Goal: Information Seeking & Learning: Learn about a topic

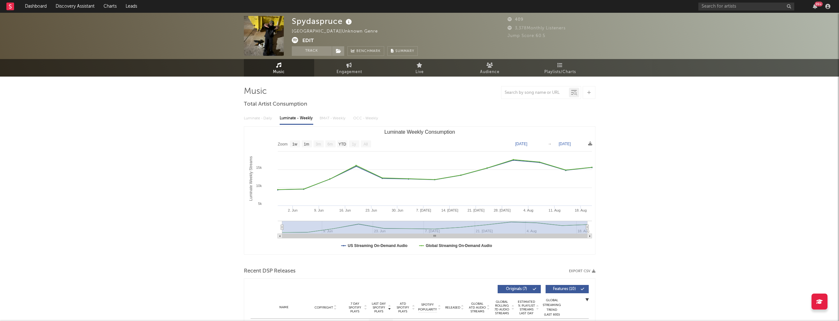
select select "1w"
click at [39, 7] on link "Dashboard" at bounding box center [35, 6] width 31 height 13
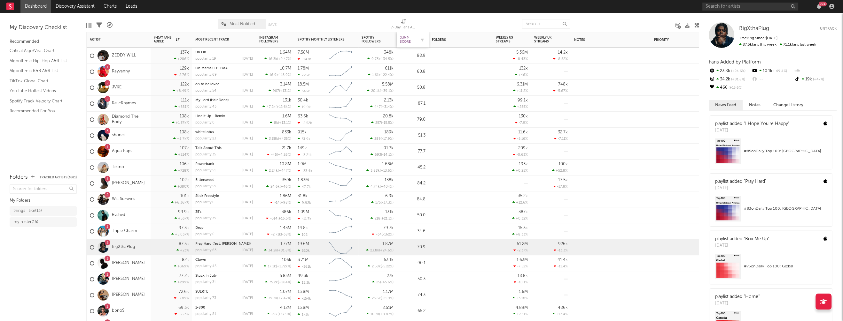
click at [404, 38] on div "Jump Score" at bounding box center [408, 40] width 16 height 8
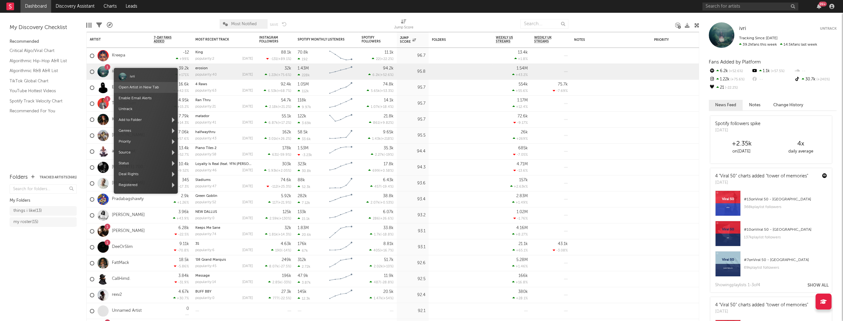
click at [131, 86] on link "Open Artist in New Tab" at bounding box center [139, 88] width 40 height 4
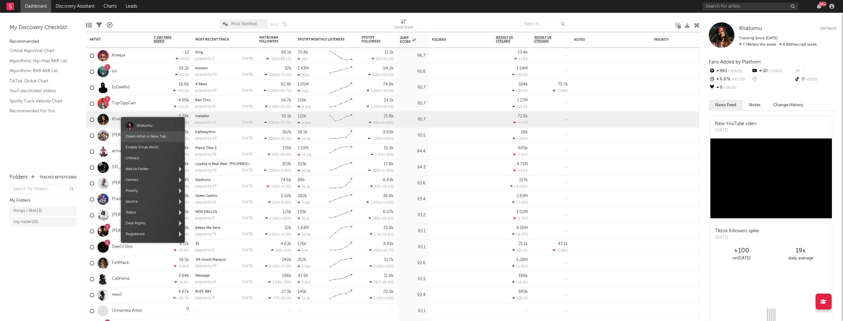
click at [138, 137] on link "Open Artist in New Tab" at bounding box center [146, 137] width 40 height 4
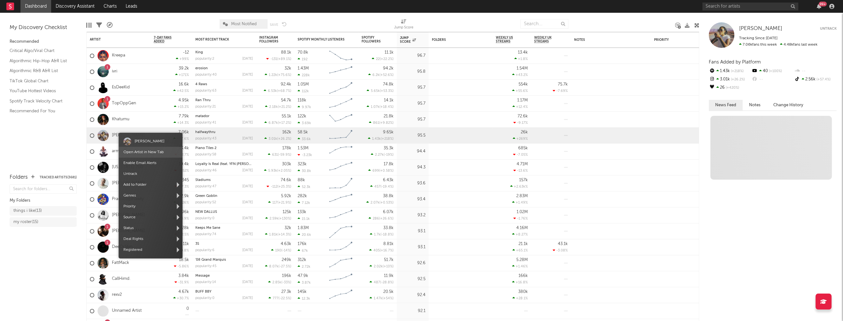
click at [138, 152] on link "Open Artist in New Tab" at bounding box center [143, 153] width 40 height 4
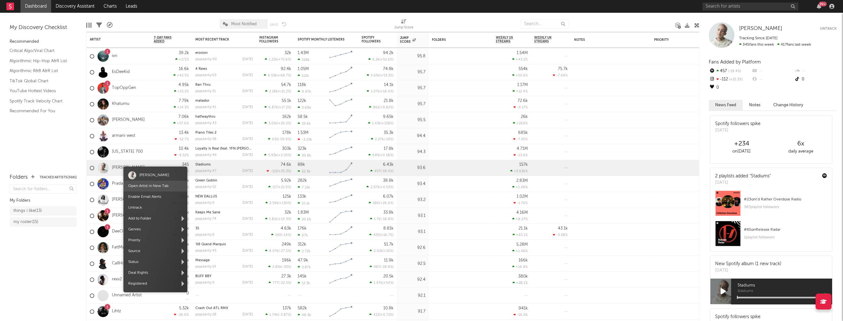
click at [144, 187] on link "Open Artist in New Tab" at bounding box center [148, 186] width 40 height 4
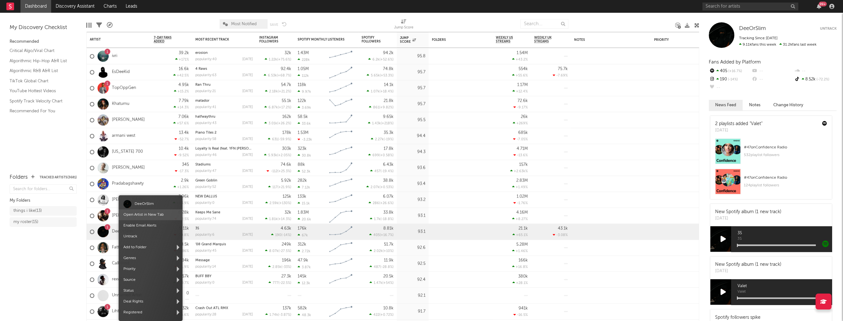
click at [143, 215] on link "Open Artist in New Tab" at bounding box center [143, 215] width 40 height 4
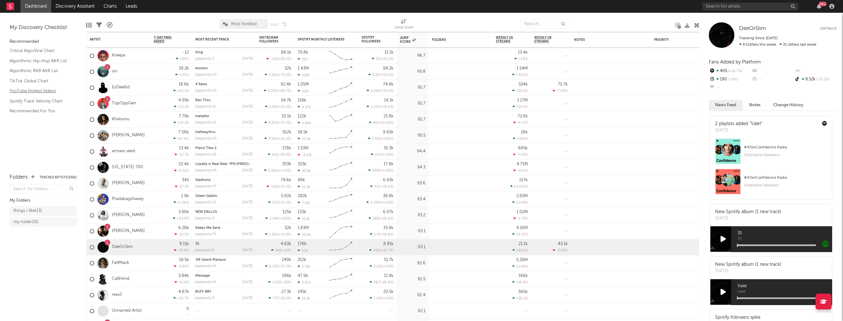
click at [26, 90] on link "YouTube Hottest Videos" at bounding box center [40, 91] width 61 height 7
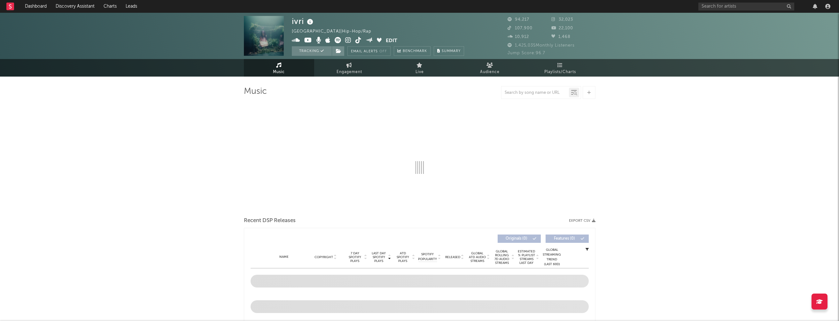
select select "6m"
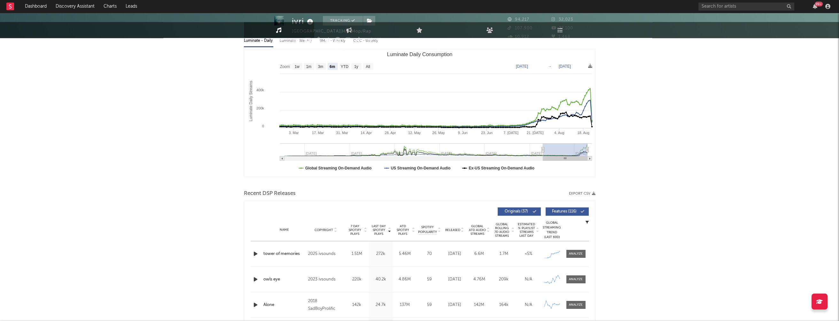
scroll to position [85, 0]
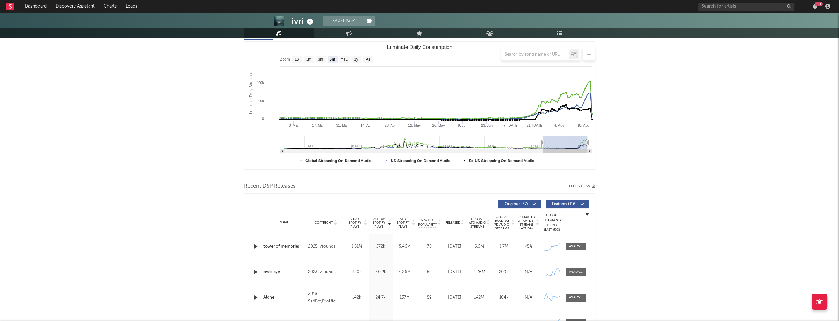
click at [254, 246] on icon "button" at bounding box center [255, 247] width 7 height 8
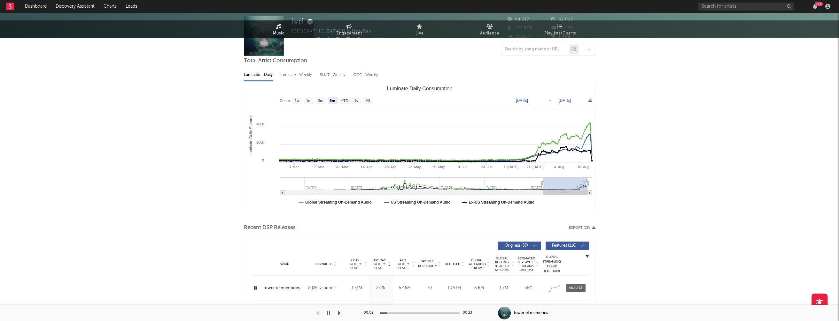
scroll to position [0, 0]
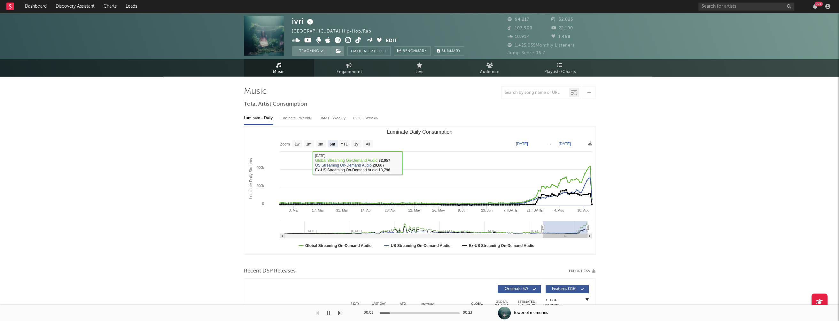
click at [295, 116] on div "Luminate - Weekly" at bounding box center [297, 118] width 34 height 11
select select "1w"
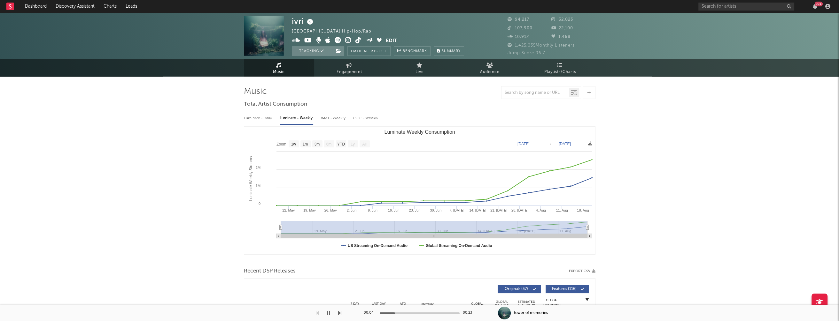
click at [348, 38] on icon at bounding box center [348, 40] width 6 height 6
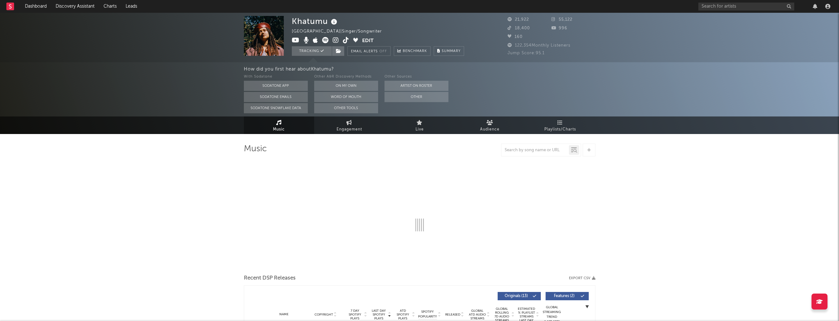
select select "6m"
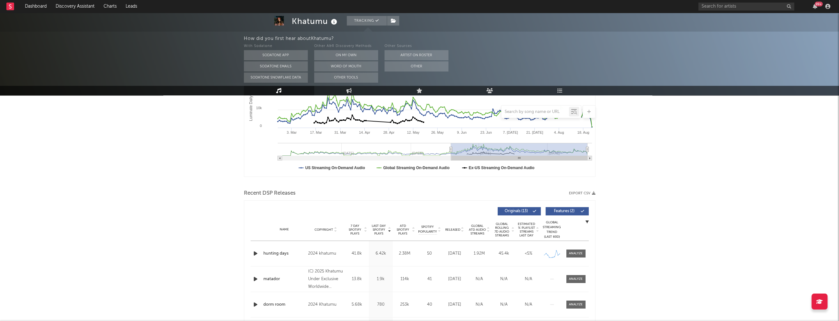
scroll to position [172, 0]
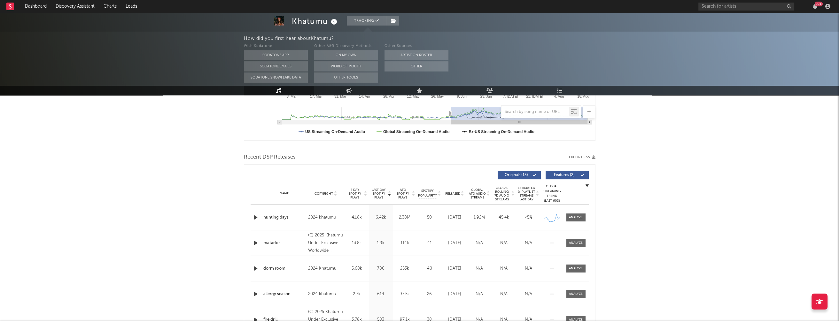
click at [255, 217] on icon "button" at bounding box center [255, 218] width 7 height 8
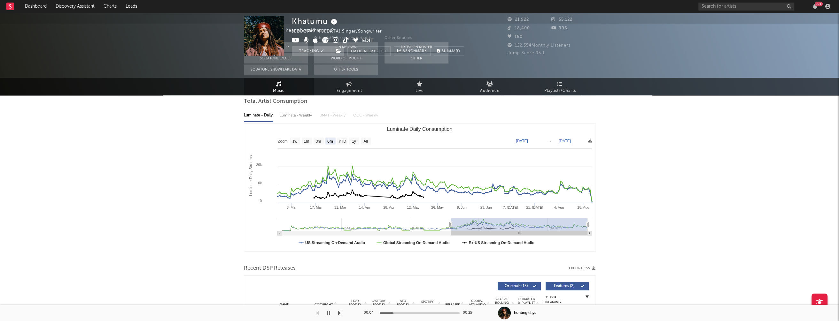
scroll to position [0, 0]
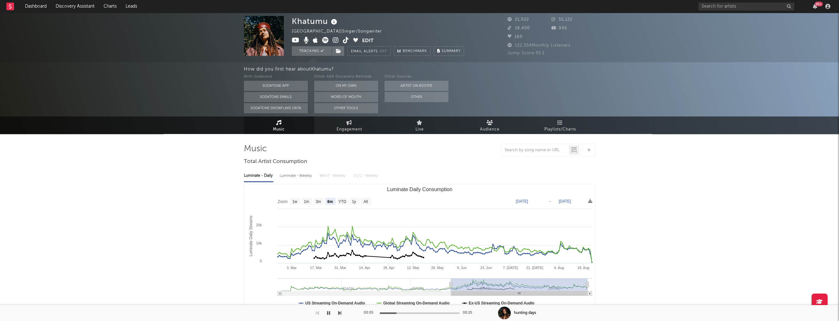
click at [303, 176] on div "Luminate - Weekly" at bounding box center [297, 176] width 34 height 11
select select "1w"
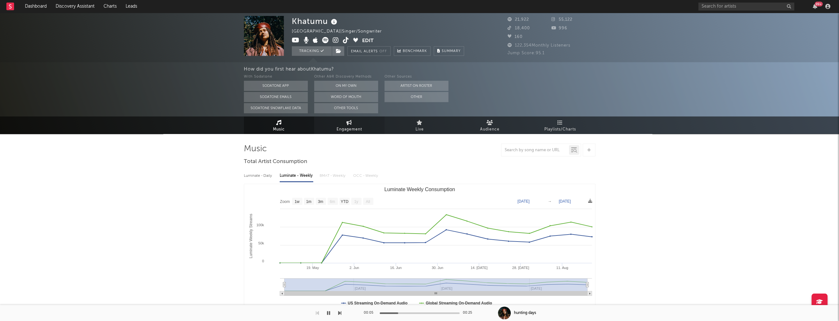
click at [349, 126] on span "Engagement" at bounding box center [349, 130] width 26 height 8
select select "1w"
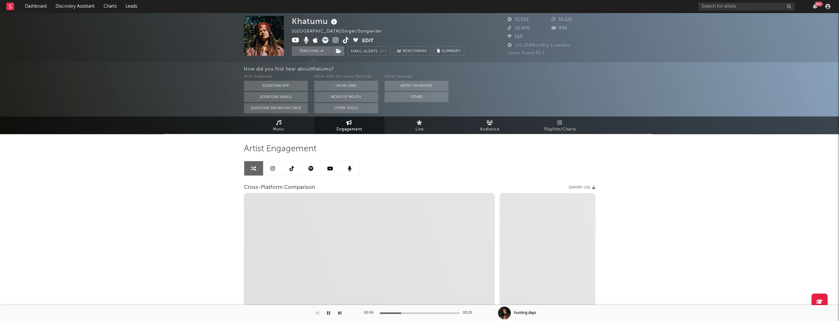
click at [333, 40] on icon at bounding box center [336, 40] width 6 height 6
select select "1m"
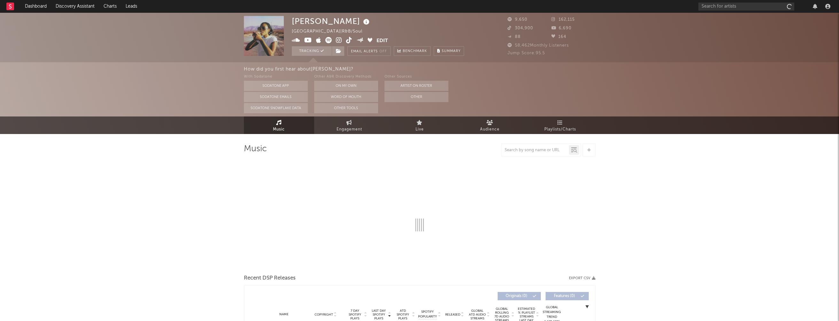
select select "6m"
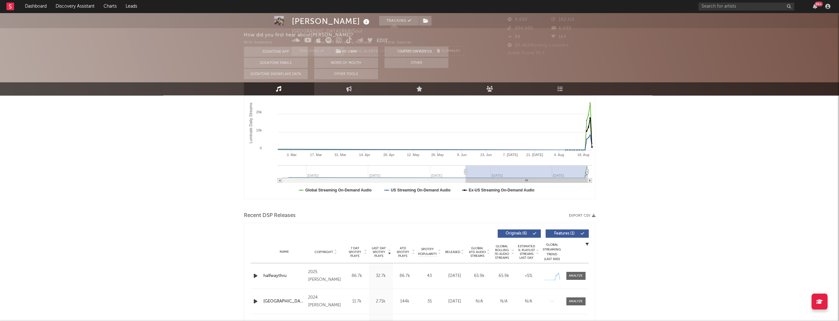
scroll to position [146, 0]
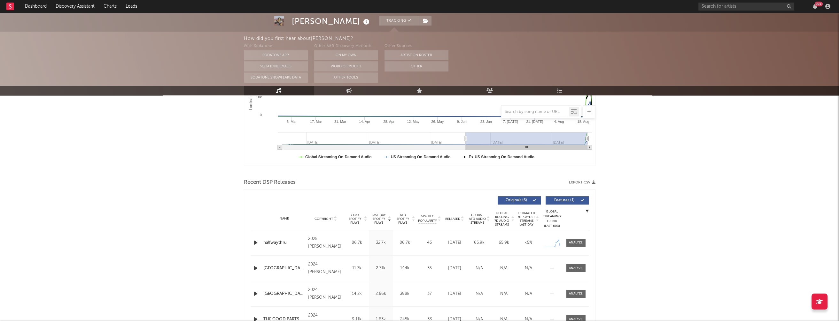
click at [255, 242] on icon "button" at bounding box center [255, 243] width 7 height 8
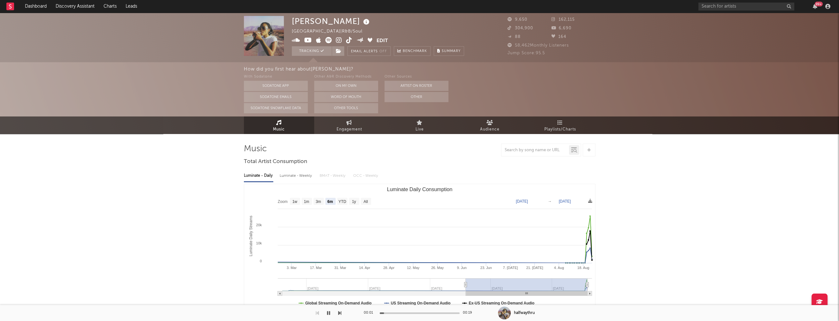
click at [298, 174] on div "Luminate - Weekly" at bounding box center [297, 176] width 34 height 11
select select "6m"
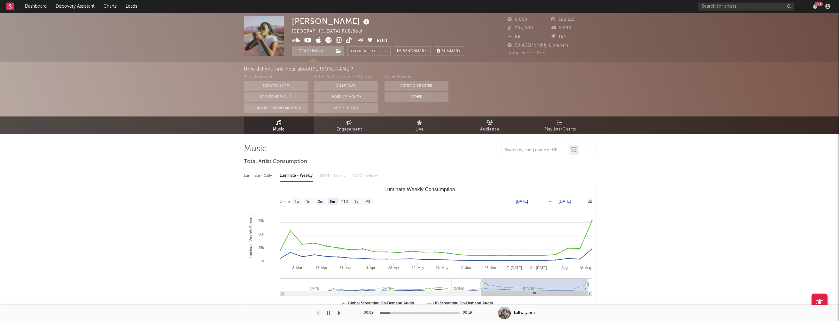
click at [338, 40] on icon at bounding box center [339, 40] width 6 height 6
click at [349, 129] on span "Engagement" at bounding box center [349, 130] width 26 height 8
select select "1w"
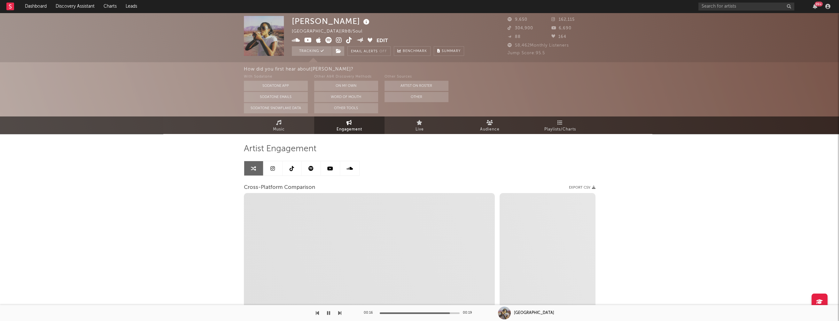
click at [328, 312] on icon "button" at bounding box center [328, 313] width 3 height 5
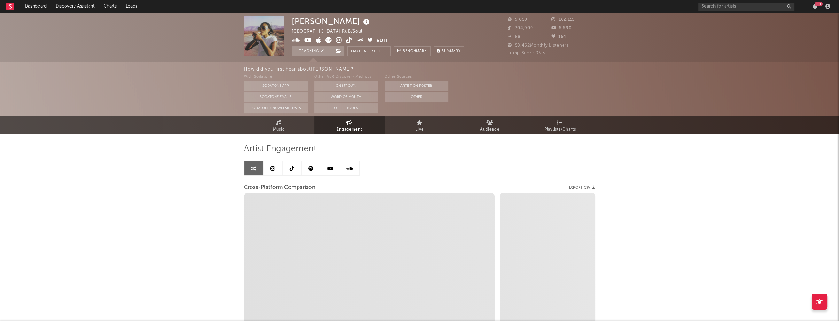
select select "1m"
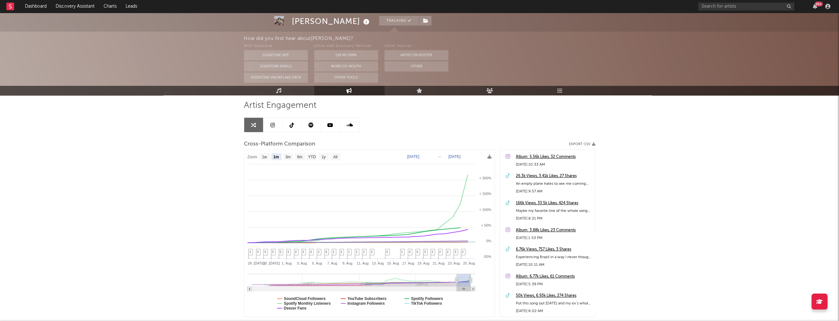
scroll to position [48, 0]
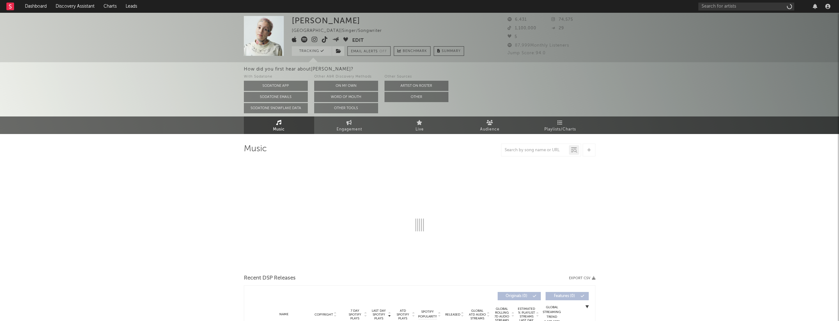
select select "6m"
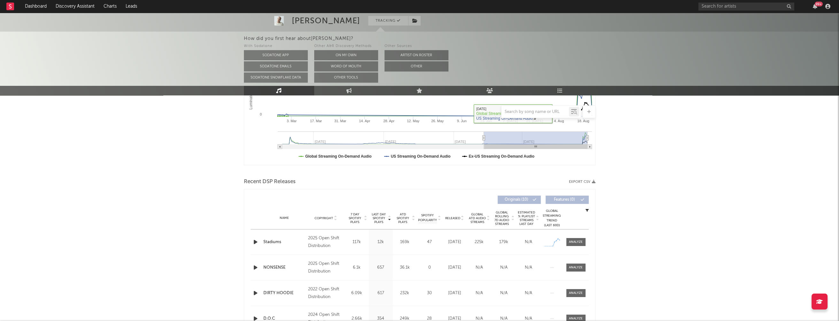
scroll to position [166, 0]
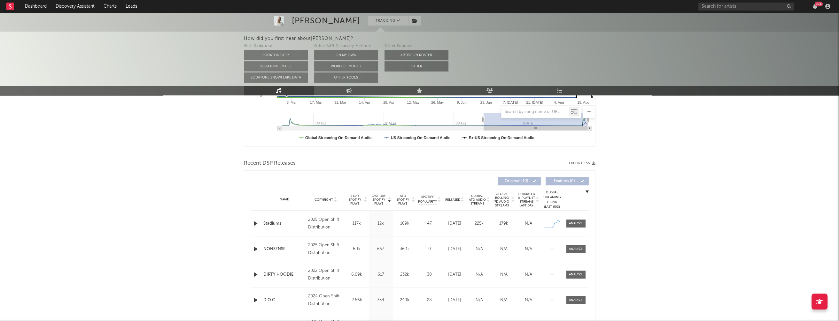
click at [254, 222] on icon "button" at bounding box center [255, 224] width 7 height 8
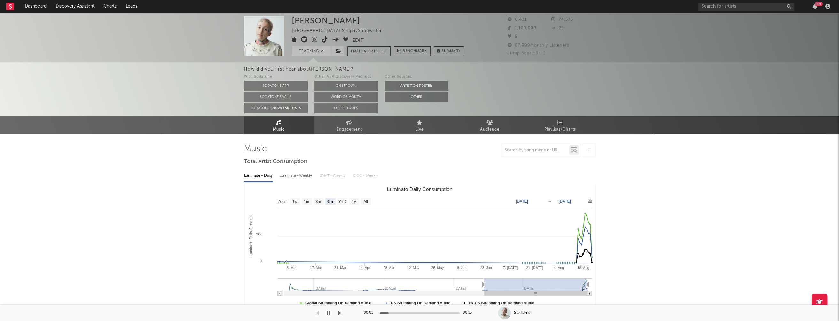
click at [293, 177] on div "Luminate - Weekly" at bounding box center [297, 176] width 34 height 11
select select "6m"
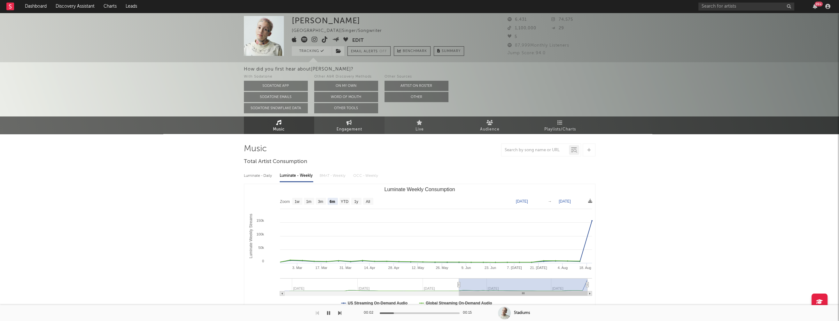
click at [345, 131] on span "Engagement" at bounding box center [349, 130] width 26 height 8
select select "1w"
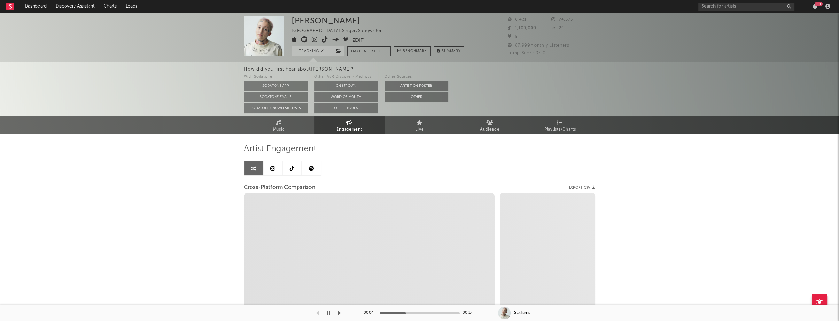
click at [315, 40] on icon at bounding box center [315, 39] width 6 height 6
select select "1m"
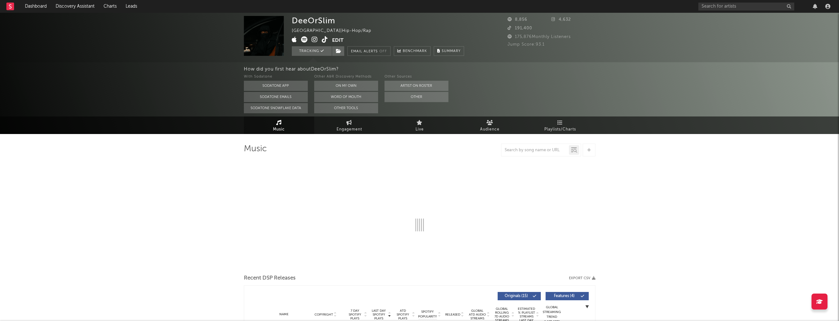
select select "6m"
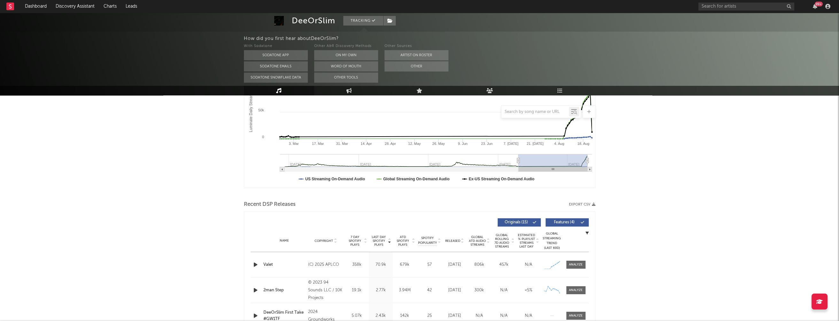
scroll to position [143, 0]
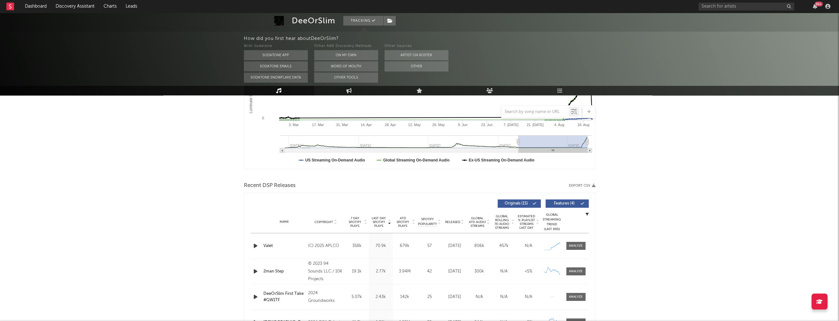
click at [251, 246] on div at bounding box center [256, 246] width 11 height 8
click at [255, 244] on icon "button" at bounding box center [255, 246] width 7 height 8
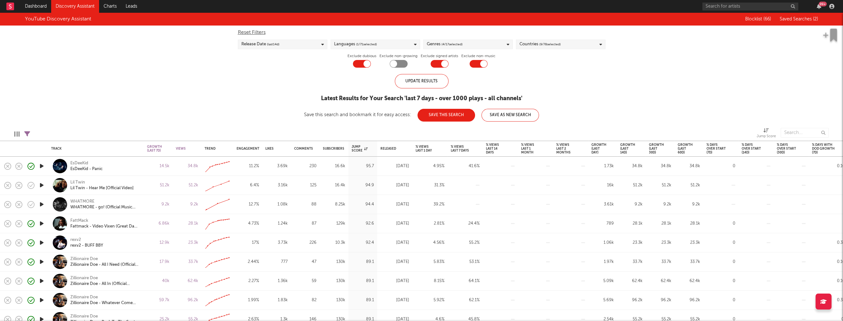
click at [406, 45] on div "Languages ( 1 / 71 selected)" at bounding box center [374, 45] width 89 height 10
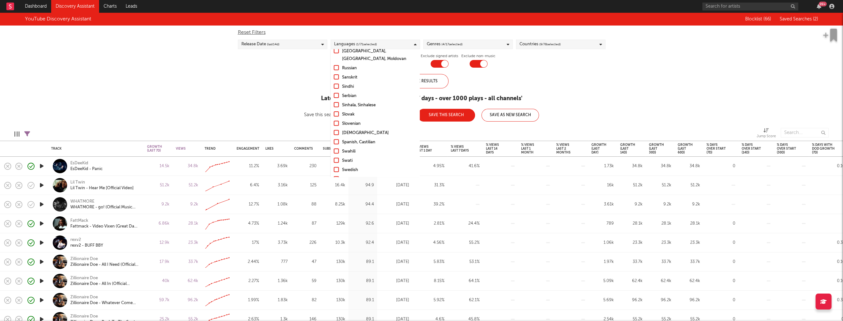
scroll to position [545, 0]
click at [347, 165] on div "Other" at bounding box center [379, 169] width 74 height 8
click at [334, 165] on input "Other" at bounding box center [334, 169] width 0 height 8
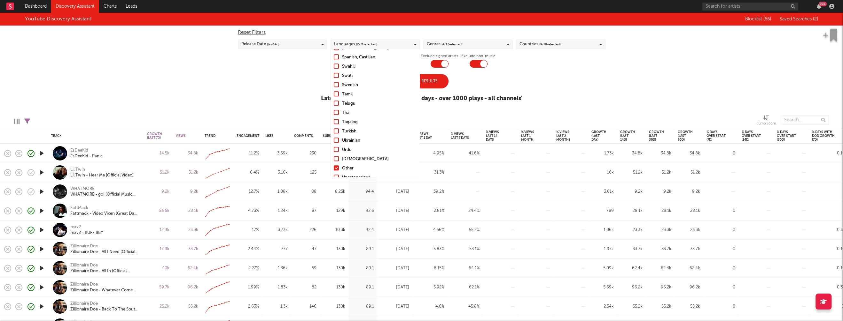
click at [352, 174] on div "Uncategorized" at bounding box center [379, 178] width 74 height 8
click at [334, 174] on input "Uncategorized" at bounding box center [334, 178] width 0 height 8
click at [425, 76] on div "Update Results" at bounding box center [422, 81] width 54 height 14
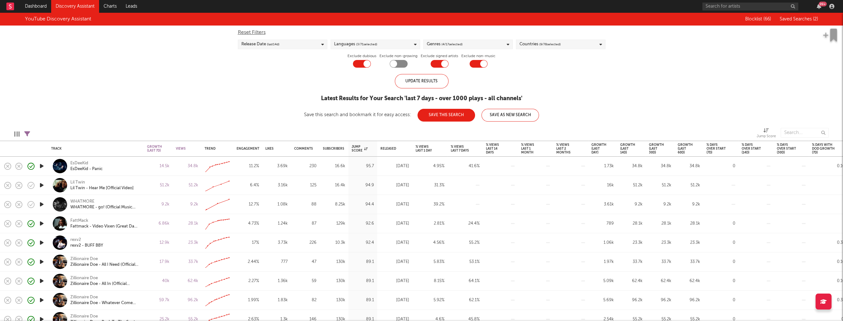
click at [489, 48] on div "Genres ( 4 / 17 selected)" at bounding box center [467, 45] width 89 height 10
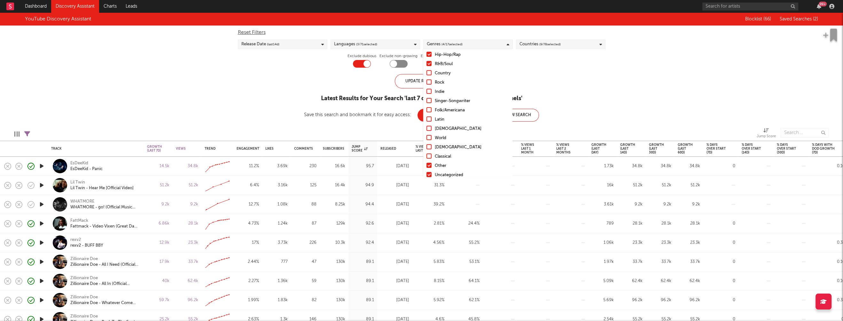
scroll to position [45, 0]
click at [176, 99] on div "YouTube Discovery Assistant Blocklist ( 66 ) Saved Searches ( 2 ) Reset Filters…" at bounding box center [421, 67] width 843 height 109
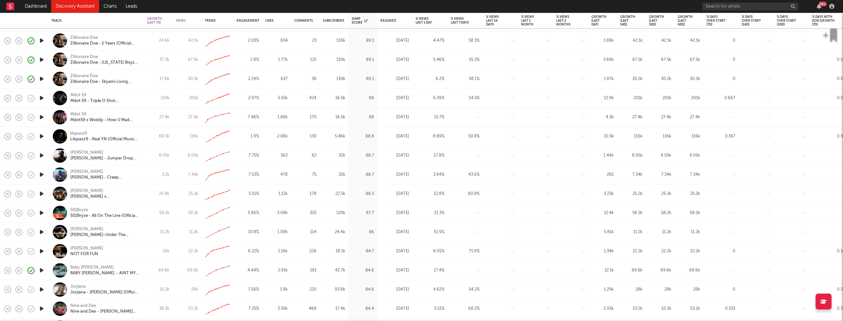
click at [43, 232] on icon "button" at bounding box center [41, 232] width 7 height 8
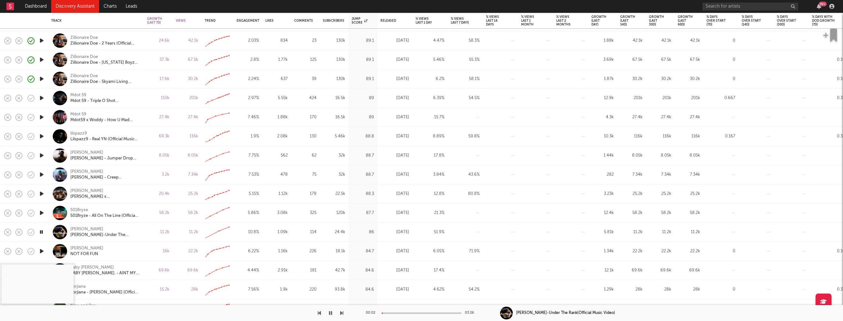
click at [40, 233] on icon "button" at bounding box center [41, 232] width 6 height 8
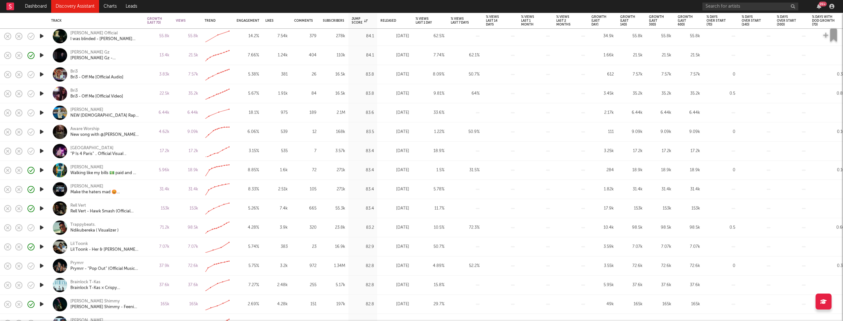
click at [41, 265] on icon "button" at bounding box center [41, 266] width 7 height 8
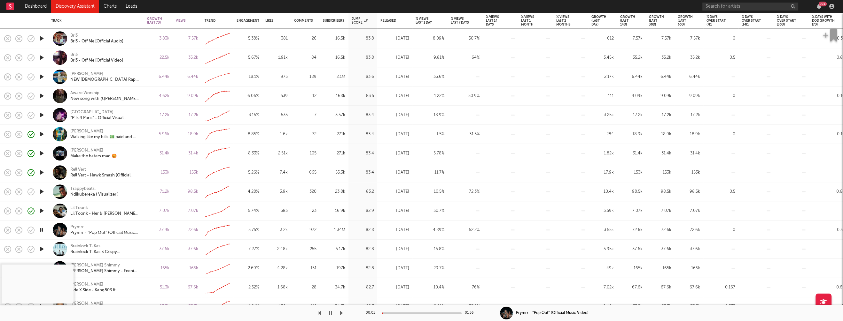
click at [41, 229] on icon "button" at bounding box center [41, 230] width 6 height 8
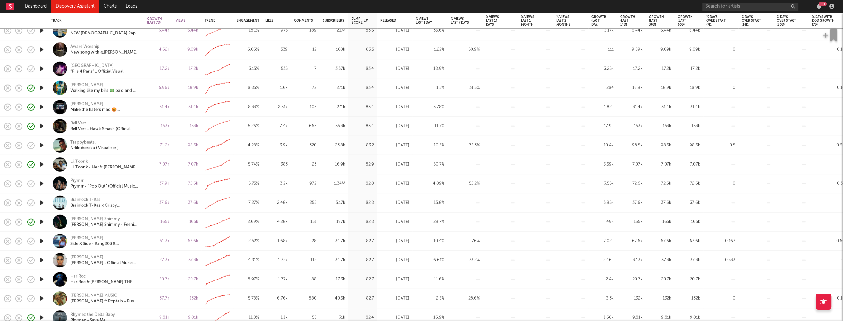
click at [41, 258] on icon "button" at bounding box center [41, 261] width 7 height 8
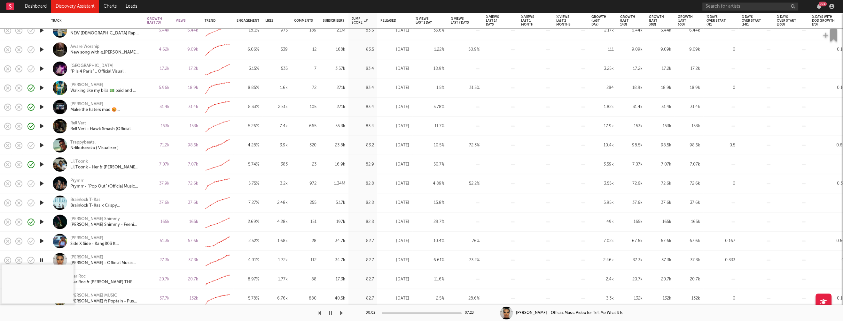
click at [392, 313] on div at bounding box center [422, 314] width 80 height 2
click at [414, 313] on div at bounding box center [422, 314] width 80 height 2
click at [330, 314] on icon "button" at bounding box center [330, 313] width 3 height 5
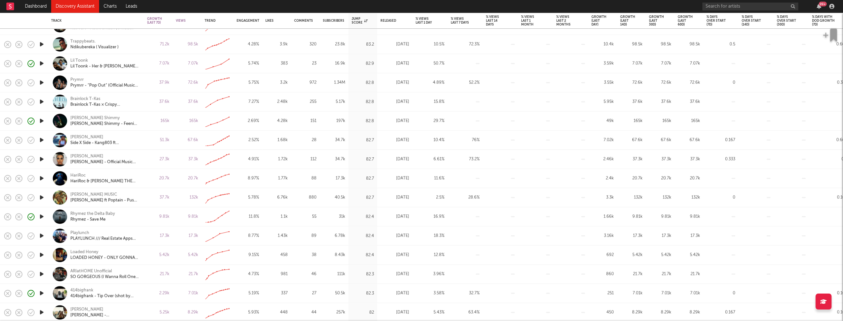
click at [40, 215] on icon "button" at bounding box center [41, 217] width 7 height 8
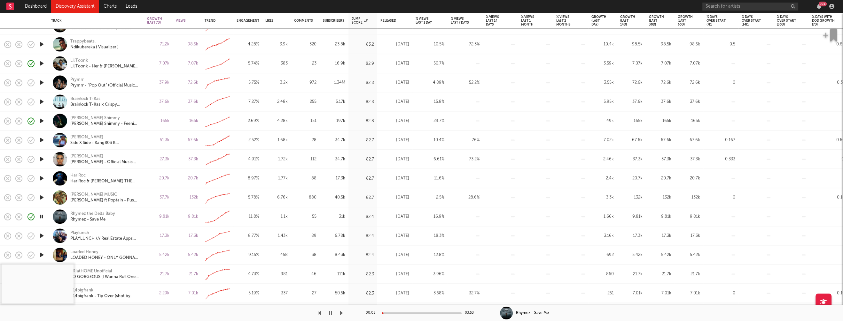
click at [400, 313] on div at bounding box center [422, 314] width 80 height 2
click at [41, 196] on icon "button" at bounding box center [41, 198] width 7 height 8
click at [396, 313] on div at bounding box center [422, 314] width 80 height 2
click at [42, 197] on icon "button" at bounding box center [41, 198] width 6 height 8
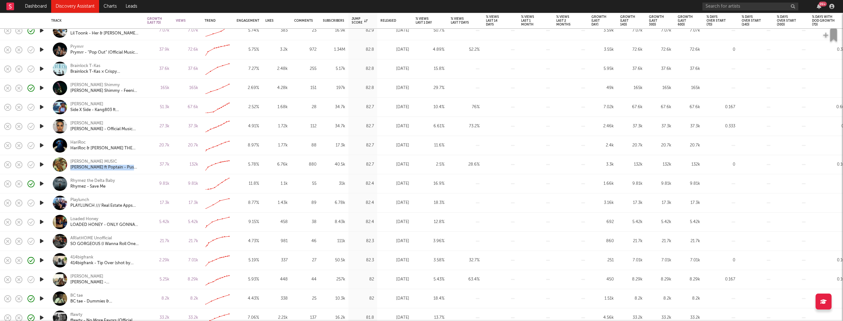
click at [42, 240] on icon "button" at bounding box center [41, 241] width 7 height 8
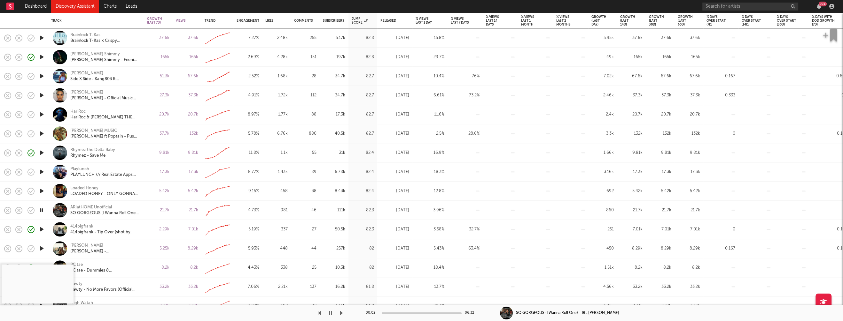
click at [397, 313] on div at bounding box center [422, 314] width 80 height 2
click at [43, 210] on icon "button" at bounding box center [41, 210] width 6 height 8
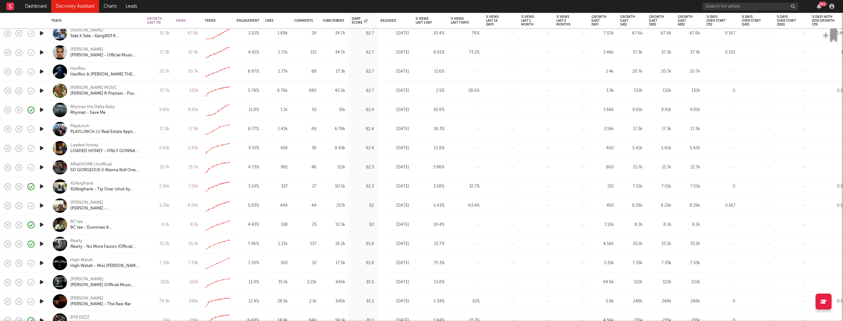
click at [42, 206] on icon "button" at bounding box center [41, 206] width 7 height 8
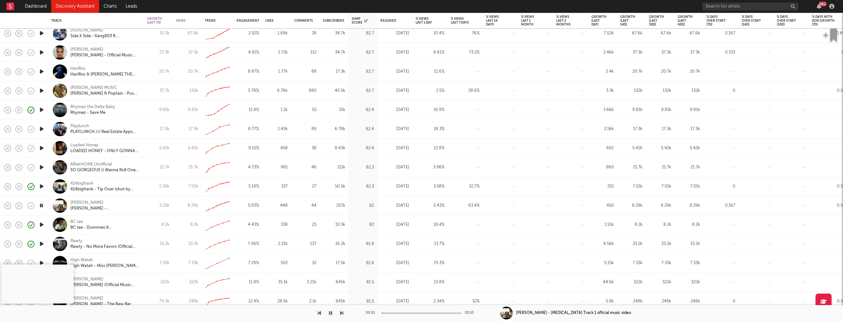
click at [392, 313] on div at bounding box center [422, 314] width 80 height 2
click at [331, 313] on icon "button" at bounding box center [330, 313] width 3 height 5
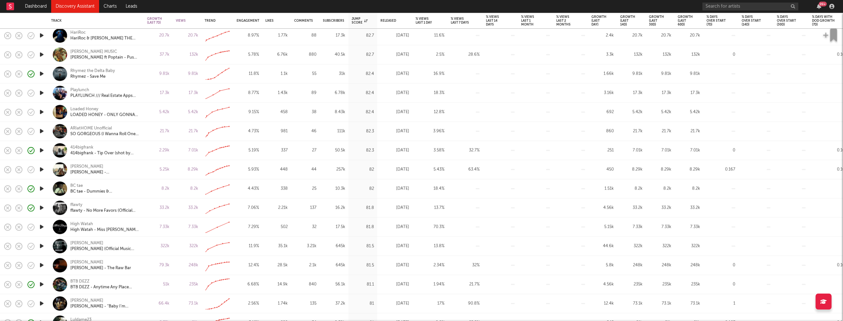
click at [42, 226] on icon "button" at bounding box center [41, 227] width 7 height 8
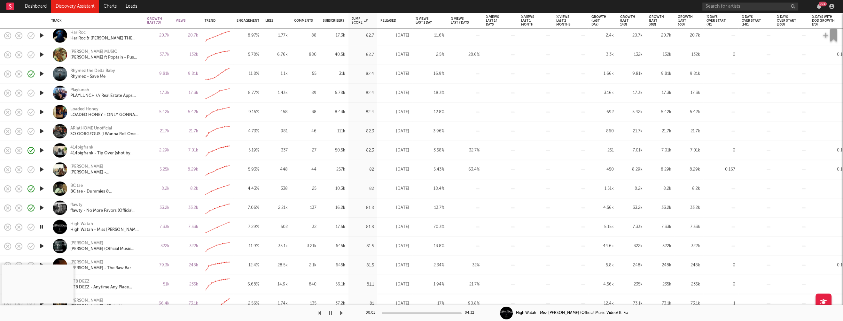
click at [395, 313] on div at bounding box center [422, 314] width 80 height 2
click at [329, 313] on icon "button" at bounding box center [330, 313] width 3 height 5
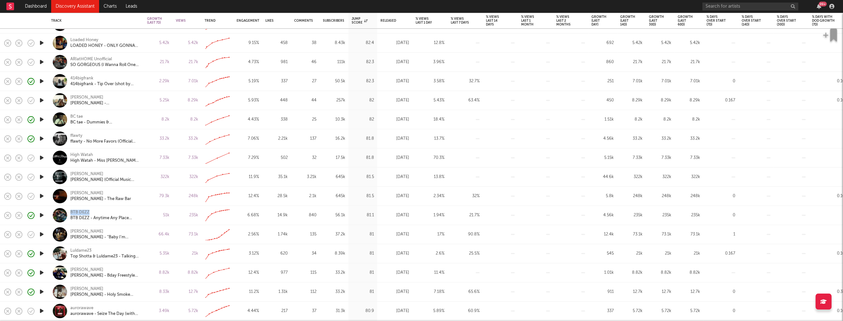
click at [42, 234] on icon "button" at bounding box center [41, 235] width 7 height 8
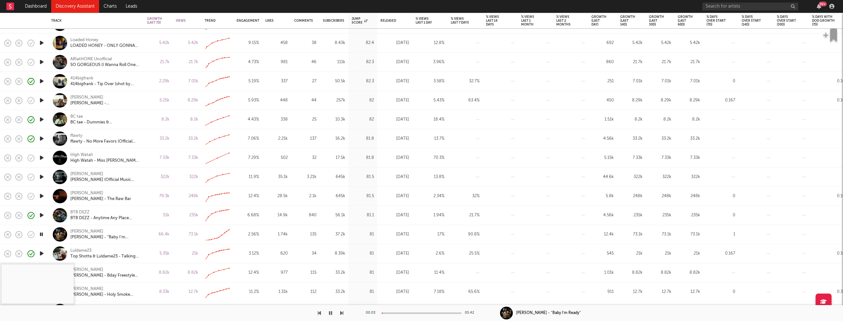
click at [399, 313] on div at bounding box center [422, 314] width 80 height 2
click at [329, 312] on icon "button" at bounding box center [330, 313] width 3 height 5
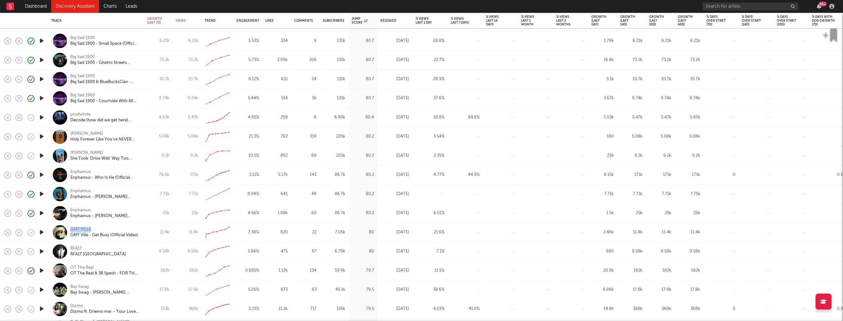
click at [42, 250] on icon "button" at bounding box center [41, 252] width 7 height 8
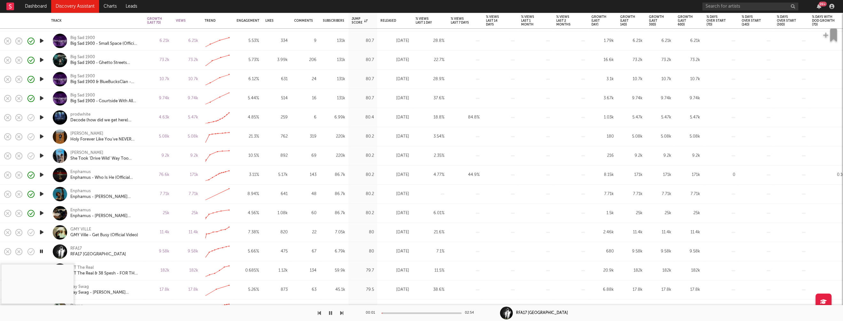
click at [405, 313] on div at bounding box center [422, 314] width 80 height 2
click at [329, 310] on button "button" at bounding box center [330, 313] width 6 height 16
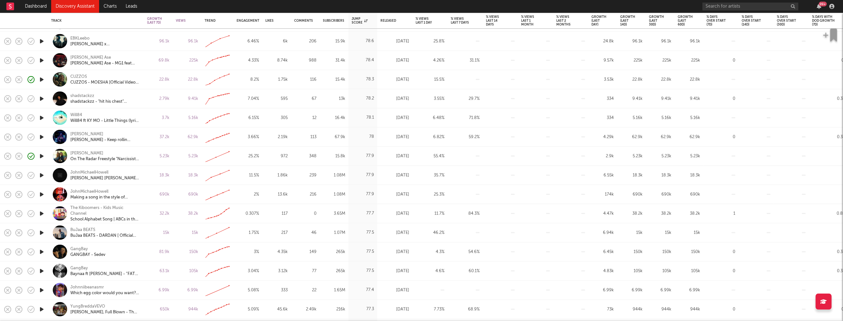
click at [42, 231] on icon "button" at bounding box center [41, 233] width 7 height 8
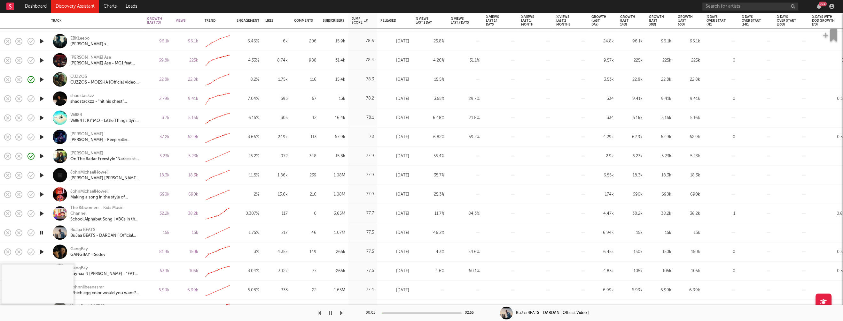
click at [395, 313] on div at bounding box center [422, 314] width 80 height 2
click at [330, 312] on icon "button" at bounding box center [330, 313] width 3 height 5
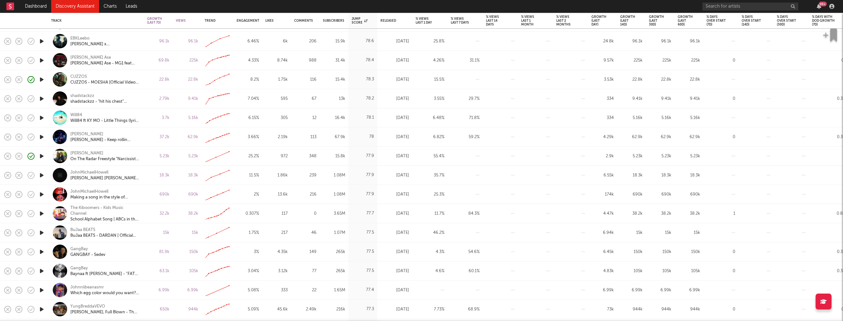
click at [41, 251] on icon "button" at bounding box center [41, 252] width 7 height 8
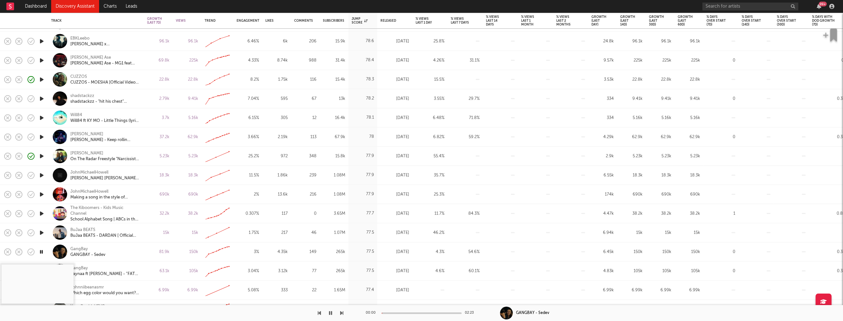
click at [398, 313] on div at bounding box center [422, 314] width 80 height 2
click at [332, 312] on icon "button" at bounding box center [330, 313] width 3 height 5
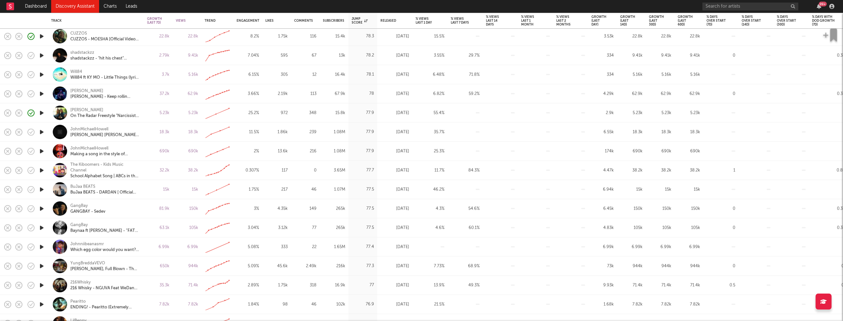
click at [41, 264] on icon "button" at bounding box center [41, 266] width 7 height 8
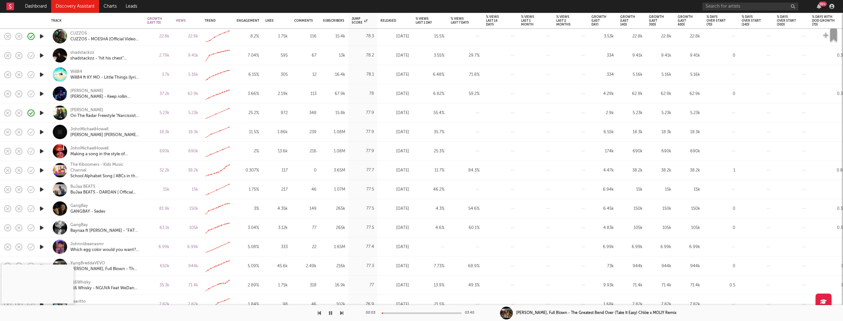
click at [393, 313] on div at bounding box center [422, 314] width 80 height 2
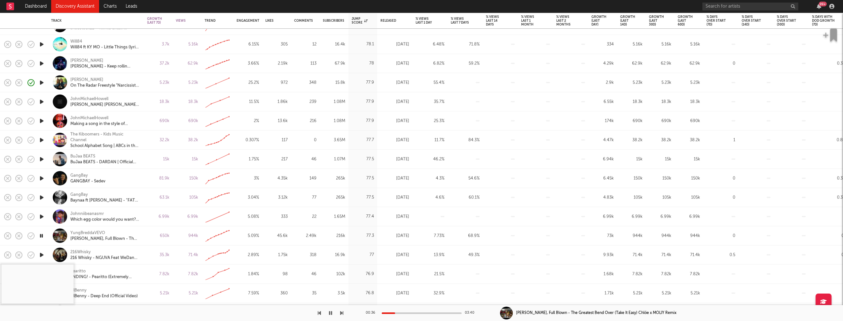
click at [42, 254] on icon "button" at bounding box center [41, 255] width 7 height 8
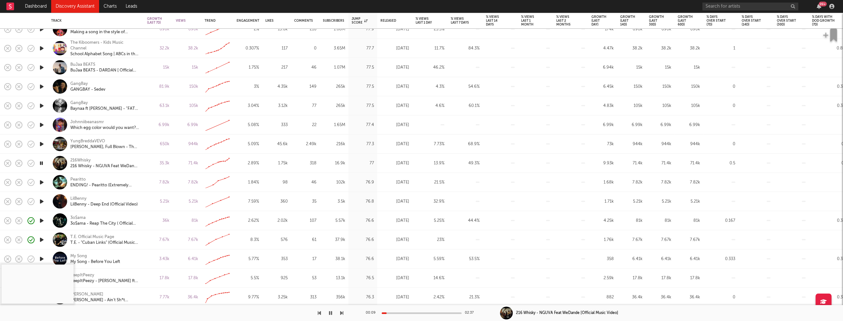
click at [402, 313] on div at bounding box center [422, 314] width 80 height 2
click at [41, 182] on icon "button" at bounding box center [41, 183] width 7 height 8
click at [400, 312] on div "00:01 03:05" at bounding box center [422, 313] width 112 height 16
click at [399, 312] on div "00:01 03:05" at bounding box center [422, 313] width 112 height 16
click at [42, 201] on icon "button" at bounding box center [41, 202] width 7 height 8
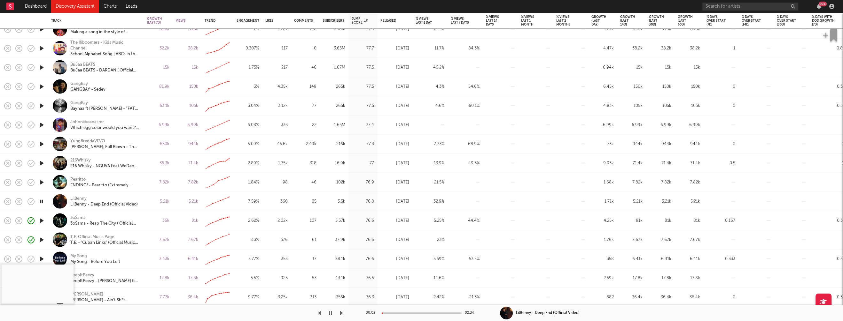
click at [401, 313] on div at bounding box center [422, 314] width 80 height 2
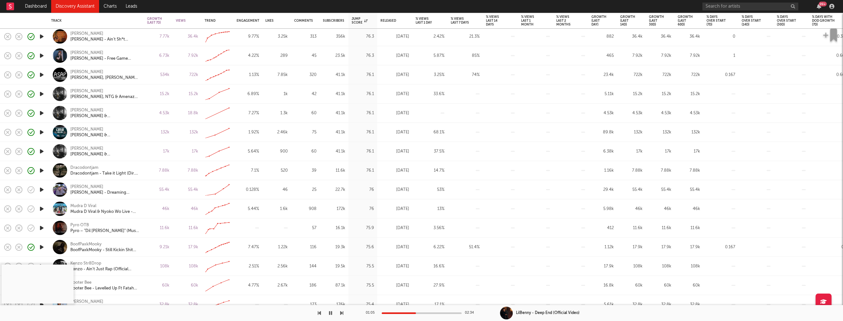
click at [330, 313] on icon "button" at bounding box center [330, 313] width 3 height 5
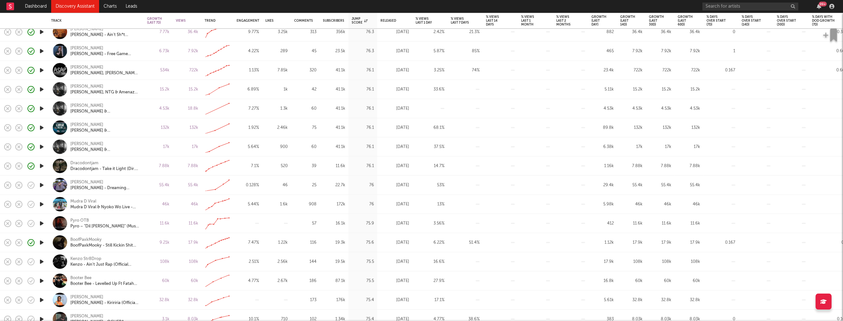
click at [43, 281] on icon "button" at bounding box center [41, 281] width 7 height 8
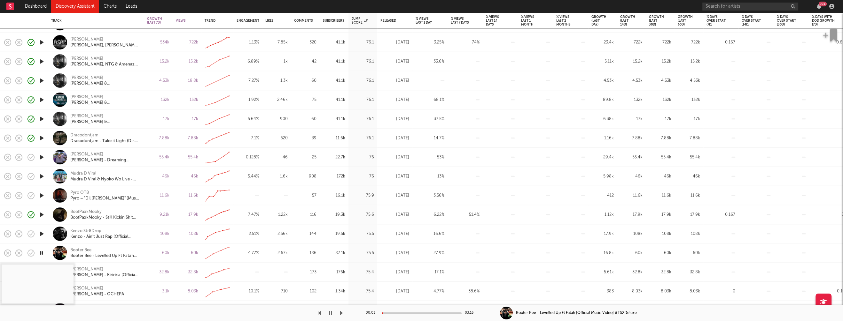
click at [395, 312] on div "00:03 03:16" at bounding box center [422, 313] width 112 height 16
click at [395, 313] on div at bounding box center [422, 314] width 80 height 2
click at [41, 194] on icon "button" at bounding box center [41, 196] width 7 height 8
click at [399, 313] on div at bounding box center [422, 314] width 80 height 2
click at [330, 313] on icon "button" at bounding box center [330, 313] width 3 height 5
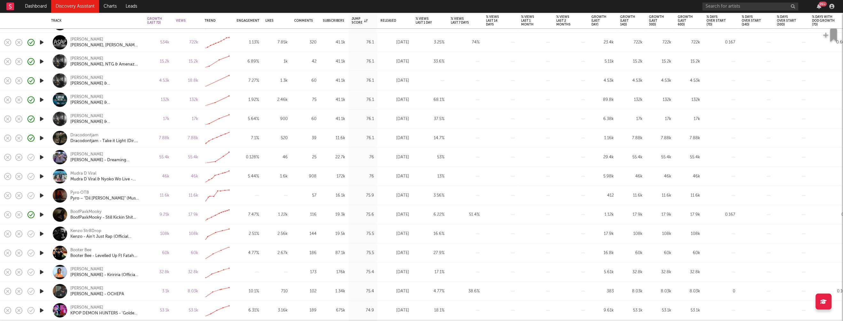
click at [42, 273] on icon "button" at bounding box center [41, 272] width 7 height 8
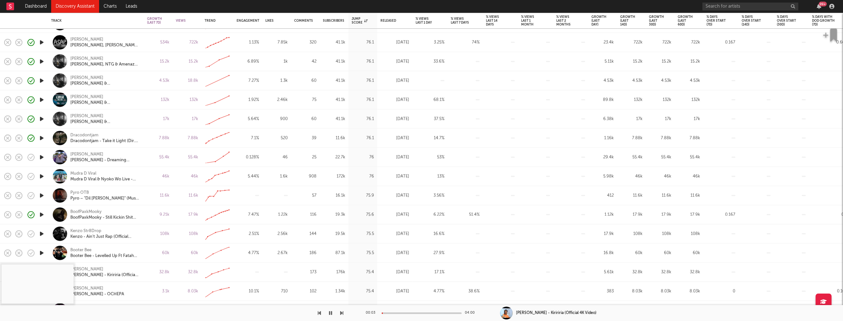
click at [388, 313] on div at bounding box center [422, 314] width 80 height 2
click at [331, 314] on icon "button" at bounding box center [330, 313] width 3 height 5
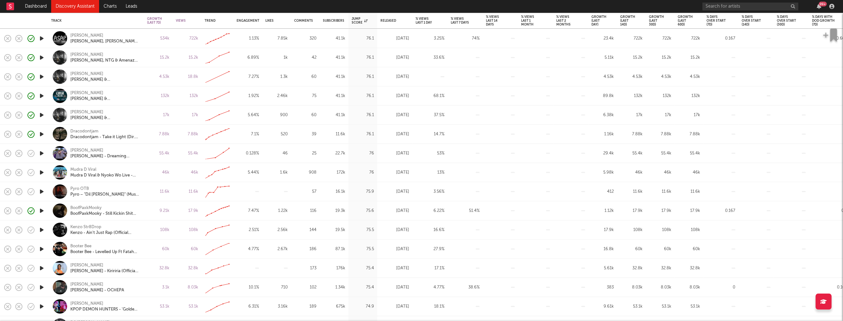
click at [42, 287] on icon "button" at bounding box center [41, 288] width 7 height 8
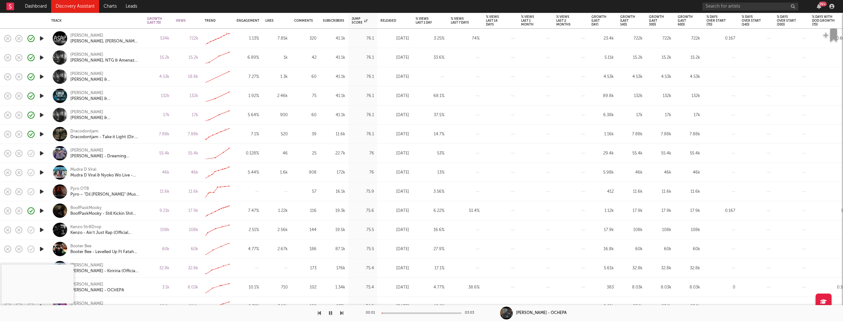
click at [394, 314] on div at bounding box center [422, 314] width 80 height 2
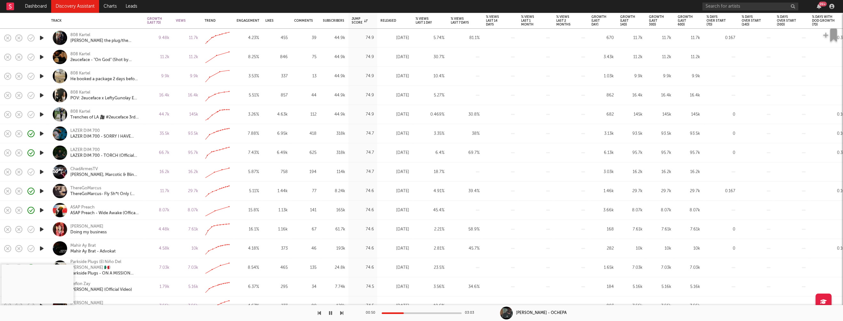
click at [42, 228] on icon "button" at bounding box center [41, 230] width 7 height 8
click at [42, 228] on icon "button" at bounding box center [41, 230] width 6 height 8
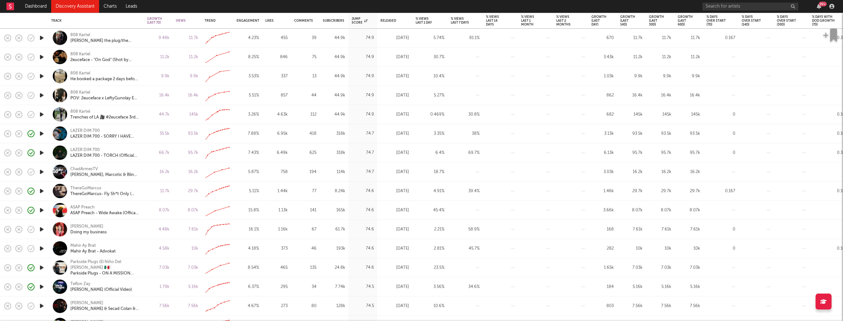
click at [41, 250] on icon "button" at bounding box center [41, 249] width 7 height 8
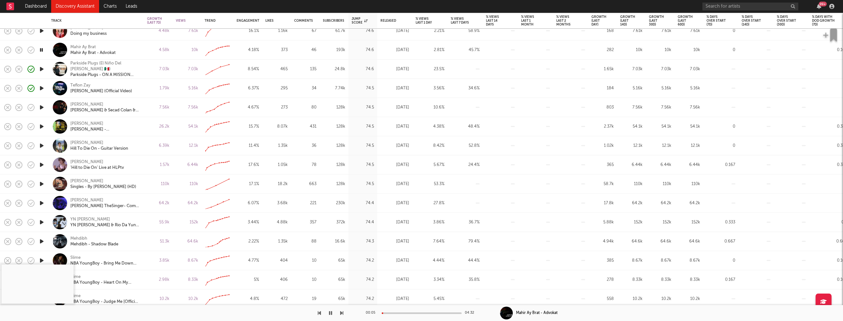
click at [42, 222] on icon "button" at bounding box center [41, 223] width 7 height 8
click at [41, 241] on icon "button" at bounding box center [41, 242] width 7 height 8
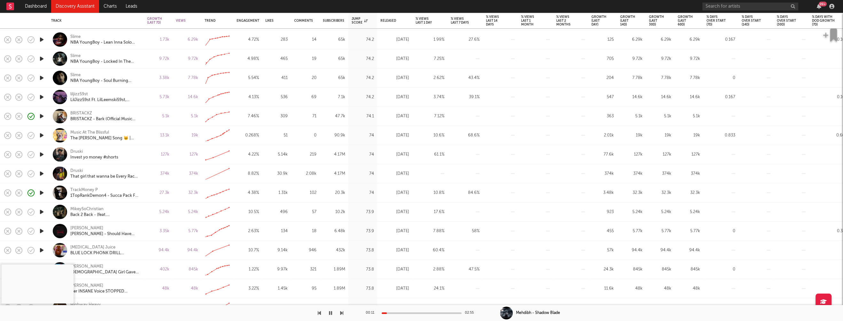
click at [42, 211] on icon "button" at bounding box center [41, 212] width 7 height 8
click at [397, 313] on div at bounding box center [422, 314] width 80 height 2
click at [41, 230] on icon "button" at bounding box center [41, 232] width 7 height 8
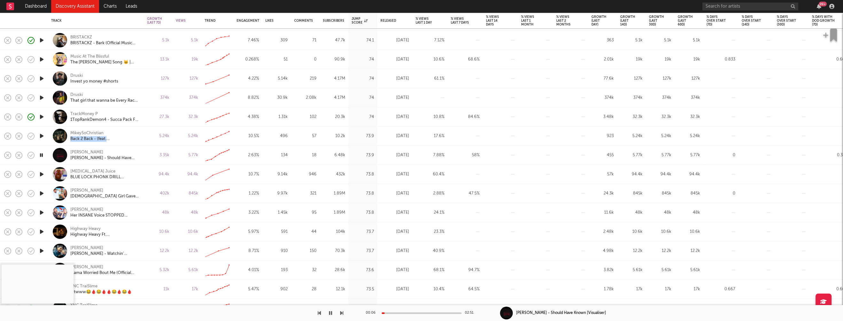
click at [42, 230] on icon "button" at bounding box center [41, 232] width 7 height 8
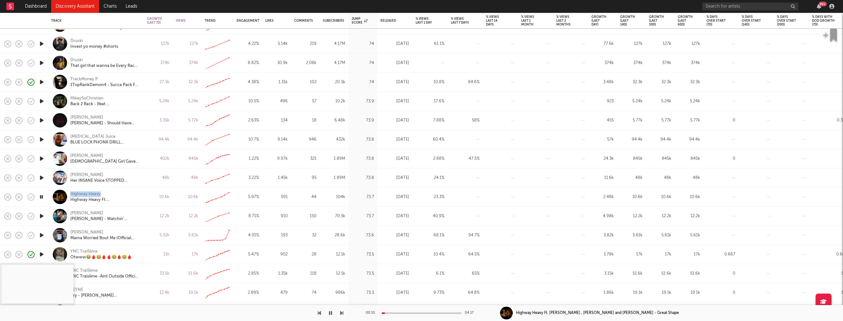
click at [41, 215] on icon "button" at bounding box center [41, 216] width 7 height 8
click at [398, 313] on div at bounding box center [422, 314] width 80 height 2
click at [40, 233] on icon "button" at bounding box center [41, 234] width 7 height 8
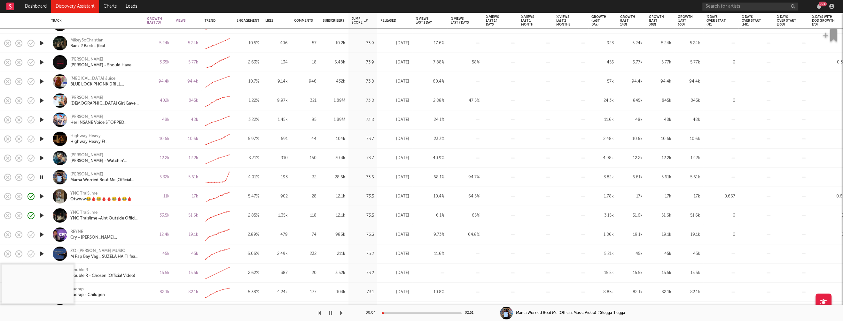
click at [42, 234] on icon "button" at bounding box center [41, 235] width 7 height 8
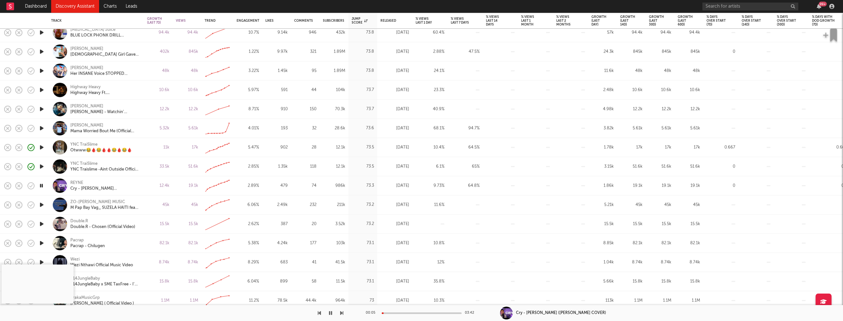
click at [40, 225] on icon "button" at bounding box center [41, 224] width 7 height 8
click at [392, 313] on div at bounding box center [422, 314] width 80 height 2
click at [399, 313] on div at bounding box center [422, 314] width 80 height 2
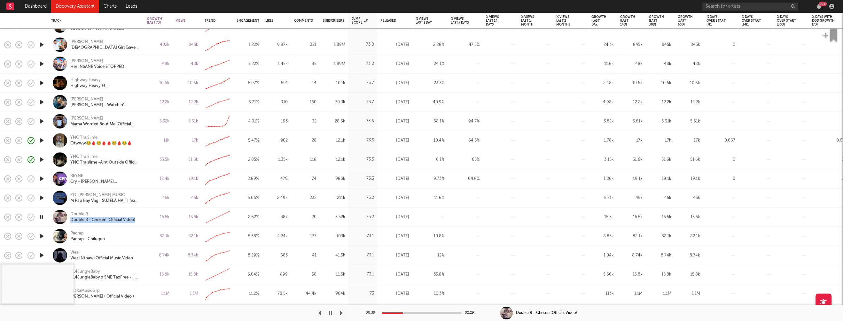
click at [41, 237] on icon "button" at bounding box center [41, 237] width 7 height 8
click at [399, 313] on div at bounding box center [422, 314] width 80 height 2
click at [43, 235] on icon "button" at bounding box center [41, 237] width 6 height 8
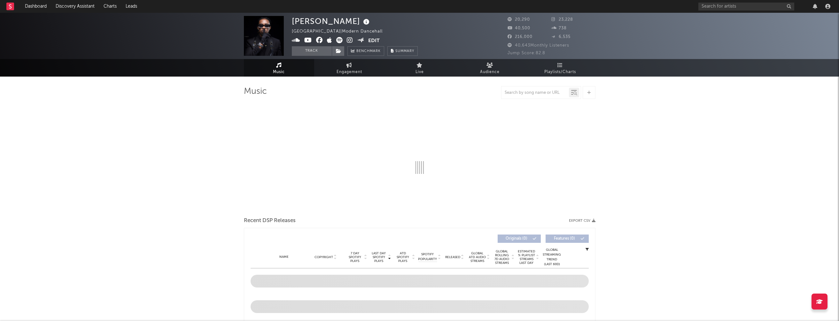
select select "6m"
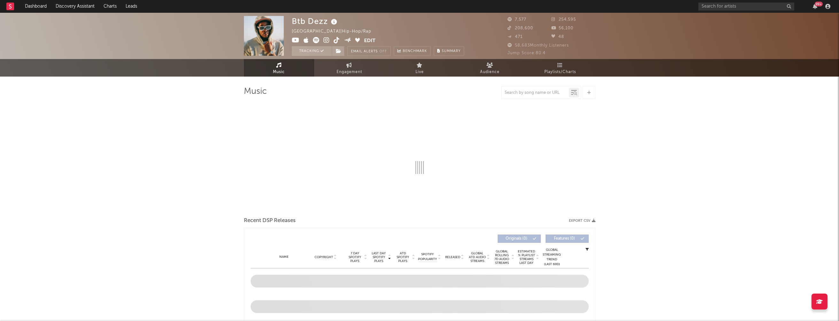
select select "6m"
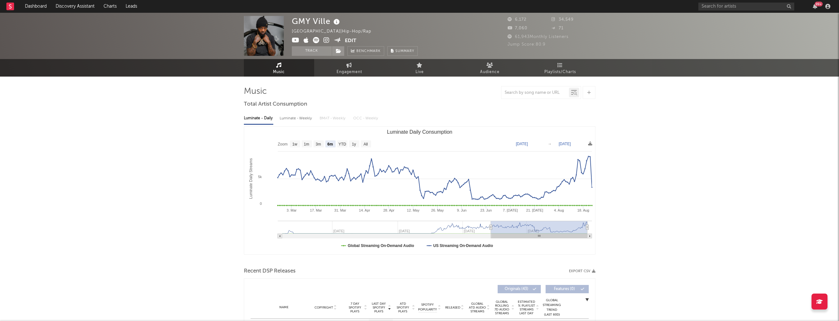
select select "6m"
click at [300, 116] on div "Luminate - Weekly" at bounding box center [297, 118] width 34 height 11
select select "6m"
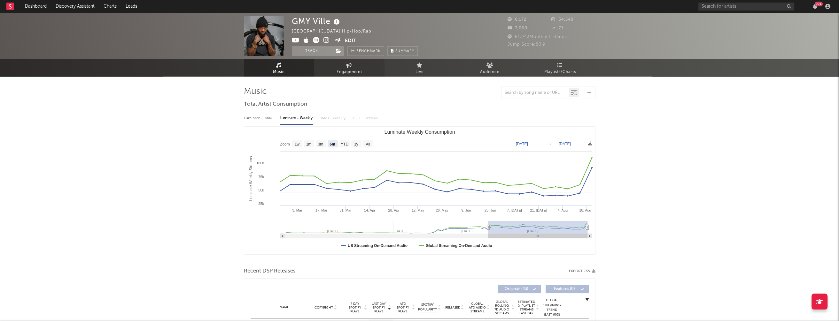
click at [345, 65] on link "Engagement" at bounding box center [349, 68] width 70 height 18
select select "1w"
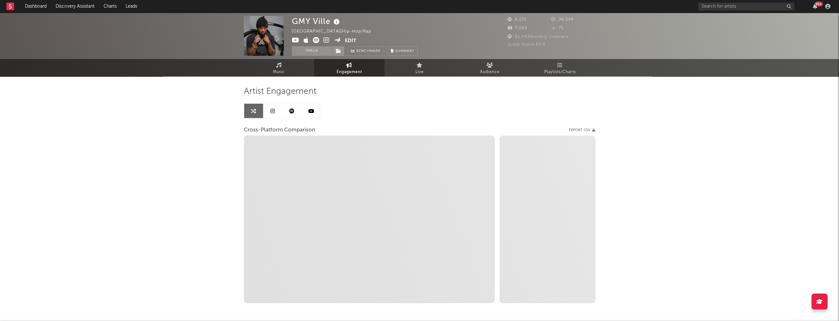
select select "1m"
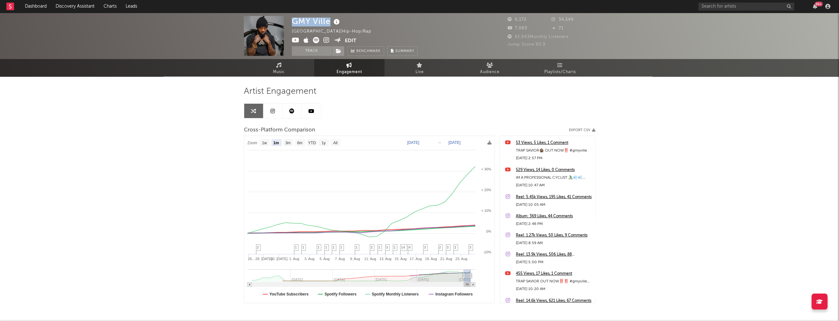
drag, startPoint x: 291, startPoint y: 19, endPoint x: 329, endPoint y: 19, distance: 38.0
click at [329, 19] on div "GMY Ville" at bounding box center [317, 21] width 50 height 11
copy div "GMY Ville"
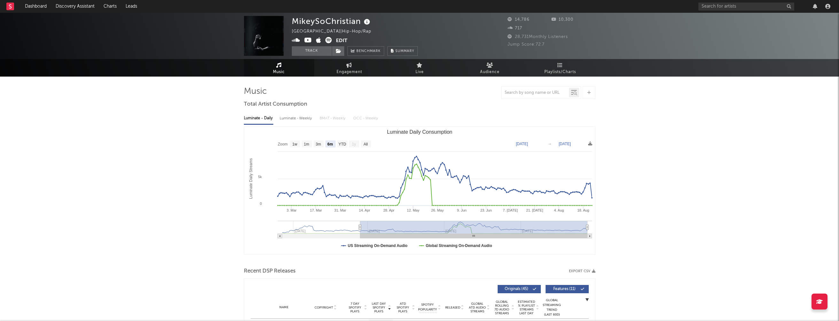
select select "6m"
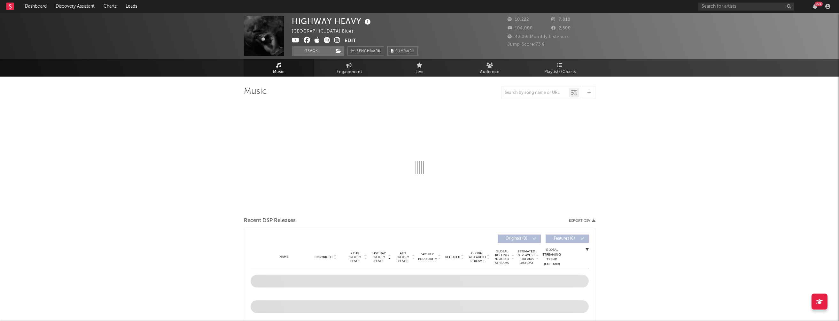
select select "6m"
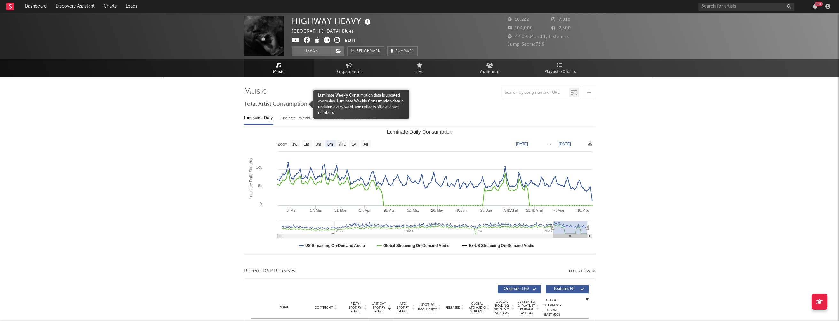
click at [295, 117] on div "Luminate - Weekly" at bounding box center [297, 118] width 34 height 11
select select "6m"
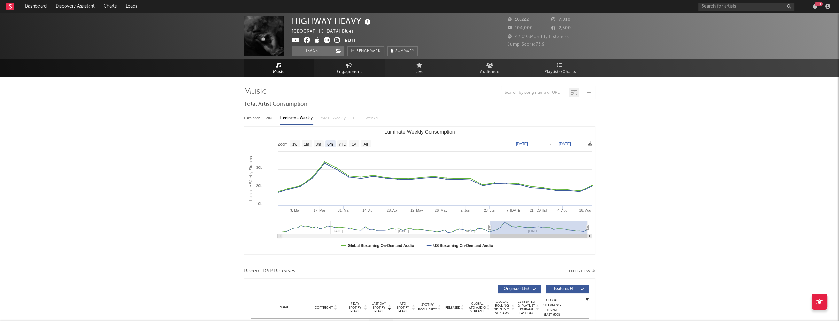
click at [350, 73] on span "Engagement" at bounding box center [349, 72] width 26 height 8
select select "1w"
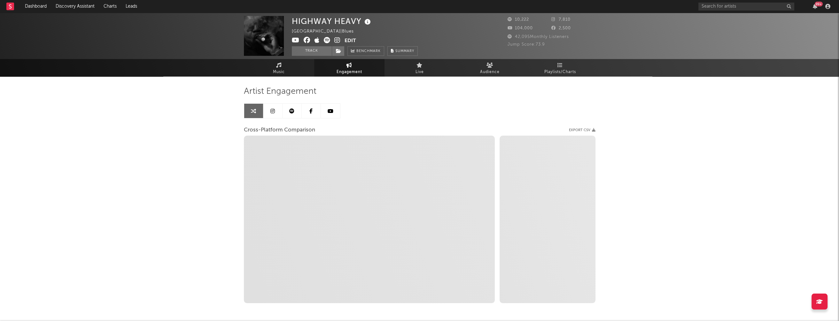
select select "1m"
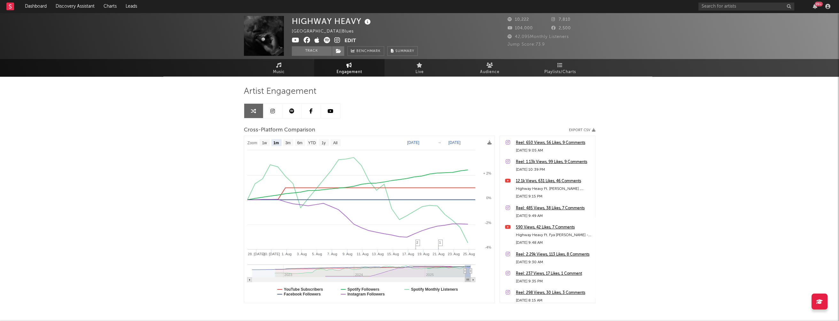
click at [337, 39] on icon at bounding box center [337, 40] width 6 height 6
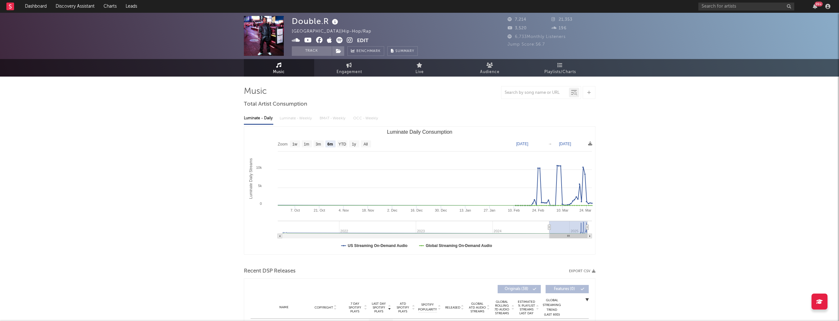
select select "6m"
click at [353, 72] on span "Engagement" at bounding box center [349, 72] width 26 height 8
select select "1w"
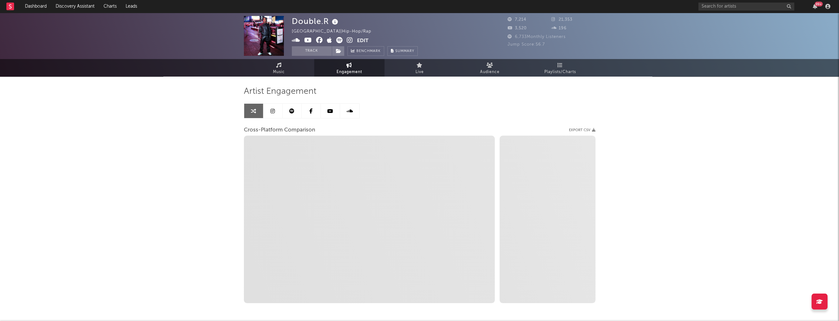
click at [349, 40] on icon at bounding box center [350, 40] width 6 height 6
select select "1m"
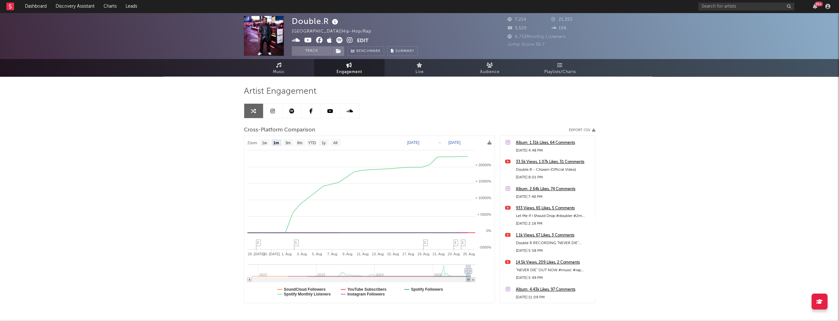
click at [339, 70] on span "Engagement" at bounding box center [349, 72] width 26 height 8
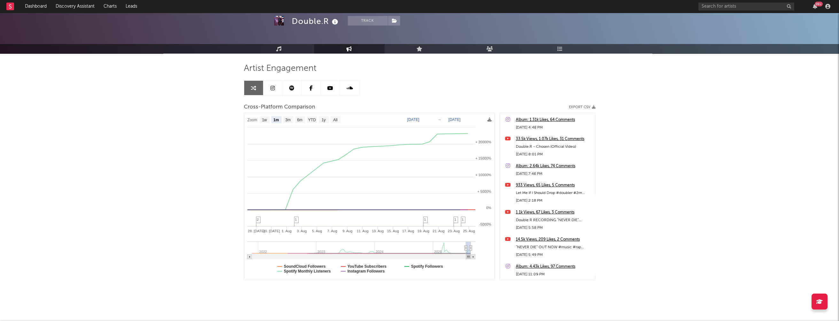
scroll to position [27, 0]
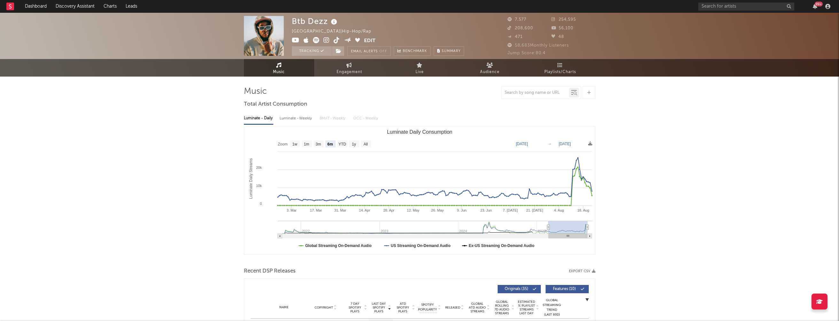
select select "6m"
click at [294, 122] on div "Luminate - Weekly" at bounding box center [297, 118] width 34 height 11
select select "6m"
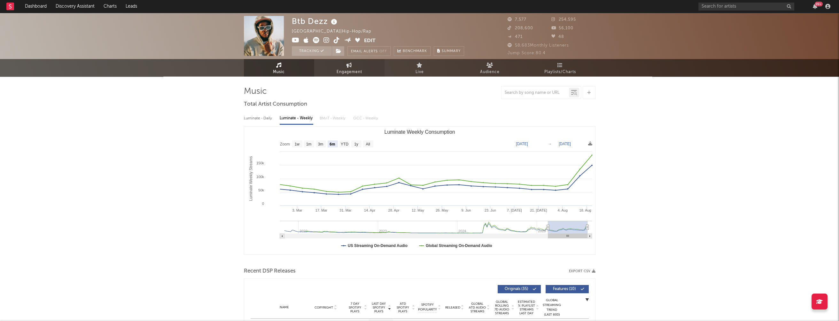
click at [348, 72] on span "Engagement" at bounding box center [349, 72] width 26 height 8
select select "1w"
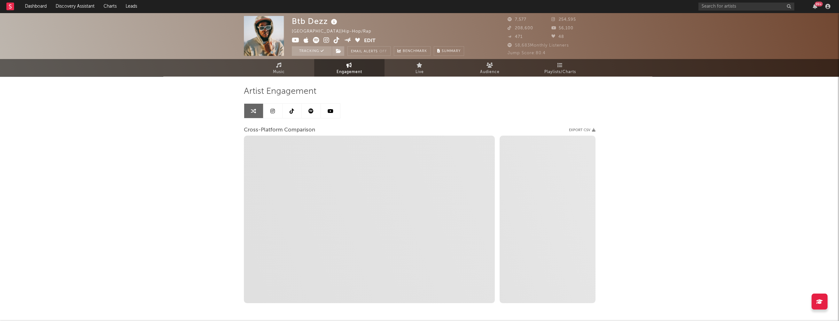
click at [327, 40] on icon at bounding box center [326, 40] width 6 height 6
select select "1m"
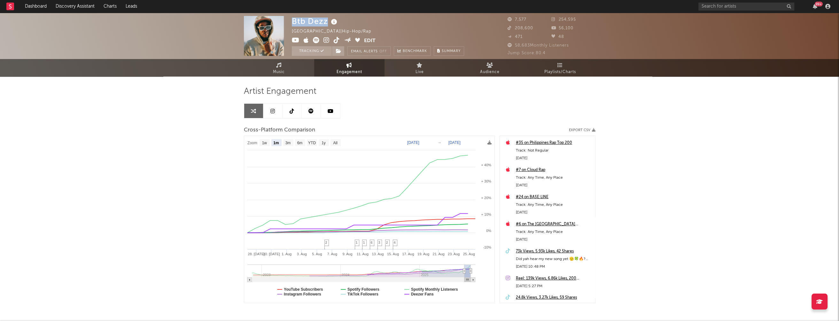
drag, startPoint x: 291, startPoint y: 21, endPoint x: 326, endPoint y: 22, distance: 34.9
click at [326, 22] on div "Btb Dezz" at bounding box center [315, 21] width 47 height 11
copy div "Btb Dezz"
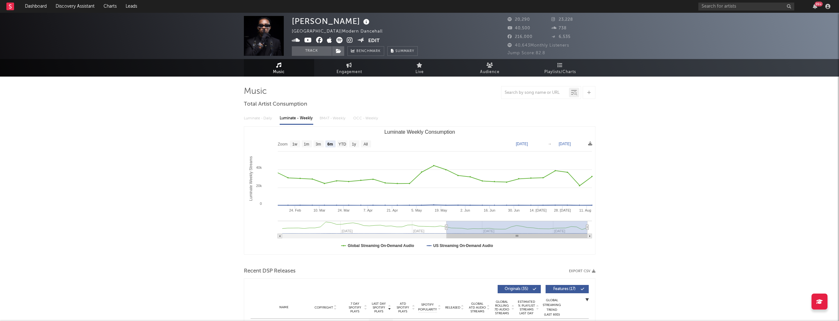
select select "6m"
click at [348, 70] on span "Engagement" at bounding box center [349, 72] width 26 height 8
select select "1w"
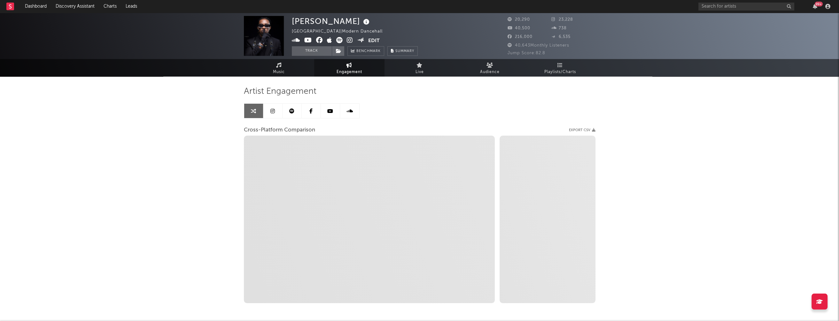
select select "1m"
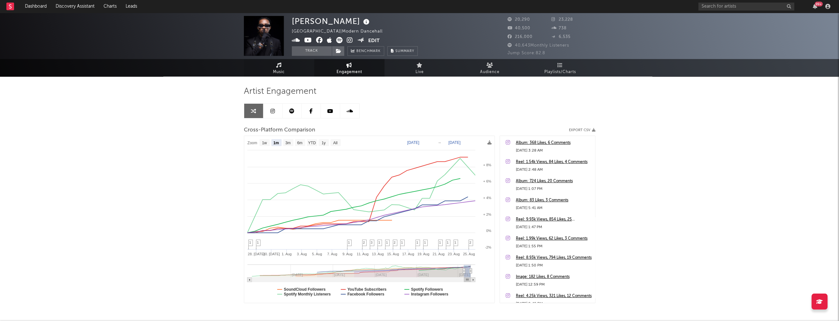
click at [282, 70] on span "Music" at bounding box center [279, 72] width 12 height 8
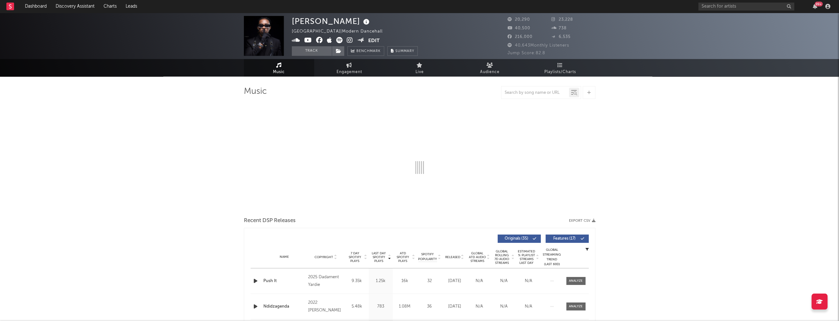
select select "6m"
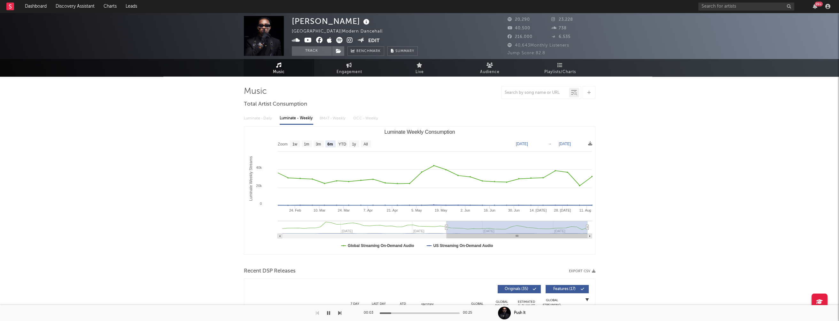
click at [328, 311] on icon "button" at bounding box center [328, 313] width 3 height 5
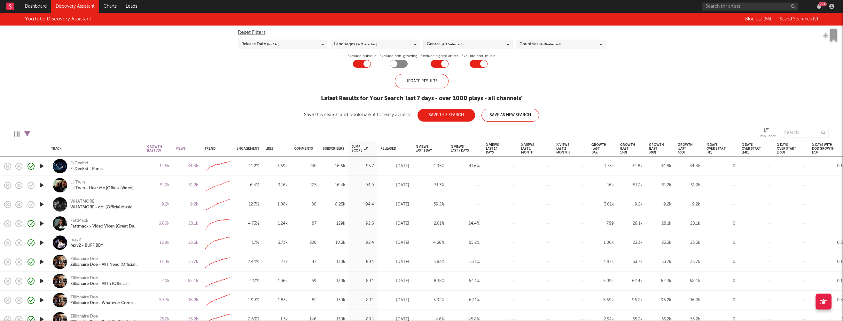
click at [81, 8] on link "Discovery Assistant" at bounding box center [75, 6] width 48 height 13
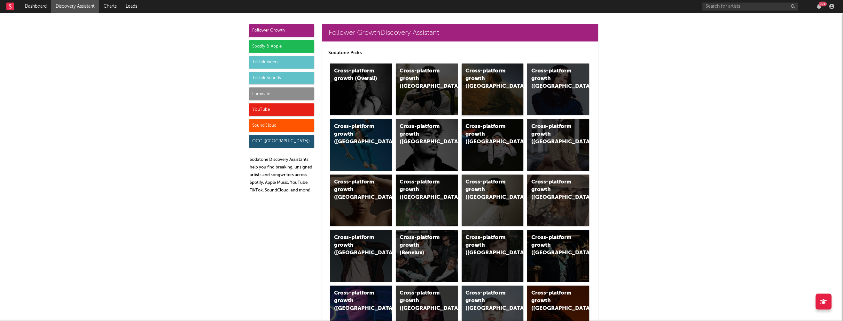
click at [480, 68] on div "Cross-platform growth (US)" at bounding box center [486, 78] width 43 height 23
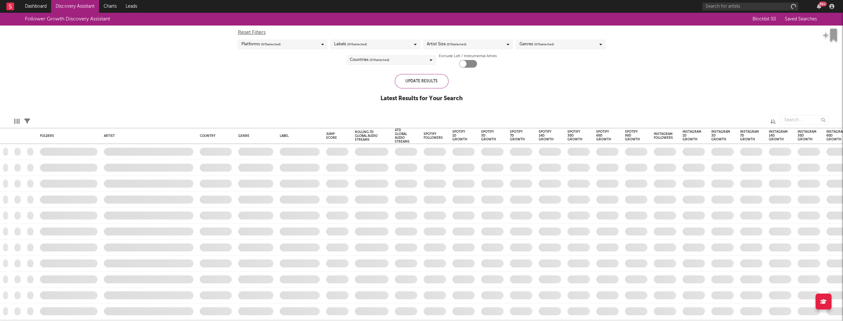
checkbox input "true"
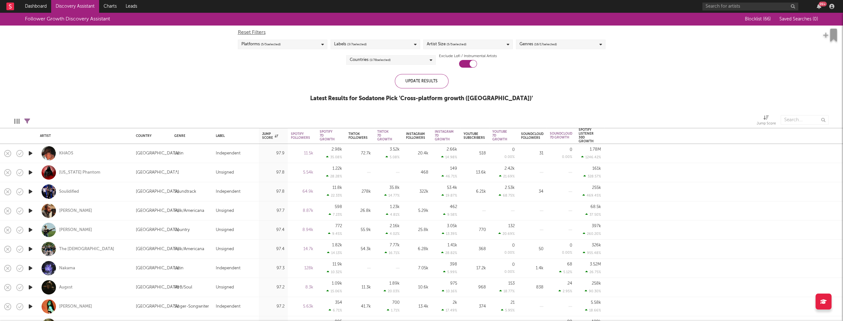
click at [471, 44] on div "Artist Size ( 5 / 5 selected)" at bounding box center [467, 45] width 89 height 10
click at [446, 118] on div "Enormous" at bounding box center [472, 117] width 74 height 8
click at [426, 118] on input "Enormous" at bounding box center [426, 117] width 0 height 8
click at [440, 107] on div "Large" at bounding box center [472, 108] width 74 height 8
click at [426, 107] on input "Large" at bounding box center [426, 108] width 0 height 8
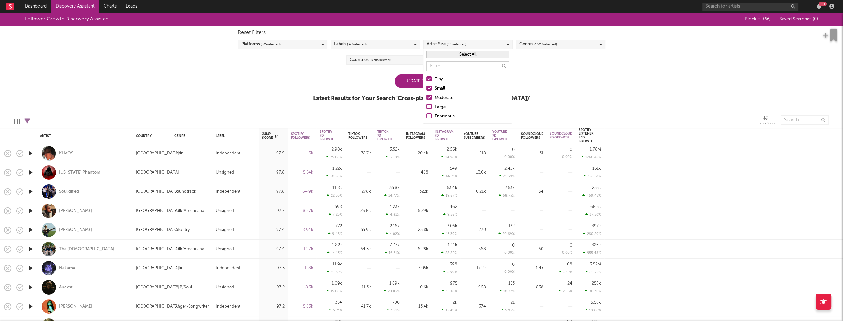
click at [443, 96] on div "Moderate" at bounding box center [472, 98] width 74 height 8
click at [426, 96] on input "Moderate" at bounding box center [426, 98] width 0 height 8
click at [442, 89] on div "Small" at bounding box center [472, 89] width 74 height 8
click at [426, 89] on input "Small" at bounding box center [426, 89] width 0 height 8
click at [359, 81] on div "Update Results Latest Results for Your Search ' Cross-platform growth (US) '" at bounding box center [421, 91] width 217 height 35
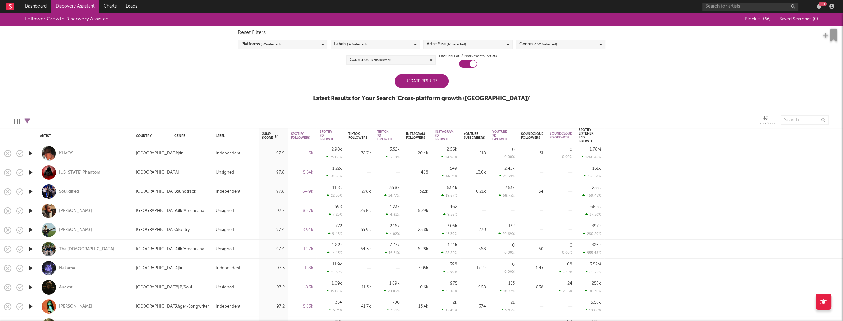
click at [408, 56] on div "Countries ( 1 / 78 selected)" at bounding box center [390, 60] width 89 height 10
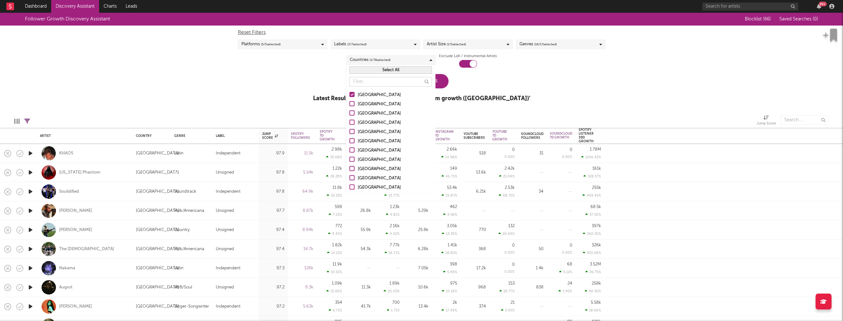
click at [368, 103] on div "Australia" at bounding box center [395, 105] width 74 height 8
click at [349, 103] on input "Australia" at bounding box center [349, 105] width 0 height 8
click at [363, 103] on div "Australia" at bounding box center [395, 105] width 74 height 8
click at [349, 103] on input "[GEOGRAPHIC_DATA]" at bounding box center [349, 105] width 0 height 8
click at [501, 91] on div "Update Results Latest Results for Your Search ' Cross-platform growth (US) '" at bounding box center [421, 91] width 217 height 35
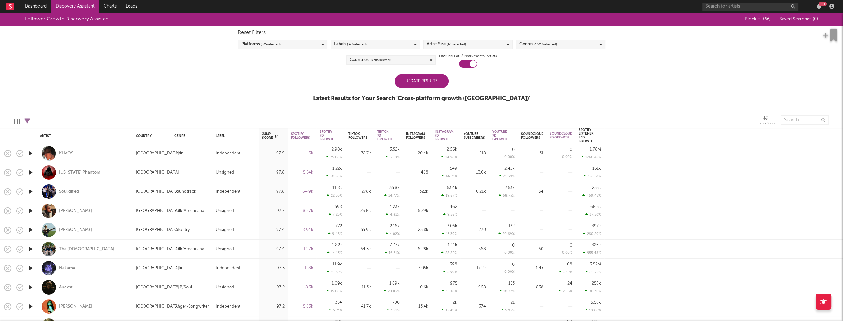
click at [428, 82] on div "Update Results" at bounding box center [422, 81] width 54 height 14
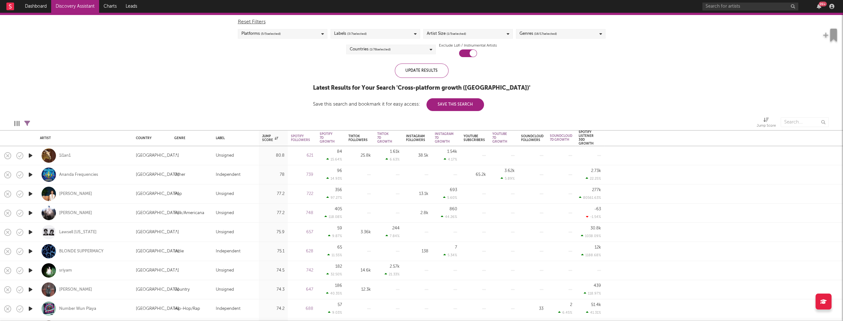
click at [30, 192] on icon "button" at bounding box center [30, 194] width 7 height 8
click at [30, 192] on icon "button" at bounding box center [30, 194] width 6 height 8
click at [30, 212] on icon "button" at bounding box center [30, 213] width 7 height 8
click at [30, 212] on icon "button" at bounding box center [30, 213] width 6 height 8
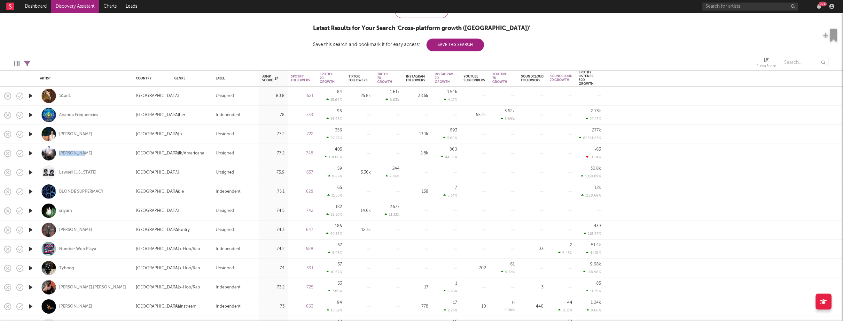
click at [31, 229] on icon "button" at bounding box center [30, 230] width 7 height 8
click at [31, 229] on icon "button" at bounding box center [30, 230] width 6 height 8
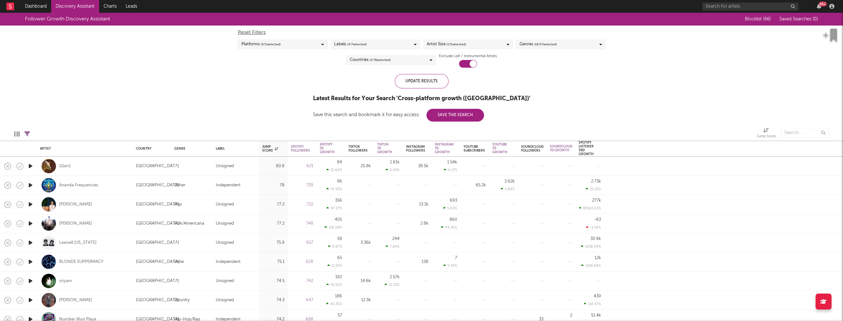
click at [654, 80] on div "Follower Growth Discovery Assistant Blocklist ( 66 ) Saved Searches ( 0 ) Reset…" at bounding box center [421, 67] width 843 height 109
click at [424, 60] on div "Countries ( 1 / 78 selected)" at bounding box center [390, 60] width 89 height 10
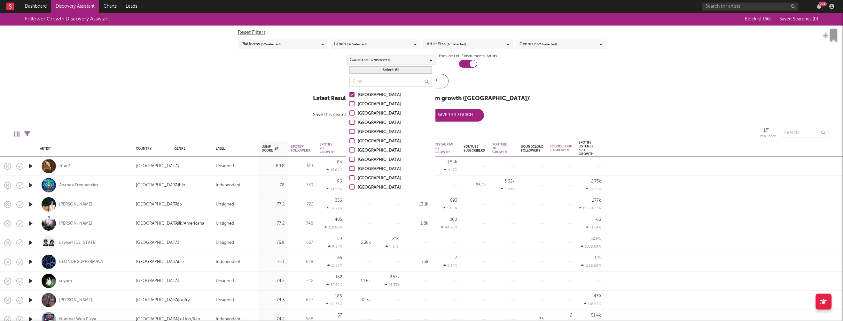
click at [365, 104] on div "Australia" at bounding box center [395, 105] width 74 height 8
click at [349, 104] on input "[GEOGRAPHIC_DATA]" at bounding box center [349, 105] width 0 height 8
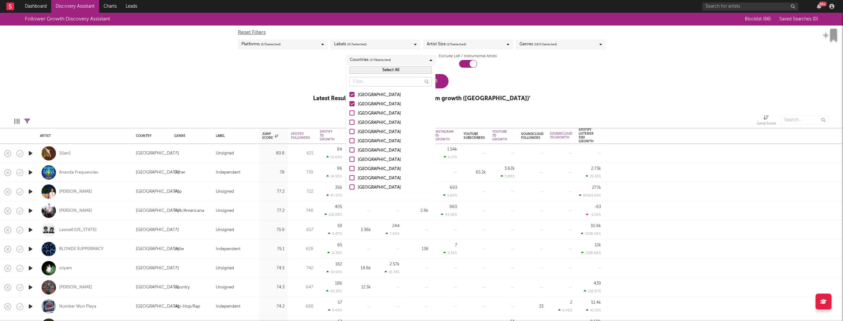
click at [362, 113] on div "Canada" at bounding box center [395, 114] width 74 height 8
click at [349, 113] on input "Canada" at bounding box center [349, 114] width 0 height 8
click at [365, 122] on div "United Kingdom" at bounding box center [395, 123] width 74 height 8
click at [349, 122] on input "United Kingdom" at bounding box center [349, 123] width 0 height 8
click at [499, 81] on div "Update Results Latest Results for Your Search ' Cross-platform growth (US) '" at bounding box center [421, 91] width 217 height 35
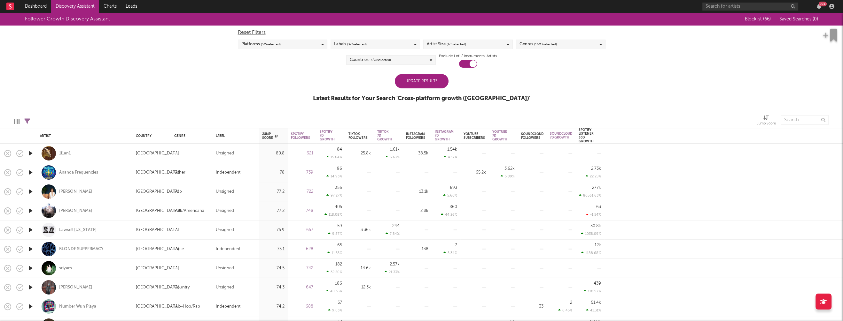
click at [436, 81] on div "Update Results" at bounding box center [422, 81] width 54 height 14
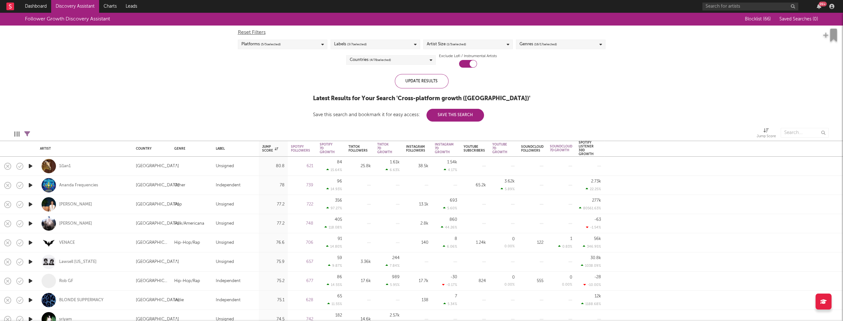
click at [398, 61] on div "Countries ( 4 / 78 selected)" at bounding box center [390, 60] width 89 height 10
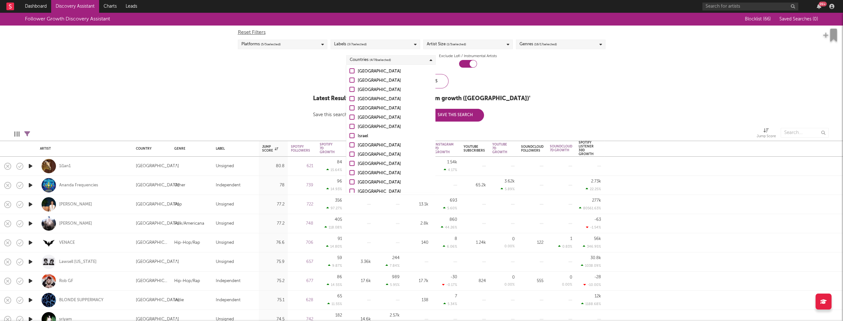
scroll to position [623, 0]
click at [372, 175] on div "Uncategorized" at bounding box center [395, 177] width 74 height 8
click at [349, 175] on input "Uncategorized" at bounding box center [349, 177] width 0 height 8
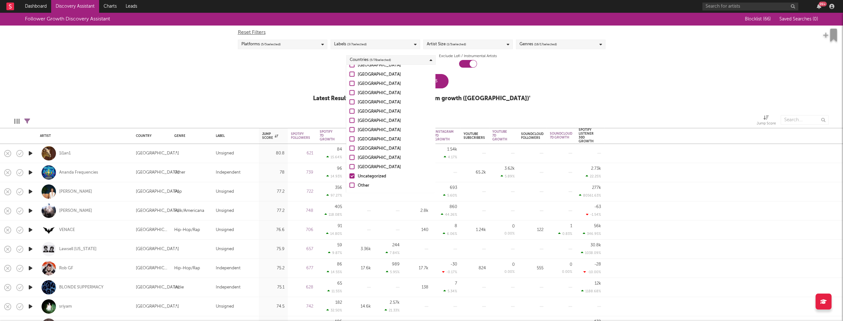
click at [358, 187] on div "Other" at bounding box center [395, 186] width 74 height 8
click at [349, 187] on input "Other" at bounding box center [349, 186] width 0 height 8
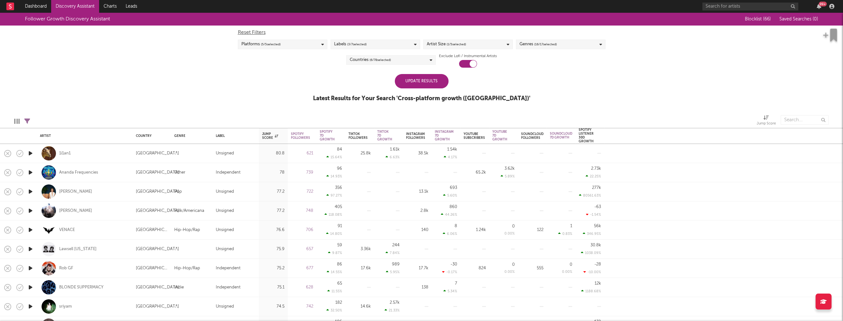
click at [281, 115] on div at bounding box center [211, 120] width 353 height 16
click at [428, 81] on div "Update Results" at bounding box center [422, 81] width 54 height 14
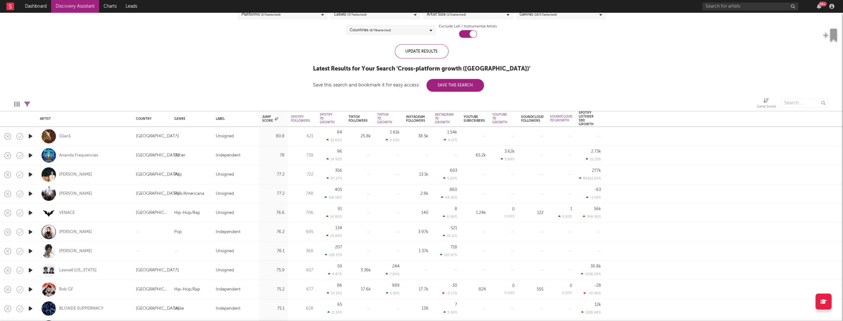
click at [31, 212] on icon "button" at bounding box center [30, 213] width 7 height 8
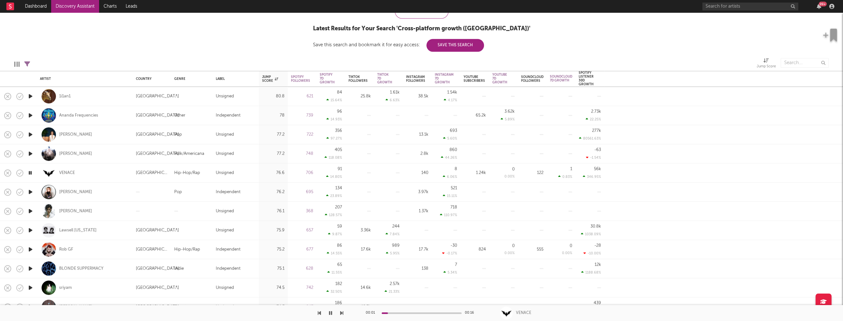
click at [30, 210] on icon "button" at bounding box center [30, 211] width 7 height 8
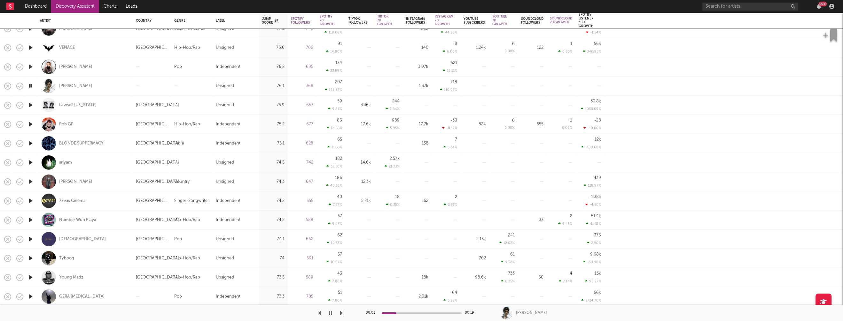
click at [31, 239] on icon "button" at bounding box center [30, 240] width 7 height 8
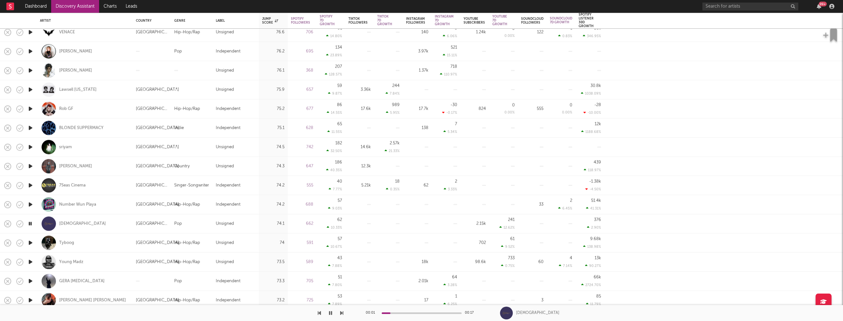
click at [33, 261] on icon "button" at bounding box center [30, 262] width 7 height 8
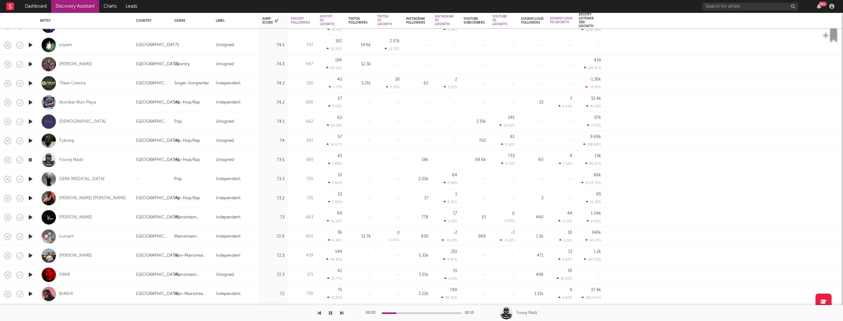
click at [30, 236] on icon "button" at bounding box center [30, 237] width 7 height 8
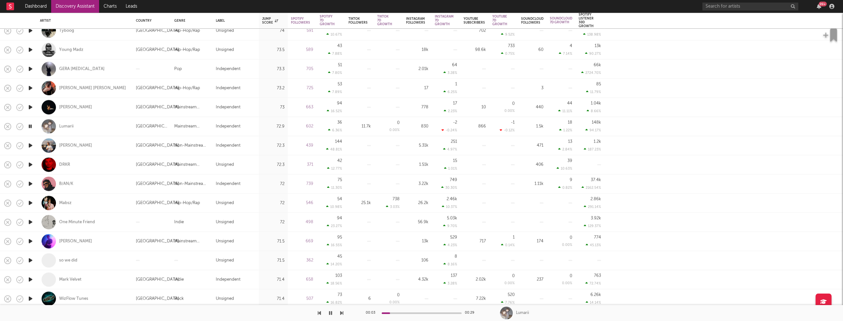
click at [30, 242] on icon "button" at bounding box center [30, 242] width 7 height 8
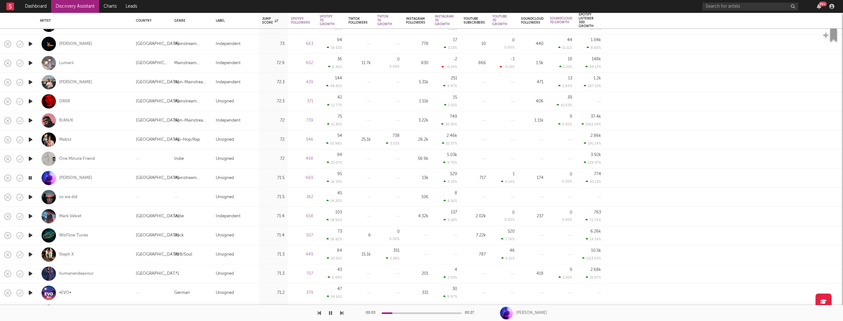
click at [32, 255] on icon "button" at bounding box center [30, 255] width 7 height 8
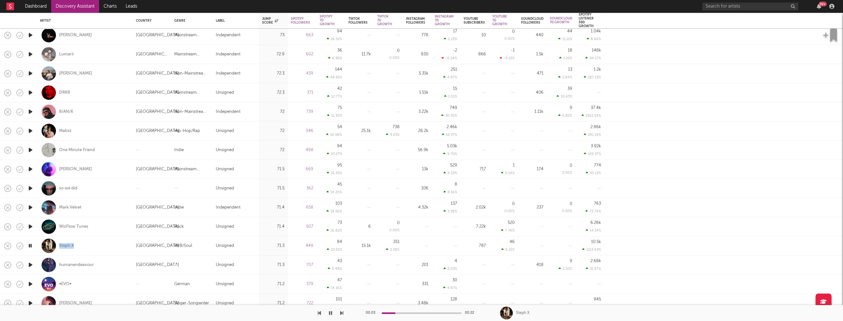
click at [32, 244] on icon "button" at bounding box center [30, 246] width 6 height 8
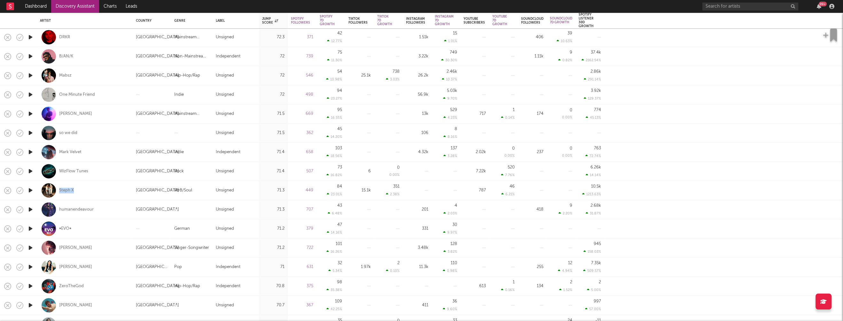
click at [31, 248] on icon "button" at bounding box center [30, 248] width 7 height 8
click at [32, 266] on icon "button" at bounding box center [30, 267] width 7 height 8
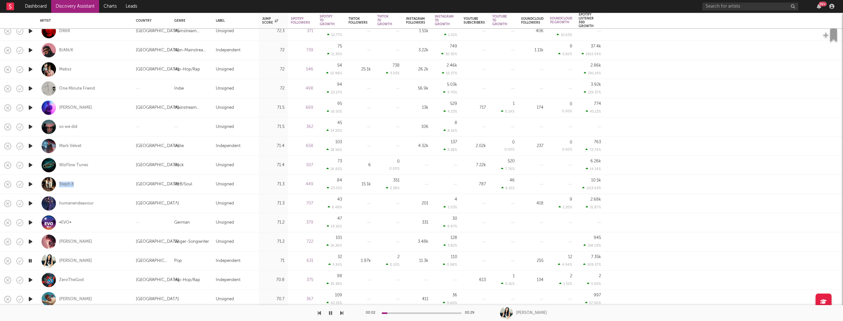
click at [31, 279] on icon "button" at bounding box center [30, 280] width 7 height 8
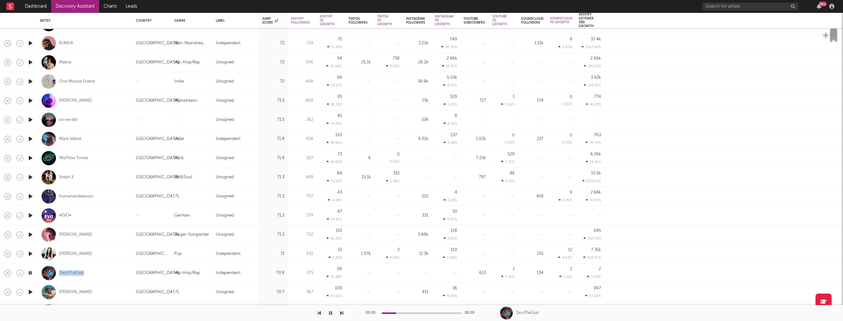
click at [31, 271] on icon "button" at bounding box center [30, 273] width 6 height 8
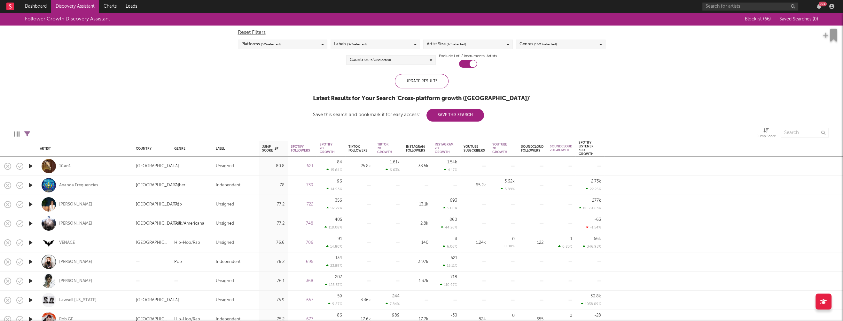
click at [474, 45] on div "Artist Size ( 1 / 5 selected)" at bounding box center [467, 45] width 89 height 10
click at [438, 87] on div "Small" at bounding box center [472, 89] width 74 height 8
click at [426, 87] on input "Small" at bounding box center [426, 89] width 0 height 8
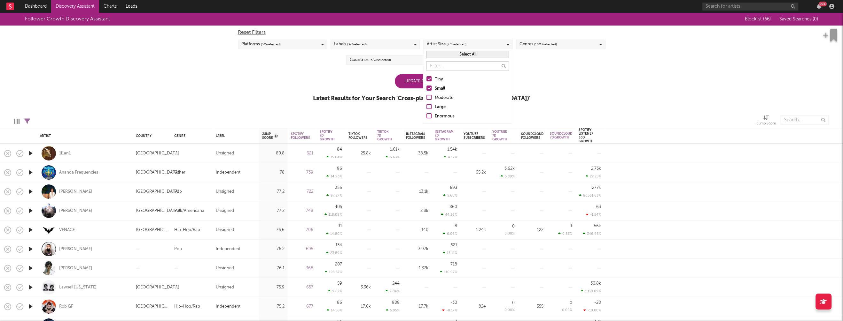
click at [436, 79] on div "Tiny" at bounding box center [472, 80] width 74 height 8
click at [426, 79] on input "Tiny" at bounding box center [426, 80] width 0 height 8
click at [309, 78] on div "Follower Growth Discovery Assistant Blocklist ( 66 ) Saved Searches ( 0 ) Reset…" at bounding box center [421, 61] width 843 height 96
click at [424, 80] on div "Update Results" at bounding box center [422, 81] width 54 height 14
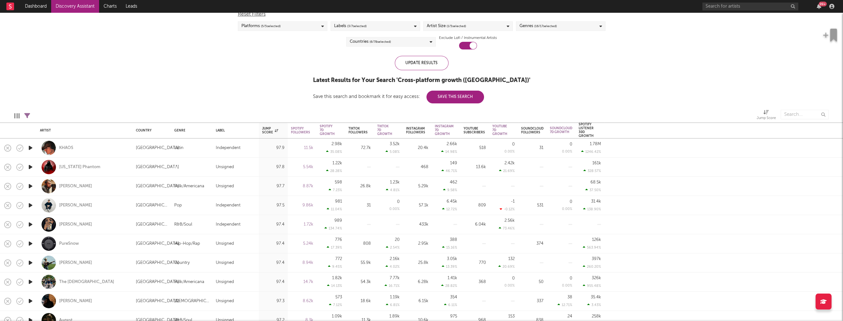
click at [32, 206] on icon "button" at bounding box center [30, 206] width 7 height 8
click at [32, 224] on icon "button" at bounding box center [30, 225] width 7 height 8
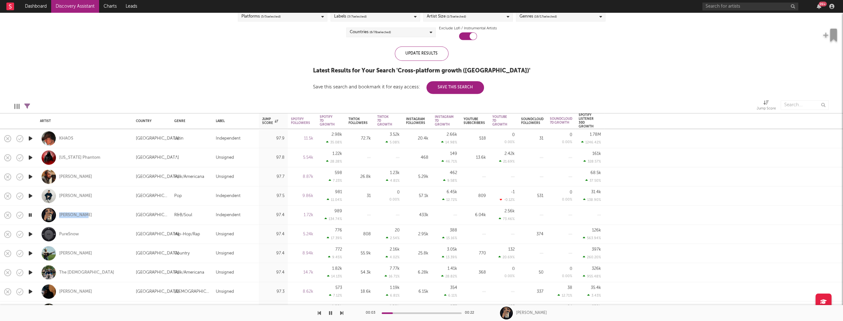
click at [31, 215] on icon "button" at bounding box center [30, 215] width 6 height 8
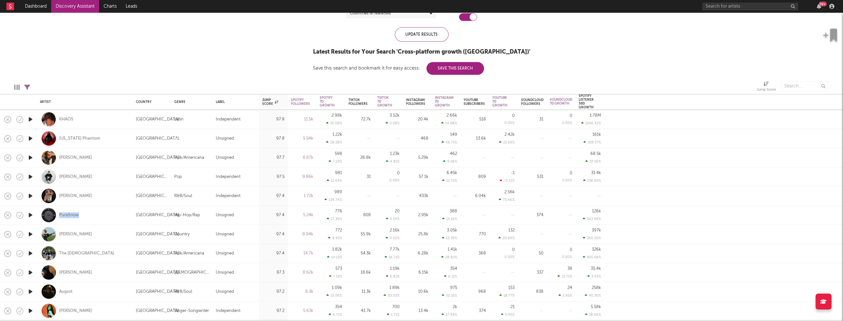
click at [29, 235] on icon "button" at bounding box center [30, 235] width 7 height 8
click at [31, 252] on icon "button" at bounding box center [30, 254] width 7 height 8
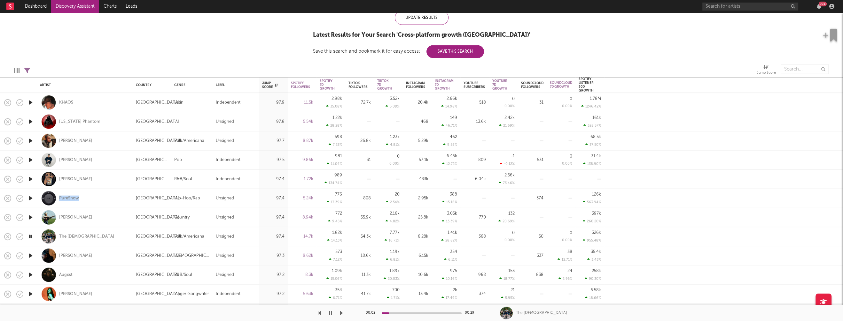
click at [31, 255] on icon "button" at bounding box center [30, 256] width 7 height 8
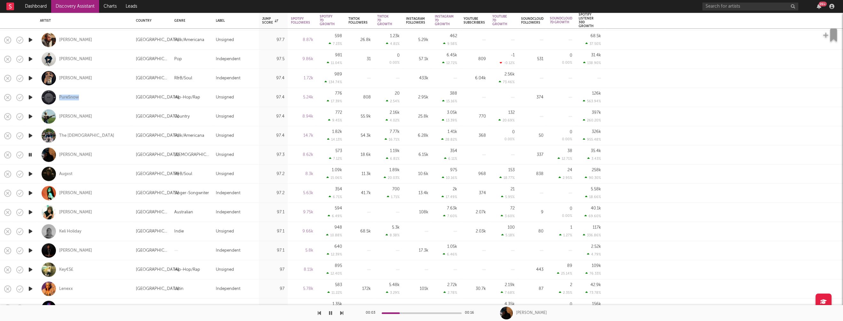
click at [31, 231] on icon "button" at bounding box center [30, 232] width 7 height 8
click at [30, 230] on icon "button" at bounding box center [30, 232] width 6 height 8
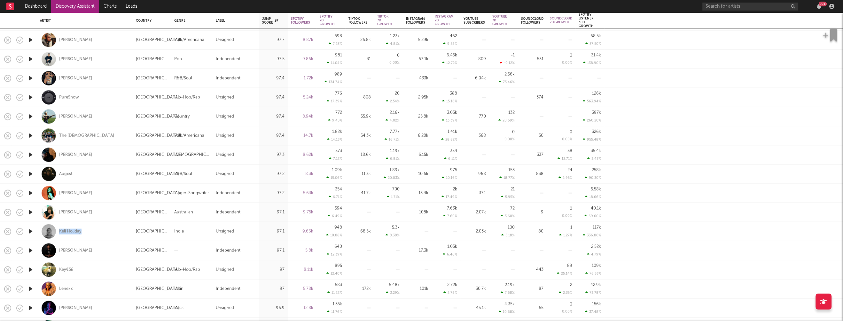
click at [31, 250] on icon "button" at bounding box center [30, 251] width 7 height 8
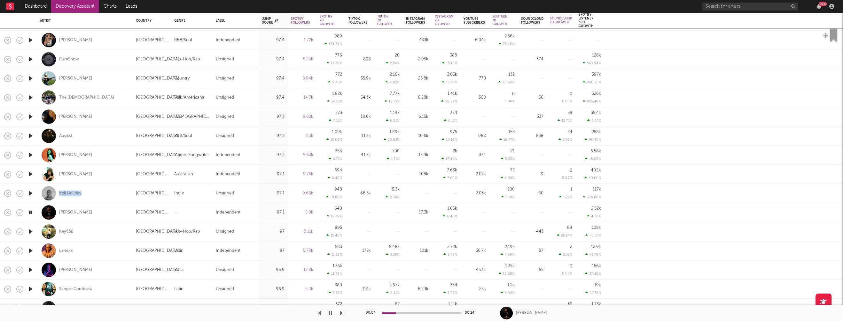
click at [32, 251] on icon "button" at bounding box center [30, 251] width 7 height 8
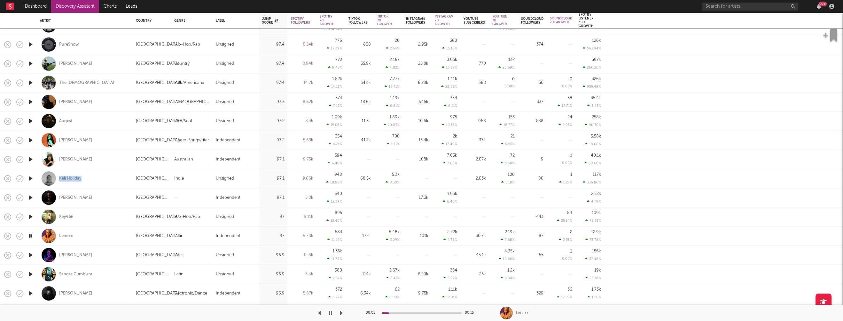
click at [30, 256] on icon "button" at bounding box center [30, 255] width 7 height 8
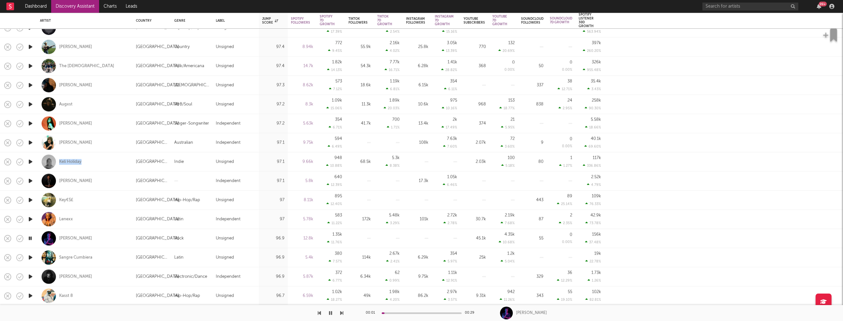
click at [31, 258] on icon "button" at bounding box center [30, 258] width 7 height 8
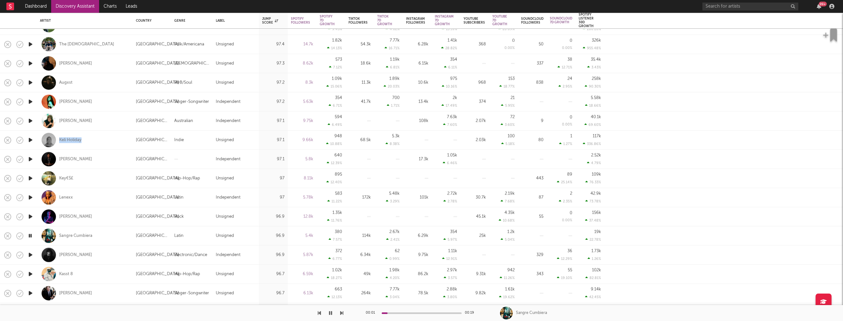
click at [31, 255] on icon "button" at bounding box center [30, 255] width 7 height 8
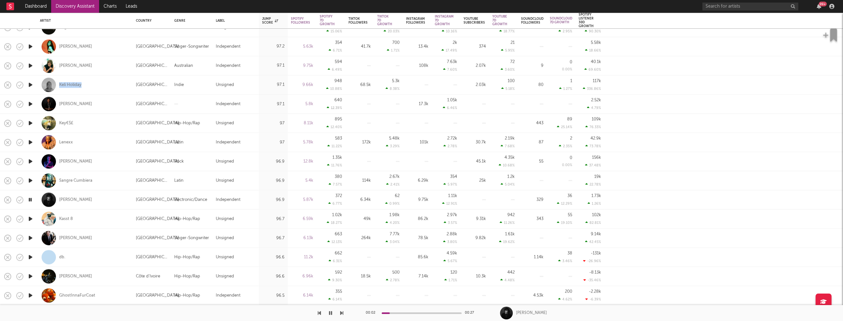
click at [32, 256] on icon "button" at bounding box center [30, 257] width 7 height 8
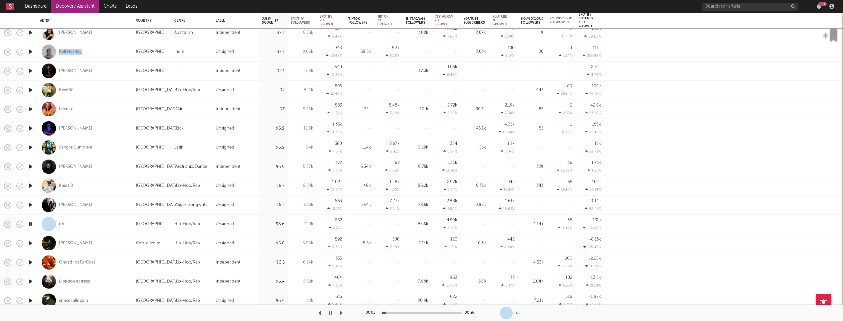
click at [32, 243] on icon "button" at bounding box center [30, 244] width 7 height 8
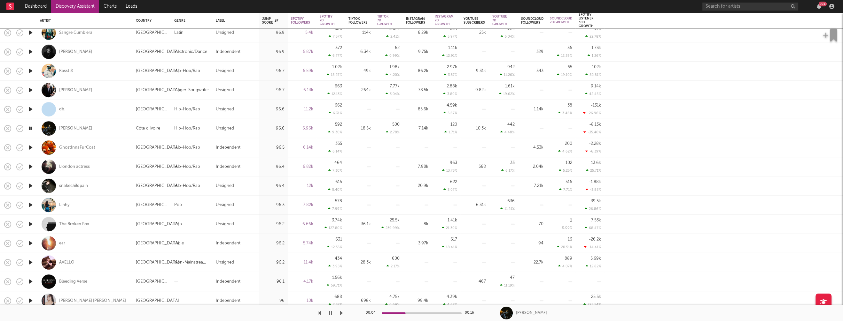
click at [30, 223] on icon "button" at bounding box center [30, 224] width 7 height 8
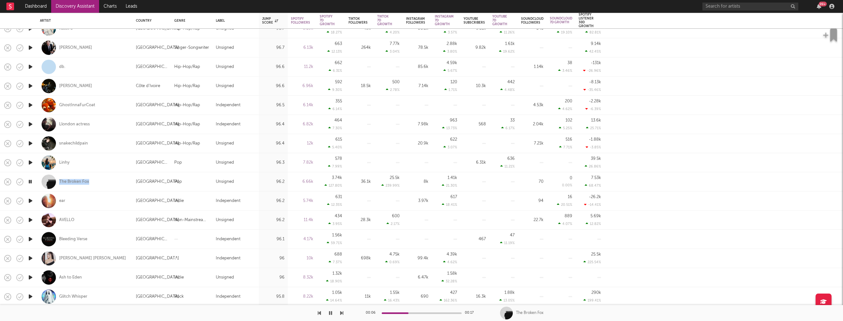
click at [32, 259] on icon "button" at bounding box center [30, 259] width 7 height 8
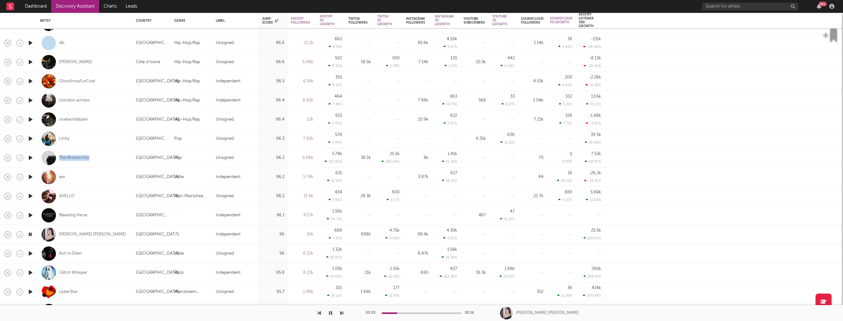
click at [31, 253] on icon "button" at bounding box center [30, 254] width 7 height 8
click at [31, 253] on icon "button" at bounding box center [30, 254] width 6 height 8
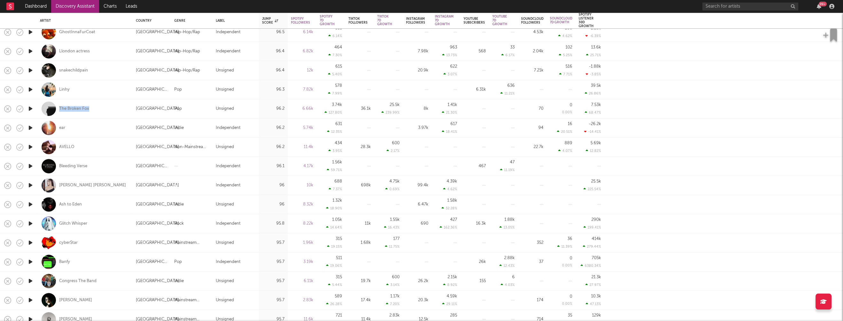
click at [31, 261] on icon "button" at bounding box center [30, 262] width 7 height 8
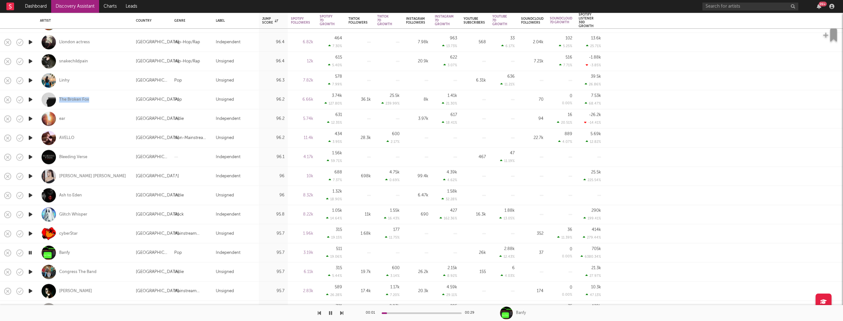
click at [30, 271] on icon "button" at bounding box center [30, 272] width 7 height 8
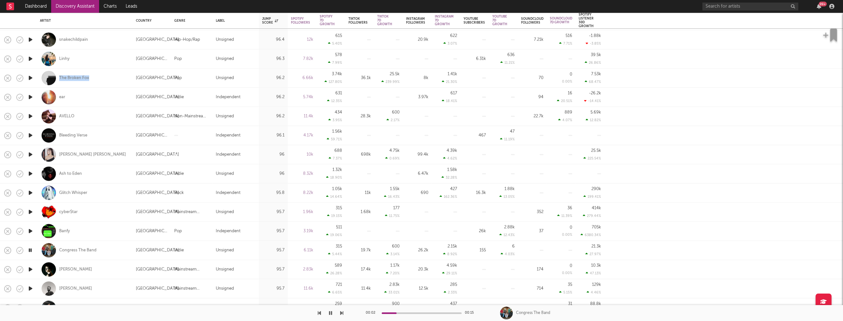
click at [30, 268] on icon "button" at bounding box center [30, 270] width 7 height 8
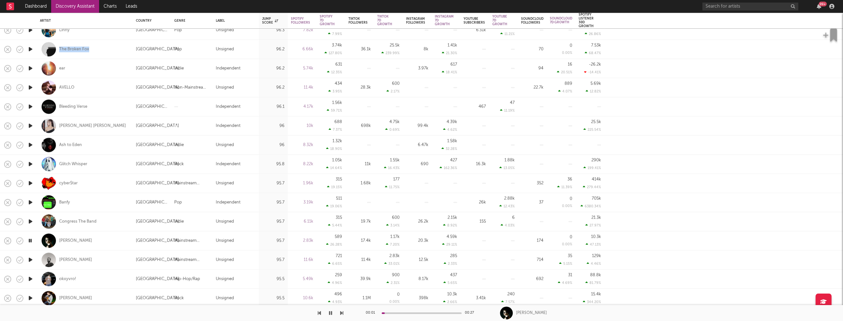
click at [30, 259] on icon "button" at bounding box center [30, 260] width 7 height 8
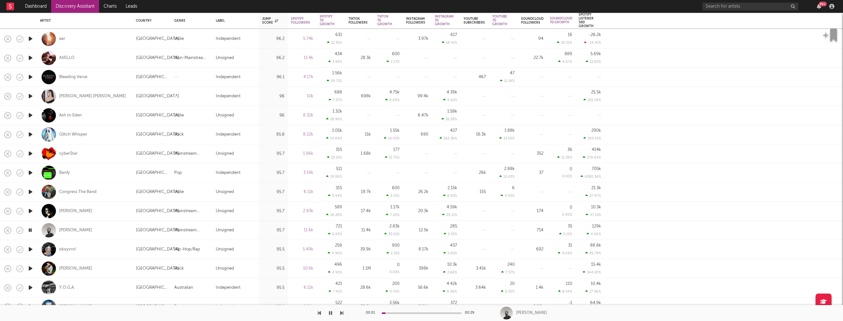
click at [30, 267] on icon "button" at bounding box center [30, 269] width 7 height 8
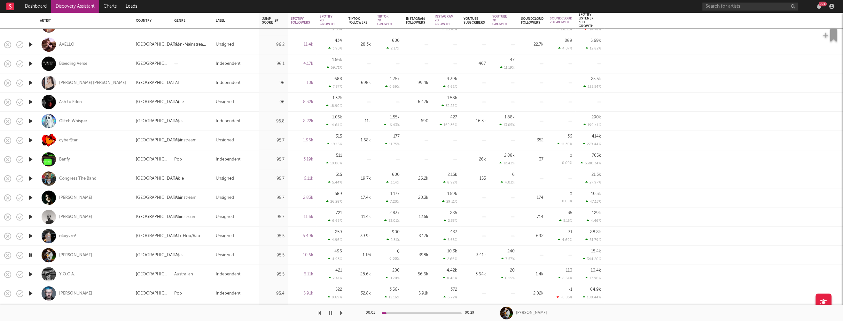
click at [30, 274] on icon "button" at bounding box center [30, 275] width 7 height 8
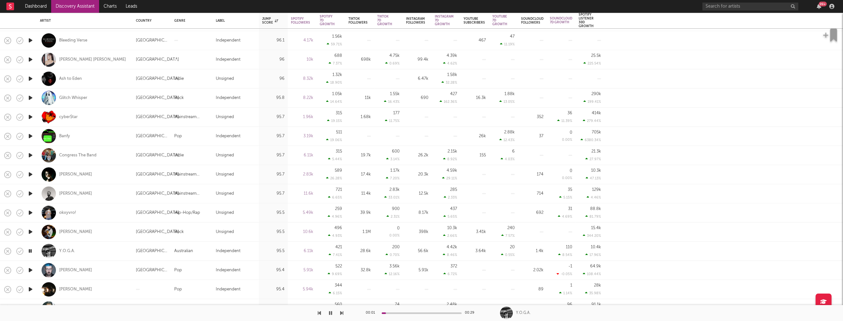
click at [30, 270] on icon "button" at bounding box center [30, 270] width 7 height 8
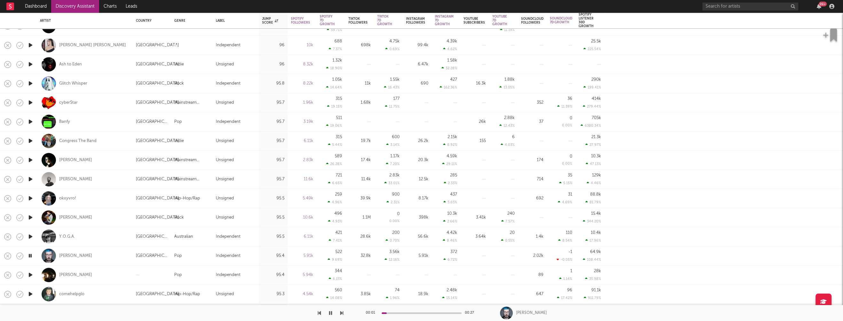
click at [31, 275] on icon "button" at bounding box center [30, 275] width 7 height 8
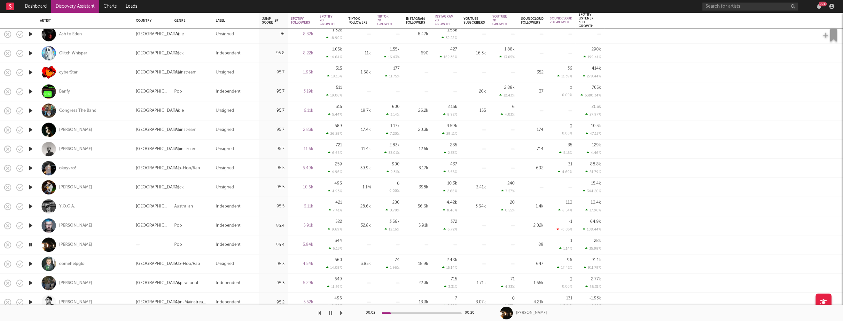
click at [31, 264] on icon "button" at bounding box center [30, 264] width 7 height 8
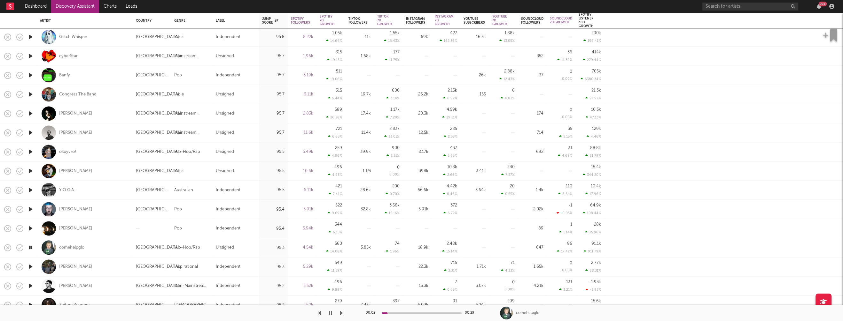
click at [29, 267] on icon "button" at bounding box center [30, 267] width 7 height 8
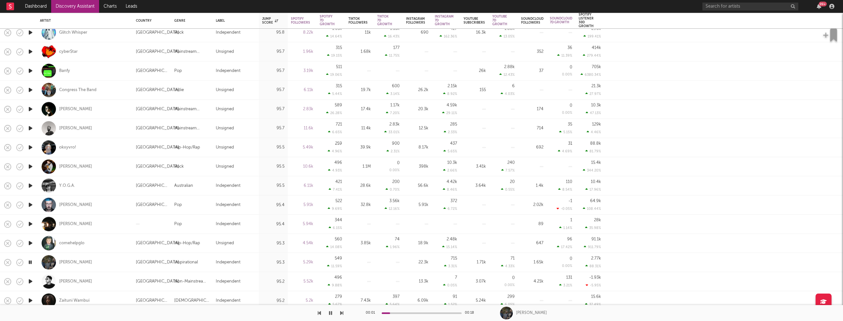
click at [31, 281] on icon "button" at bounding box center [30, 282] width 7 height 8
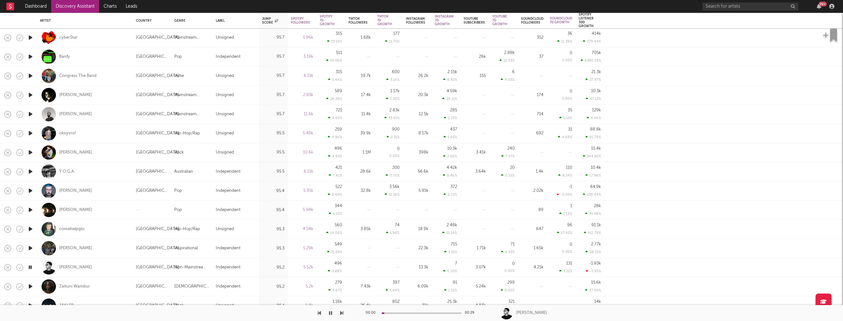
click at [30, 266] on icon "button" at bounding box center [30, 268] width 6 height 8
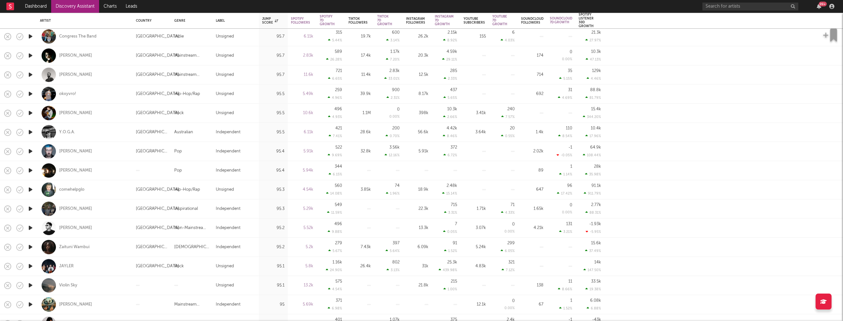
click at [32, 247] on icon "button" at bounding box center [30, 247] width 7 height 8
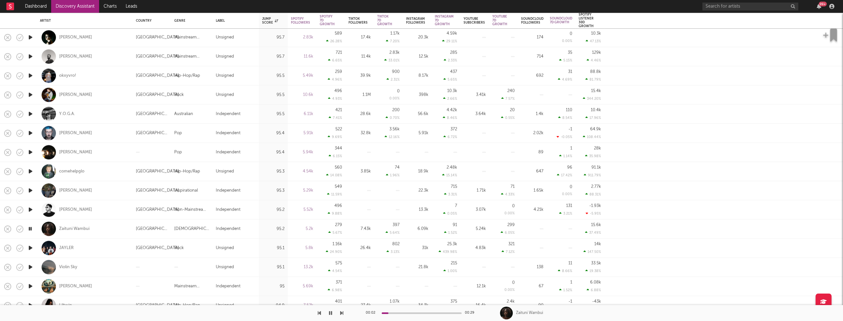
click at [30, 247] on icon "button" at bounding box center [30, 248] width 7 height 8
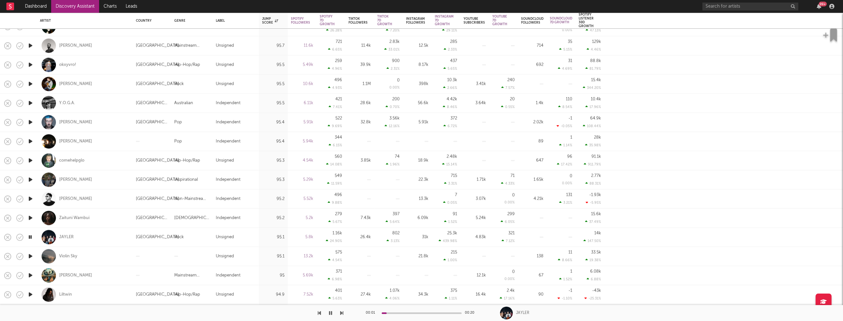
click at [30, 255] on icon "button" at bounding box center [30, 257] width 7 height 8
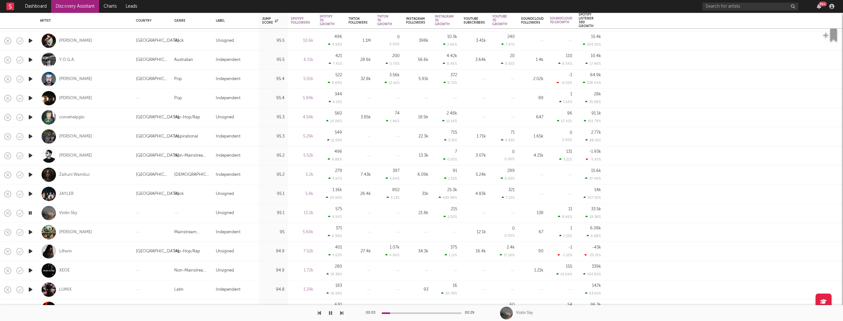
click at [32, 251] on icon "button" at bounding box center [30, 252] width 7 height 8
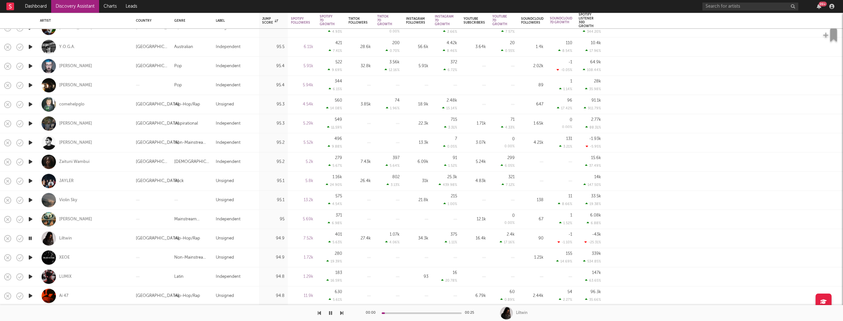
click at [31, 258] on icon "button" at bounding box center [30, 258] width 7 height 8
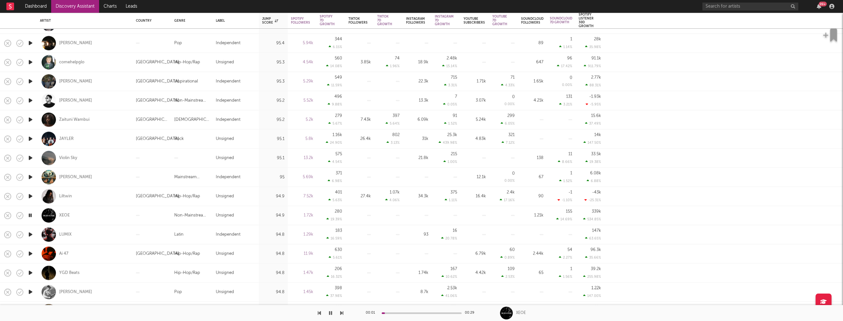
click at [30, 235] on icon "button" at bounding box center [30, 235] width 7 height 8
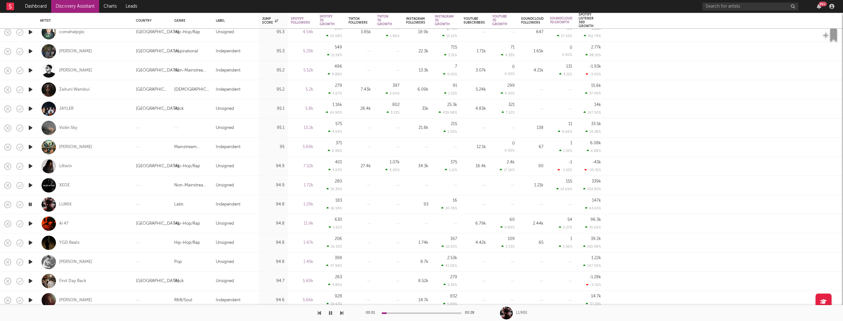
click at [30, 243] on icon "button" at bounding box center [30, 243] width 7 height 8
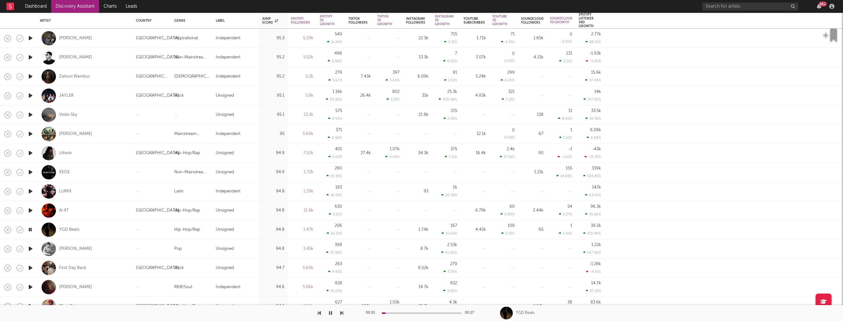
click at [32, 249] on icon "button" at bounding box center [30, 249] width 7 height 8
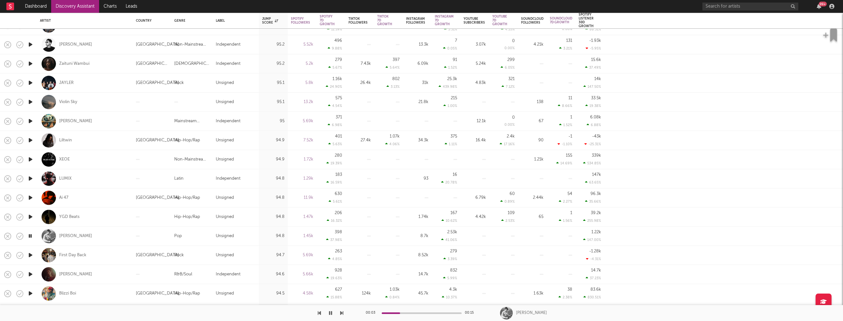
click at [31, 253] on icon "button" at bounding box center [30, 255] width 7 height 8
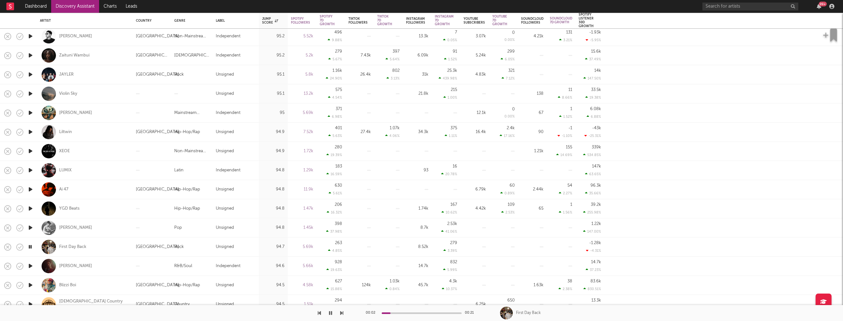
click at [29, 267] on icon "button" at bounding box center [30, 266] width 7 height 8
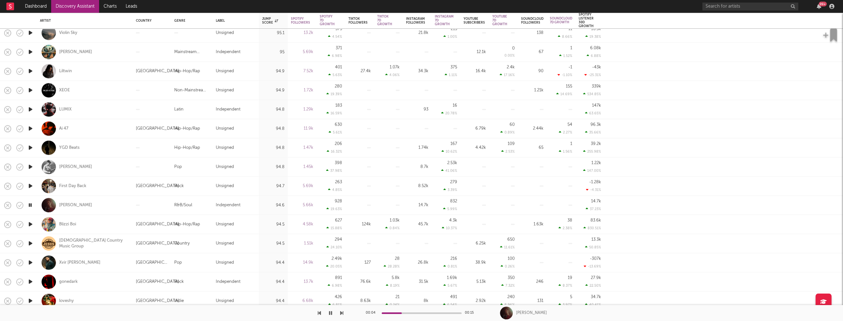
click at [32, 263] on icon "button" at bounding box center [30, 263] width 7 height 8
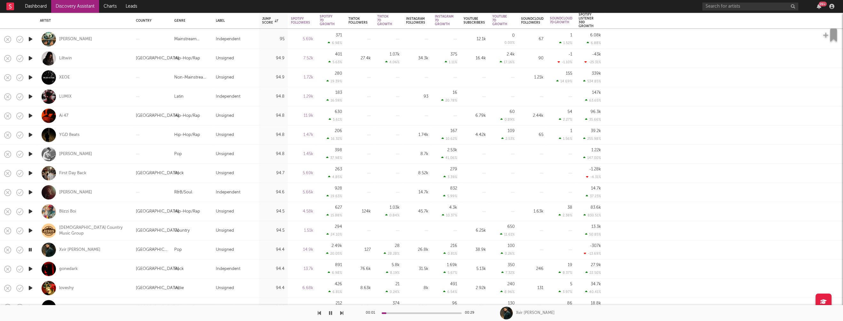
click at [31, 269] on icon "button" at bounding box center [30, 269] width 7 height 8
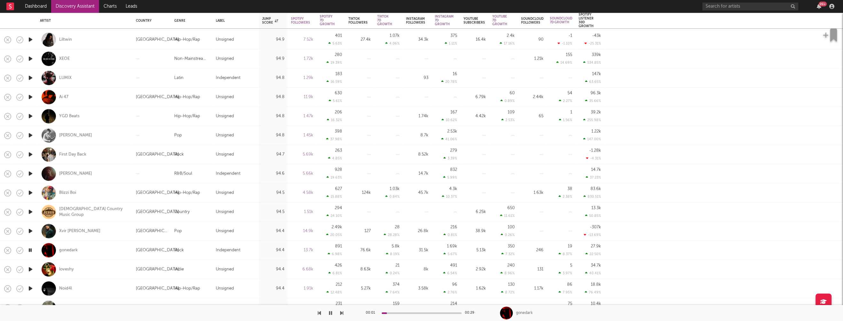
click at [31, 269] on icon "button" at bounding box center [30, 270] width 7 height 8
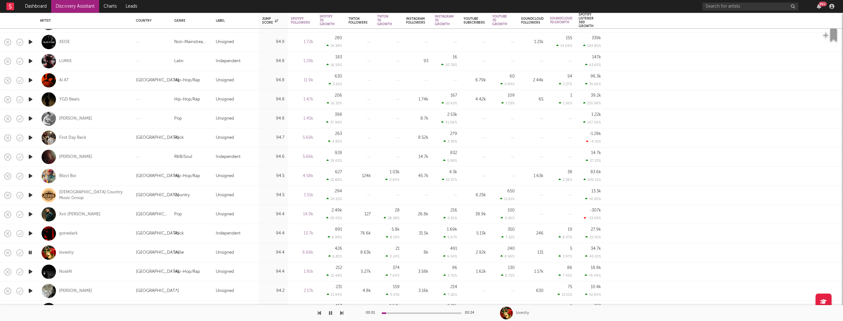
click at [31, 273] on icon "button" at bounding box center [30, 272] width 7 height 8
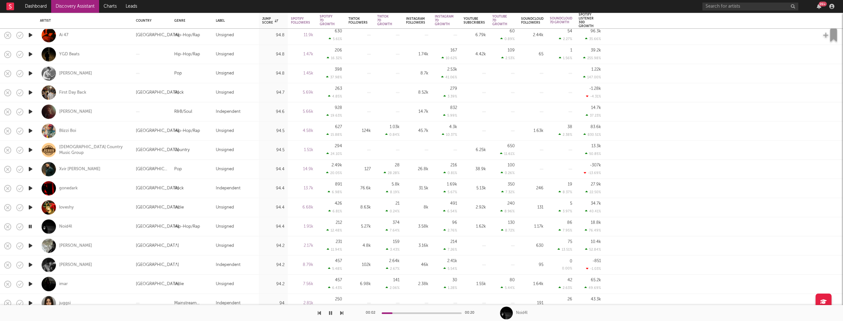
click at [31, 264] on icon "button" at bounding box center [30, 265] width 7 height 8
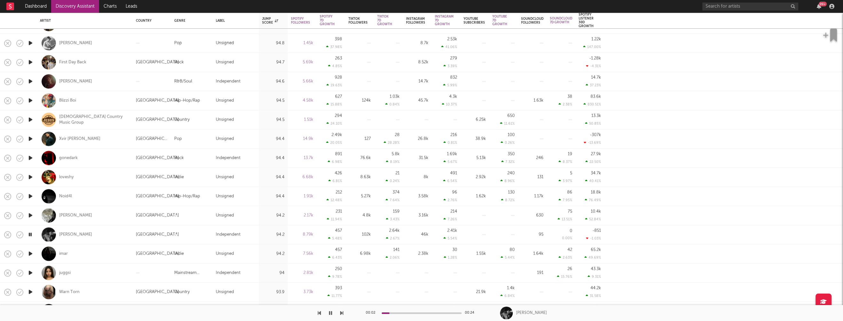
click at [30, 273] on icon "button" at bounding box center [30, 273] width 7 height 8
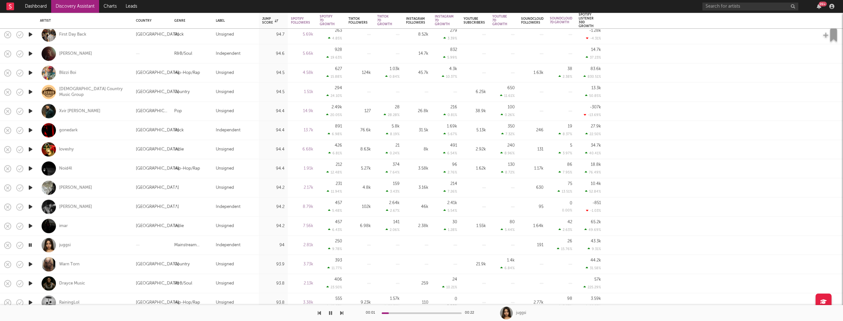
click at [31, 264] on icon "button" at bounding box center [30, 265] width 7 height 8
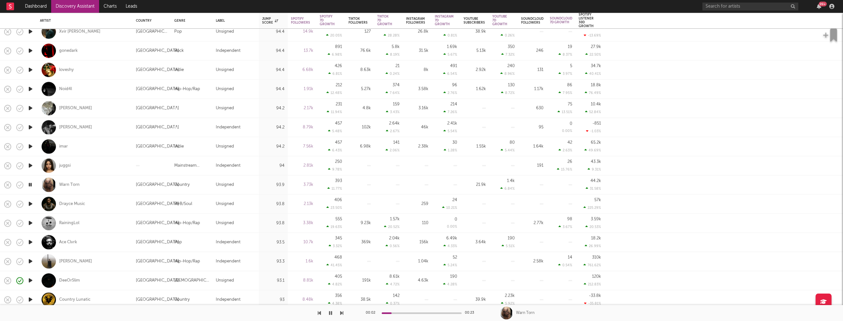
click at [31, 262] on icon "button" at bounding box center [30, 262] width 7 height 8
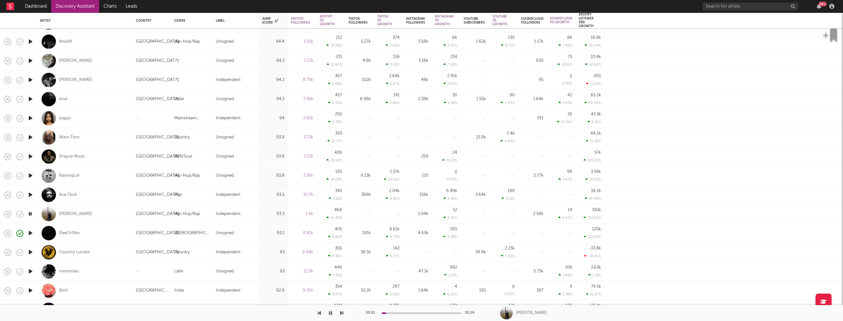
click at [31, 271] on icon "button" at bounding box center [30, 272] width 7 height 8
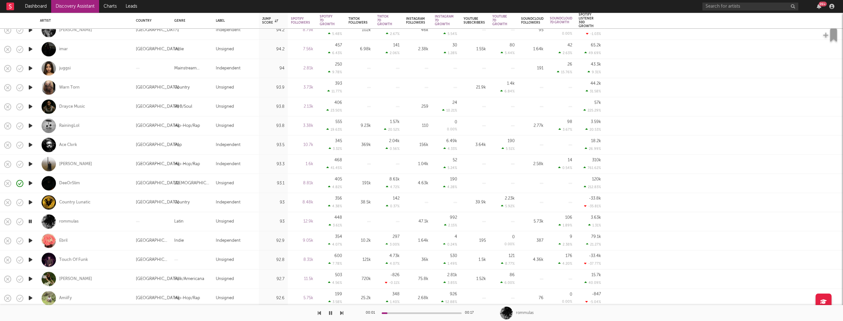
click at [31, 259] on icon "button" at bounding box center [30, 260] width 7 height 8
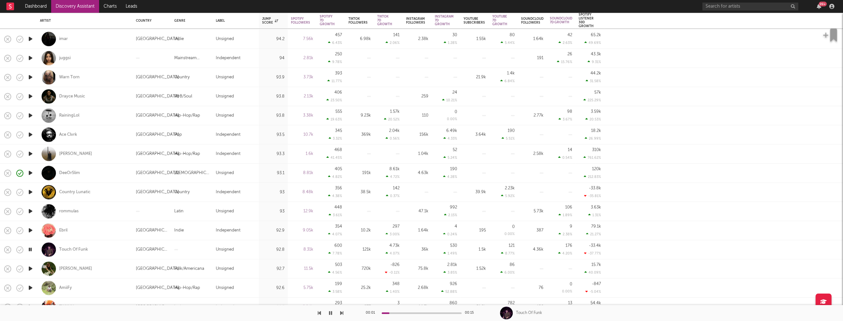
click at [31, 268] on icon "button" at bounding box center [30, 269] width 7 height 8
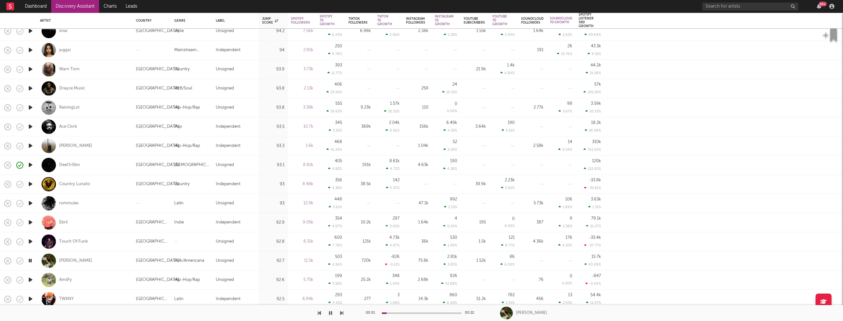
click at [30, 279] on icon "button" at bounding box center [30, 280] width 7 height 8
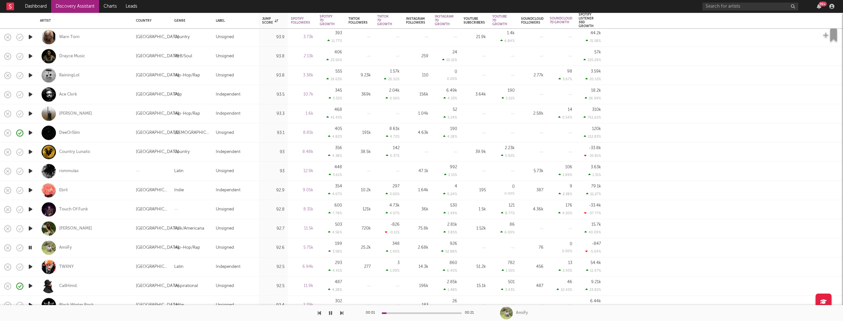
click at [32, 268] on icon "button" at bounding box center [30, 267] width 7 height 8
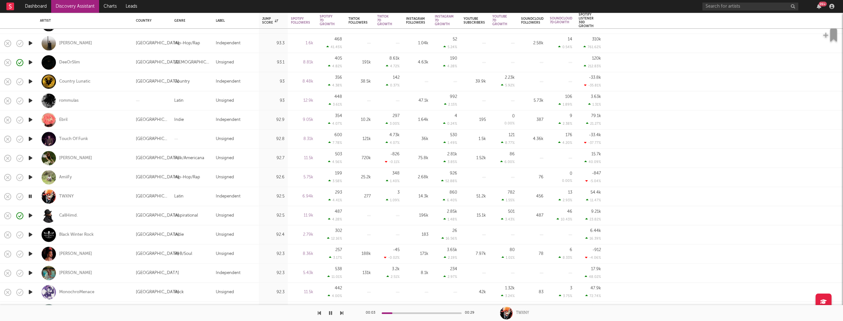
click at [30, 273] on icon "button" at bounding box center [30, 273] width 7 height 8
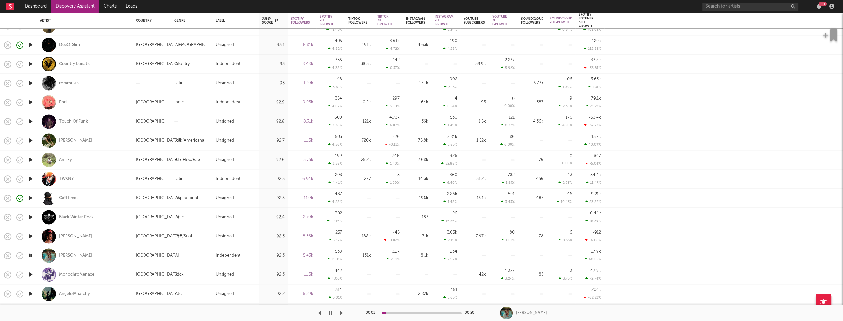
click at [32, 275] on icon "button" at bounding box center [30, 275] width 7 height 8
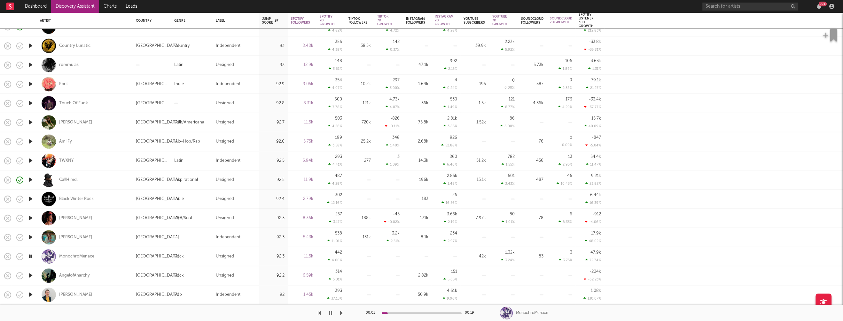
click at [31, 276] on icon "button" at bounding box center [30, 276] width 7 height 8
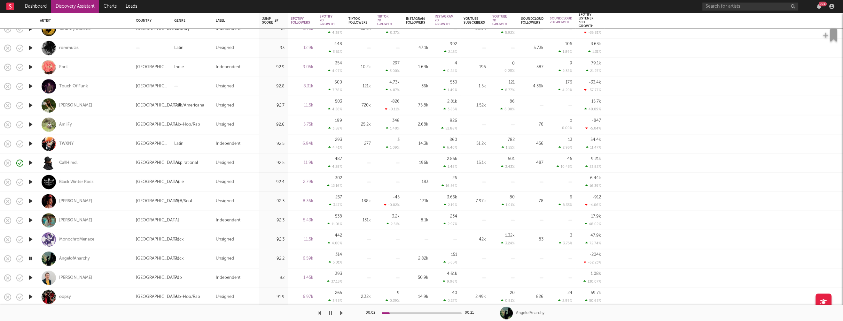
click at [30, 277] on icon "button" at bounding box center [30, 278] width 7 height 8
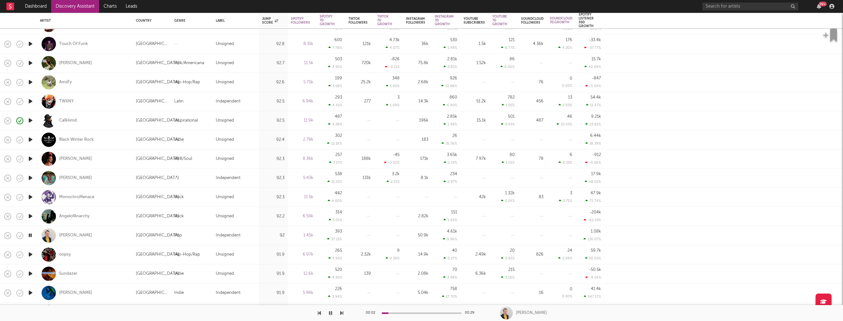
click at [31, 274] on icon "button" at bounding box center [30, 274] width 7 height 8
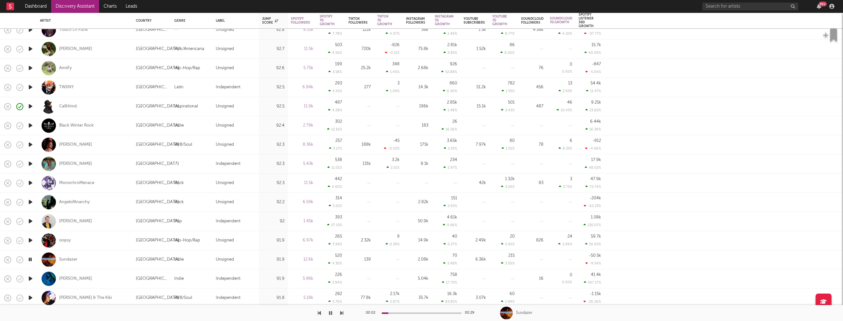
click at [32, 278] on icon "button" at bounding box center [30, 279] width 7 height 8
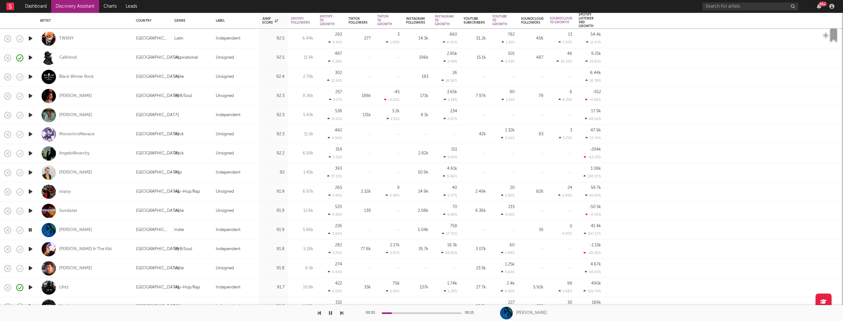
click at [30, 250] on icon "button" at bounding box center [30, 249] width 7 height 8
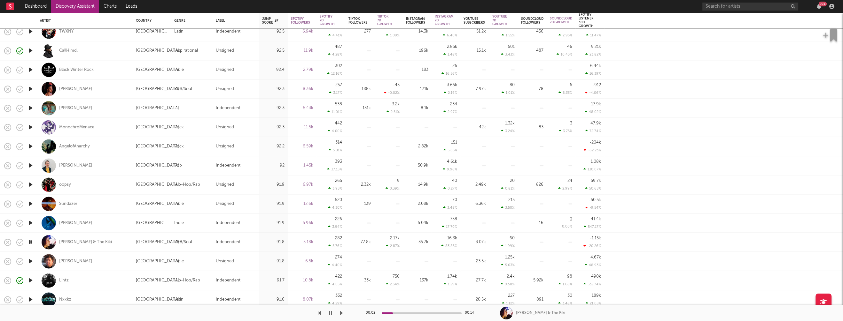
click at [30, 260] on icon "button" at bounding box center [30, 262] width 7 height 8
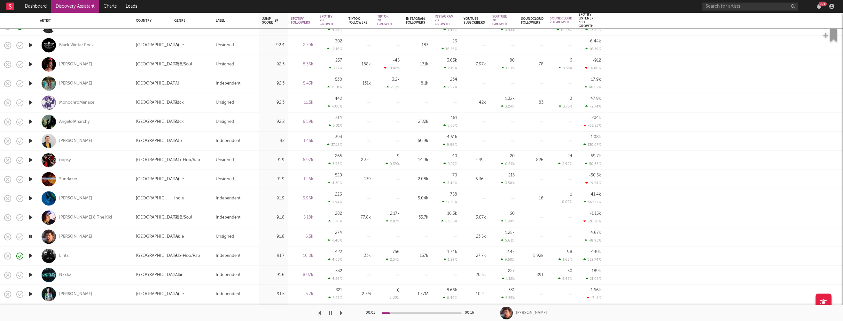
click at [30, 274] on icon "button" at bounding box center [30, 275] width 7 height 8
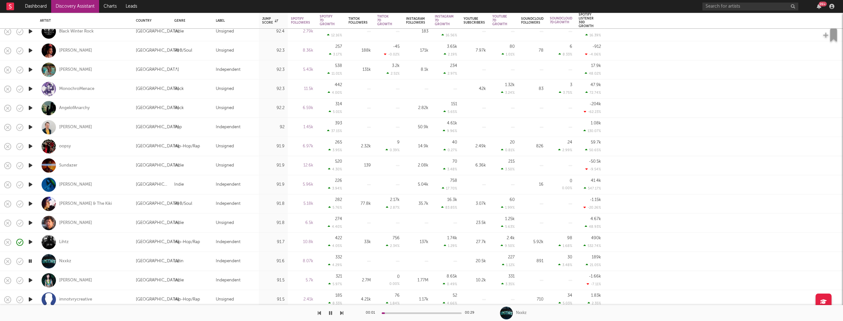
click at [29, 280] on icon "button" at bounding box center [30, 281] width 7 height 8
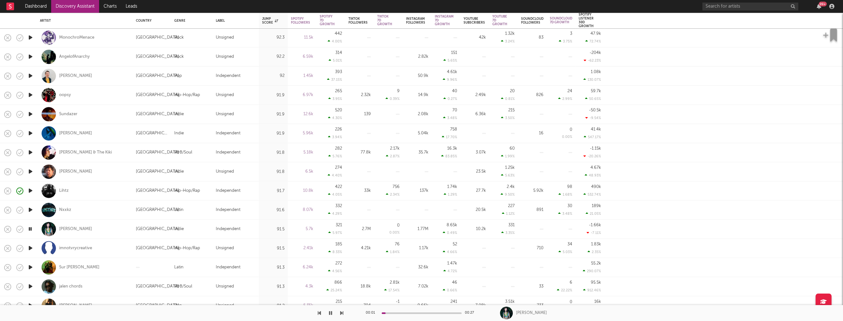
click at [30, 268] on icon "button" at bounding box center [30, 268] width 7 height 8
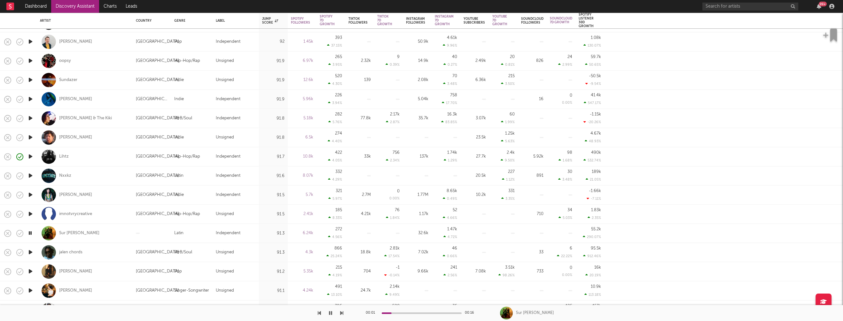
click at [30, 271] on icon "button" at bounding box center [30, 272] width 7 height 8
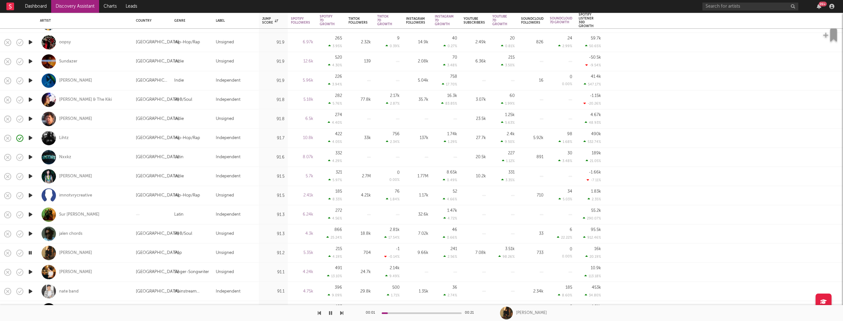
click at [31, 272] on icon "button" at bounding box center [30, 272] width 7 height 8
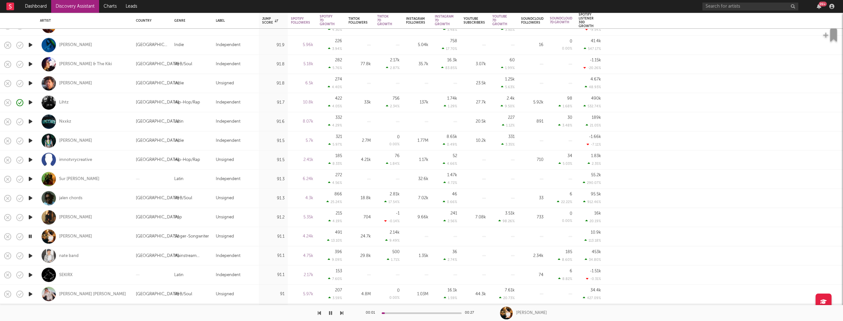
click at [30, 256] on icon "button" at bounding box center [30, 256] width 7 height 8
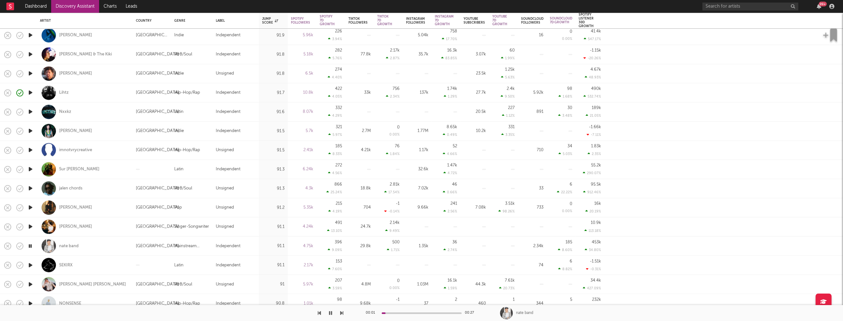
click at [30, 264] on icon "button" at bounding box center [30, 265] width 7 height 8
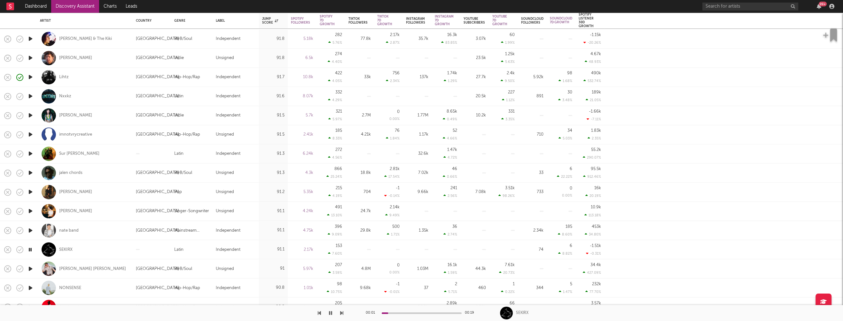
click at [31, 269] on icon "button" at bounding box center [30, 269] width 7 height 8
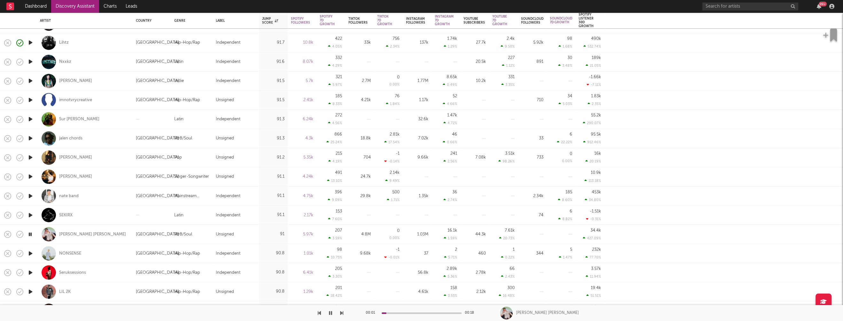
click at [32, 253] on icon "button" at bounding box center [30, 254] width 7 height 8
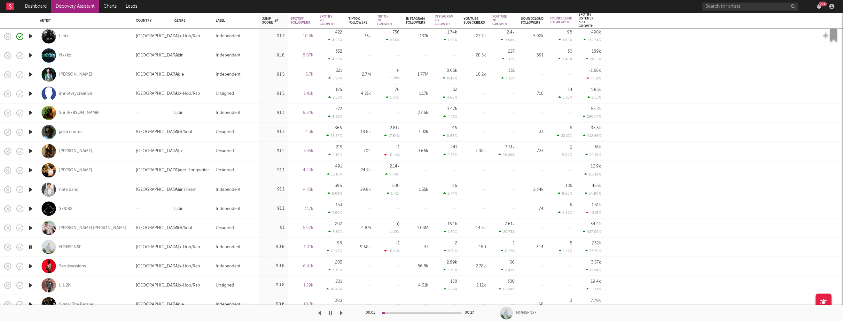
click at [31, 265] on icon "button" at bounding box center [30, 266] width 7 height 8
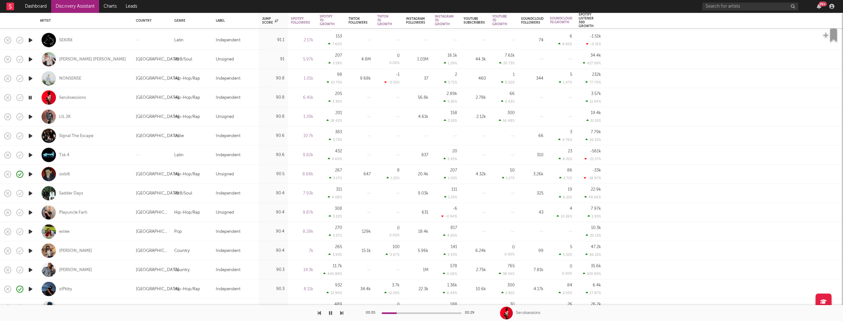
click at [32, 251] on icon "button" at bounding box center [30, 251] width 7 height 8
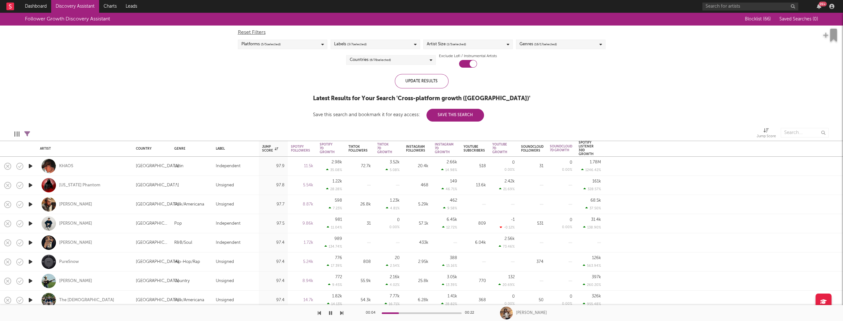
click at [600, 90] on div "Follower Growth Discovery Assistant Blocklist ( 66 ) Saved Searches ( 0 ) Reset…" at bounding box center [421, 67] width 843 height 109
click at [575, 48] on div "Genres ( 16 / 17 selected)" at bounding box center [560, 45] width 89 height 10
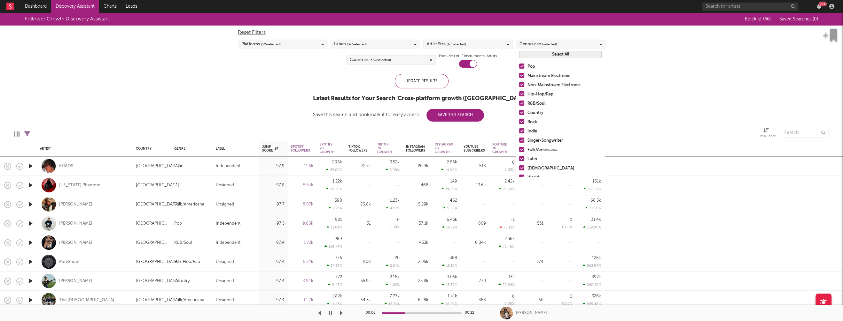
click at [559, 54] on button "Select All" at bounding box center [560, 54] width 82 height 7
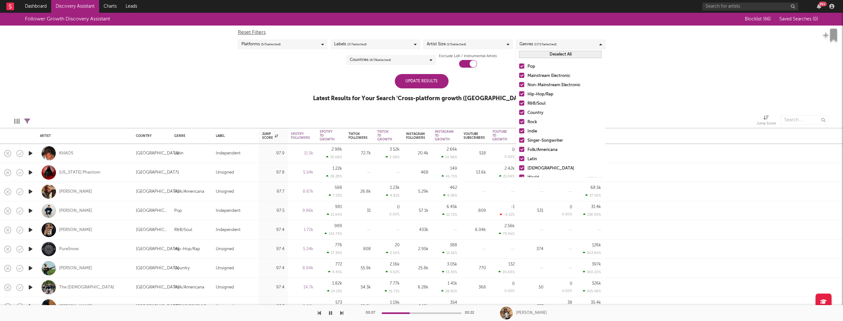
click at [564, 56] on button "Deselect All" at bounding box center [560, 54] width 82 height 7
click at [545, 92] on div "Hip-Hop/Rap" at bounding box center [564, 95] width 74 height 8
click at [519, 92] on input "Hip-Hop/Rap" at bounding box center [519, 95] width 0 height 8
click at [536, 102] on div "R&B/Soul" at bounding box center [564, 104] width 74 height 8
click at [519, 102] on input "R&B/Soul" at bounding box center [519, 104] width 0 height 8
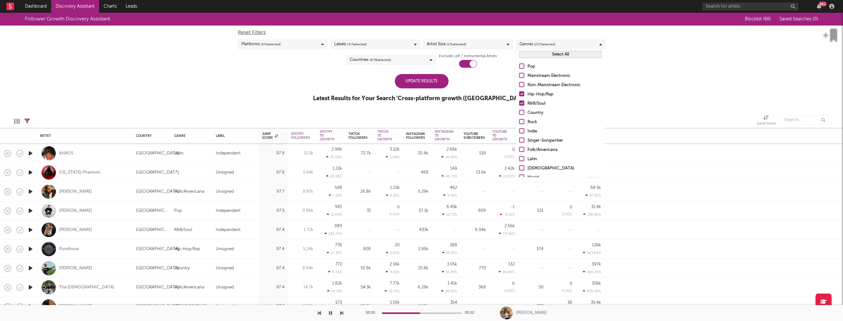
click at [427, 81] on div "Update Results" at bounding box center [422, 81] width 54 height 14
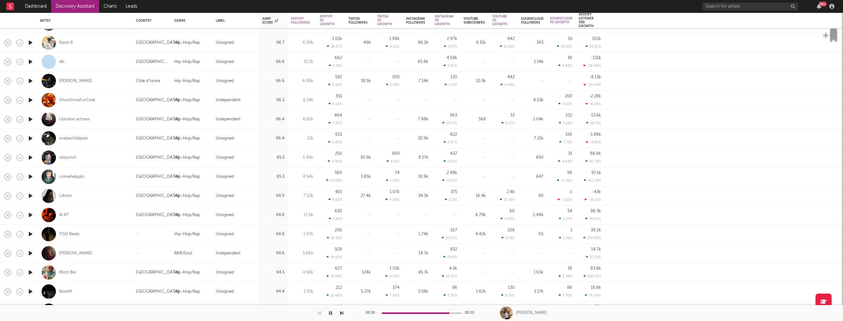
click at [30, 252] on icon "button" at bounding box center [30, 254] width 7 height 8
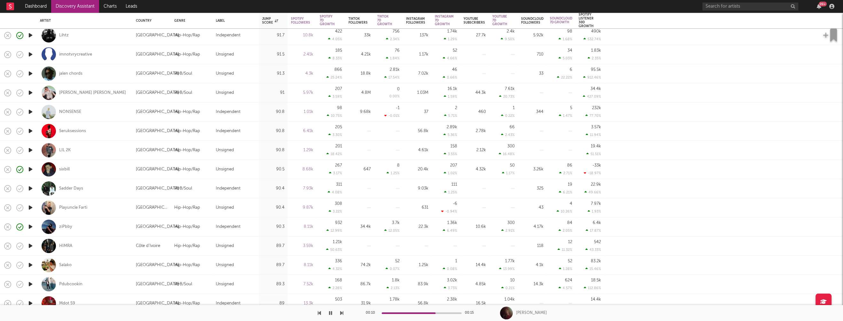
click at [29, 245] on icon "button" at bounding box center [30, 246] width 7 height 8
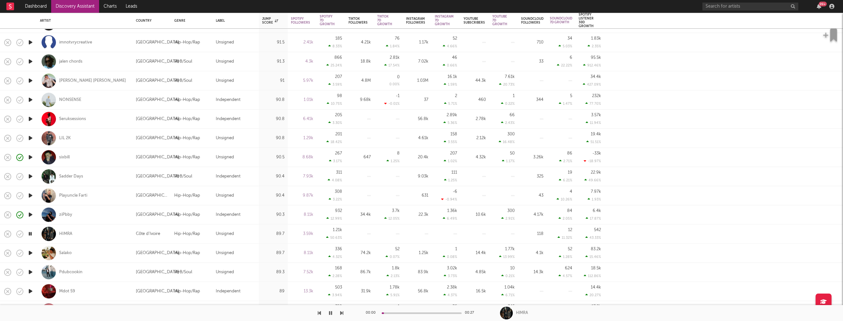
click at [28, 252] on icon "button" at bounding box center [30, 253] width 7 height 8
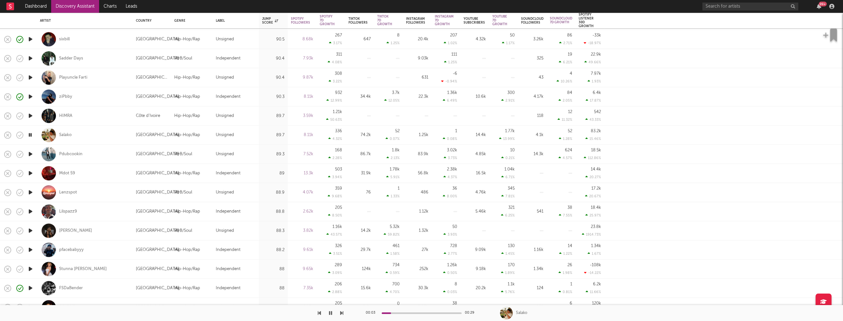
click at [31, 230] on icon "button" at bounding box center [30, 231] width 7 height 8
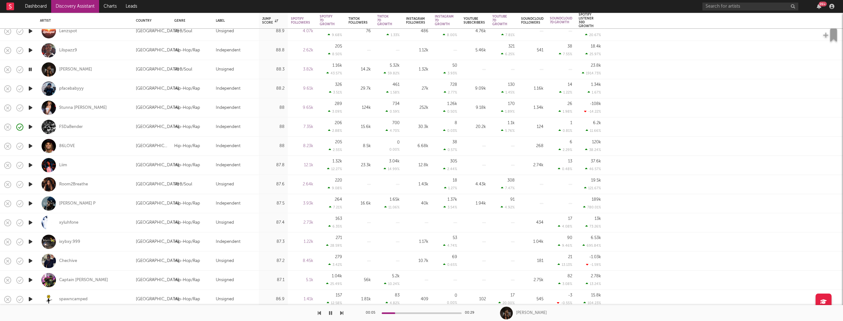
click at [29, 223] on icon "button" at bounding box center [30, 223] width 7 height 8
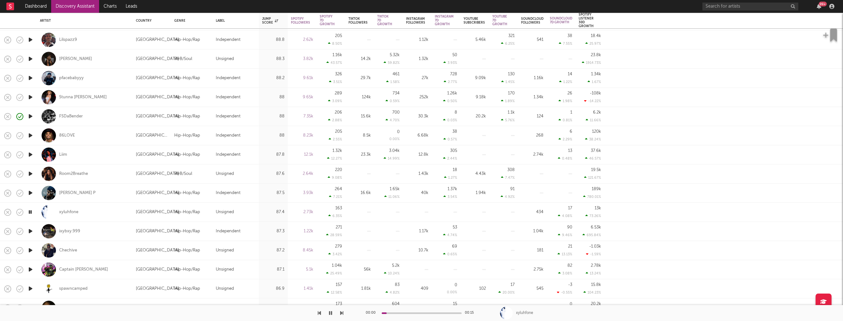
click at [31, 232] on icon "button" at bounding box center [30, 232] width 7 height 8
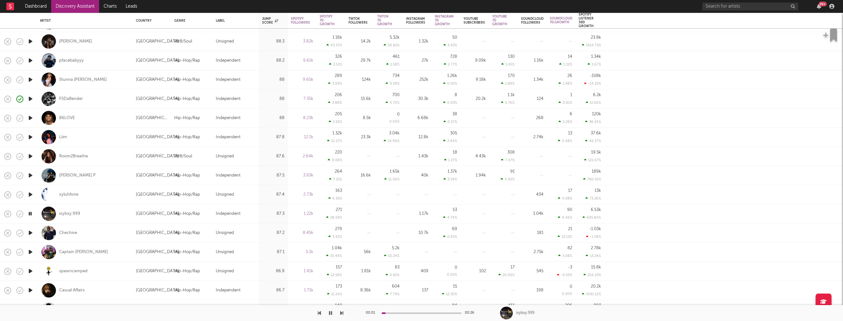
click at [30, 250] on icon "button" at bounding box center [30, 252] width 7 height 8
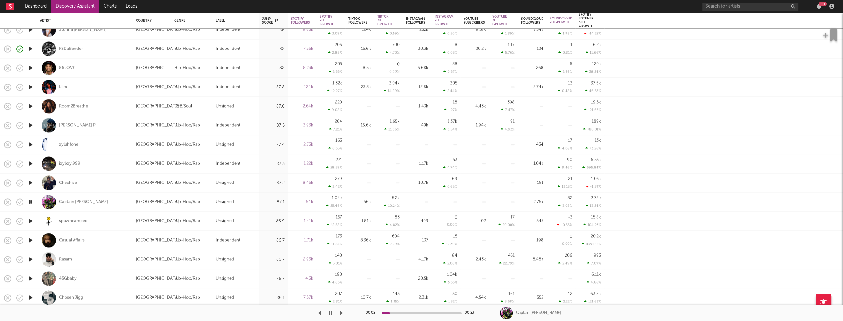
click at [30, 259] on icon "button" at bounding box center [30, 260] width 7 height 8
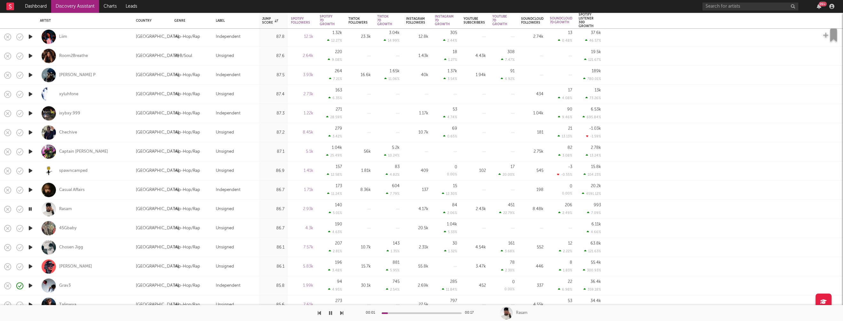
click at [32, 247] on icon "button" at bounding box center [30, 248] width 7 height 8
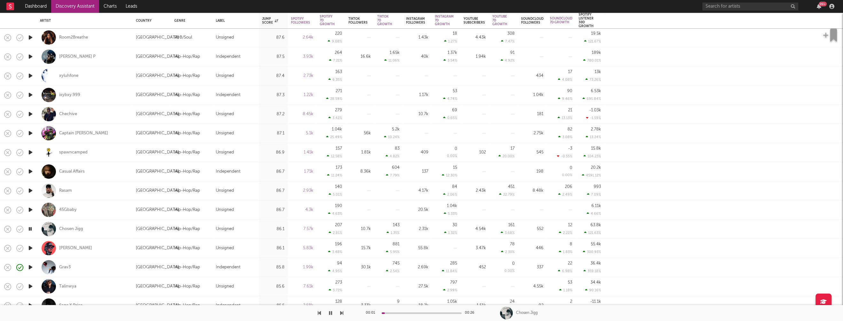
click at [32, 249] on icon "button" at bounding box center [30, 248] width 7 height 8
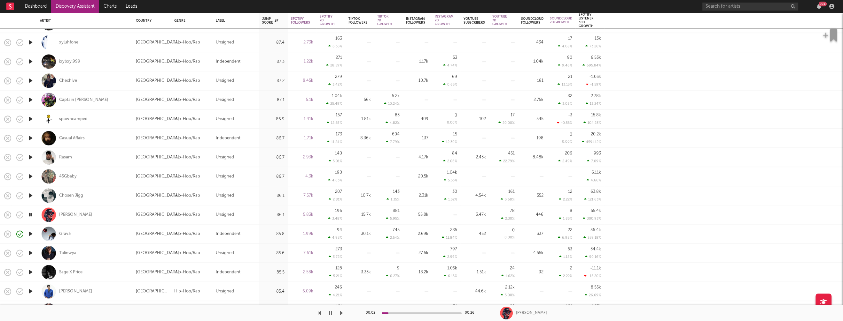
click at [29, 252] on icon "button" at bounding box center [30, 254] width 7 height 8
click at [30, 234] on icon "button" at bounding box center [30, 234] width 7 height 8
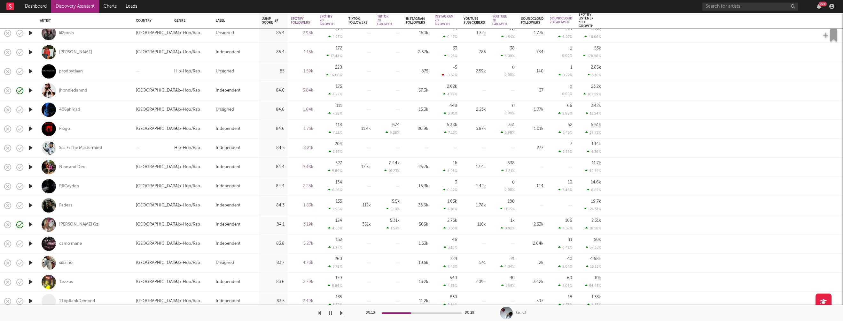
click at [30, 242] on icon "button" at bounding box center [30, 244] width 7 height 8
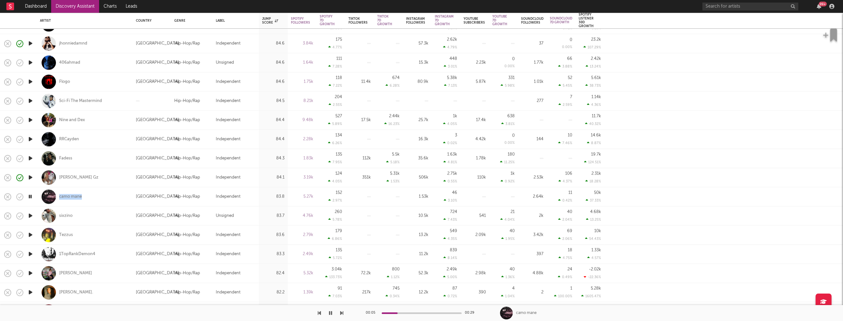
click at [32, 273] on icon "button" at bounding box center [30, 274] width 7 height 8
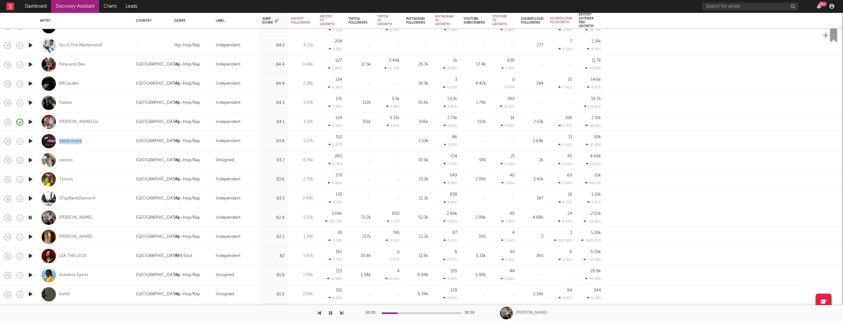
click at [30, 256] on icon "button" at bounding box center [30, 256] width 7 height 8
click at [30, 274] on icon "button" at bounding box center [30, 276] width 7 height 8
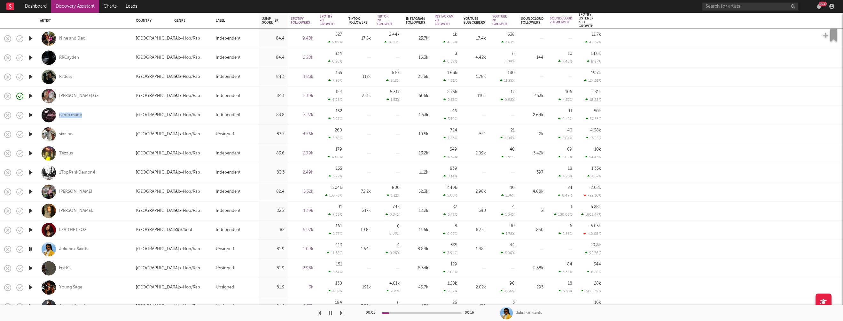
click at [31, 267] on icon "button" at bounding box center [30, 269] width 7 height 8
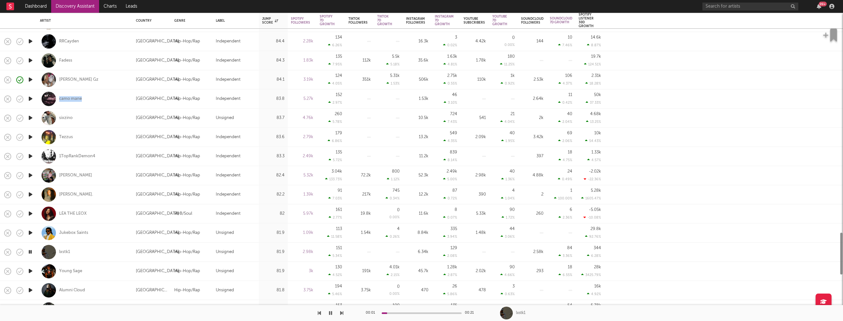
click at [30, 272] on icon "button" at bounding box center [30, 271] width 7 height 8
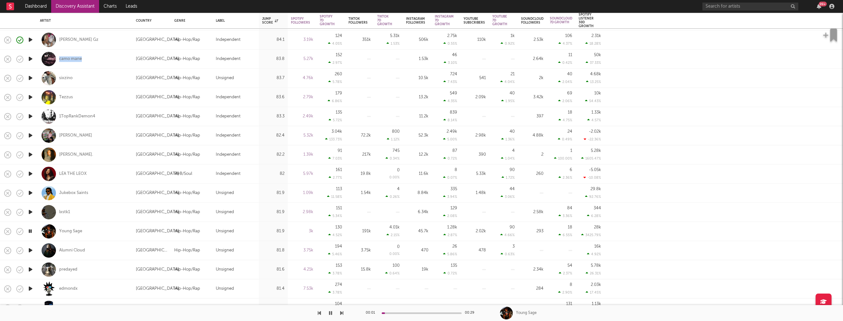
click at [32, 269] on icon "button" at bounding box center [30, 270] width 7 height 8
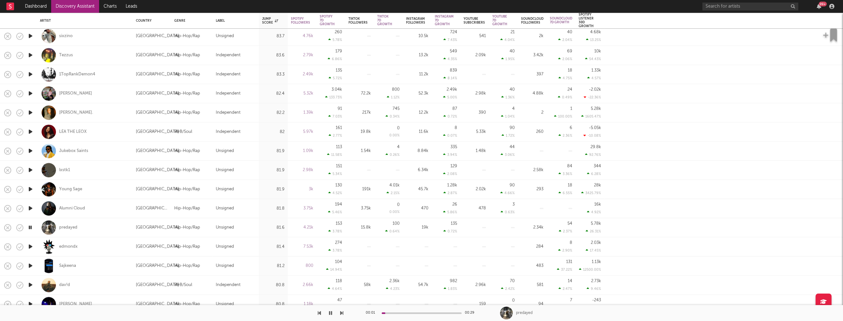
click at [31, 265] on icon "button" at bounding box center [30, 266] width 7 height 8
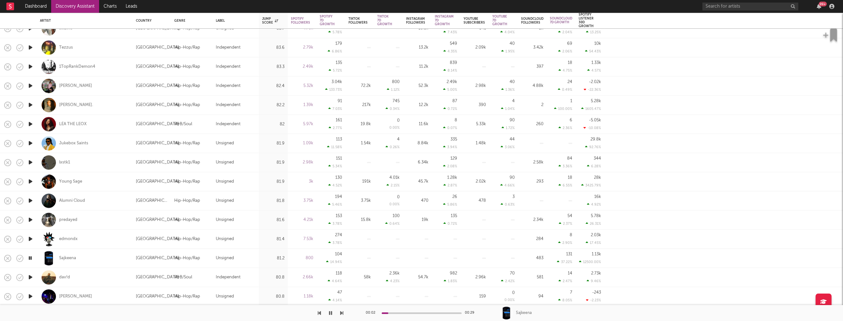
click at [31, 277] on icon "button" at bounding box center [30, 278] width 7 height 8
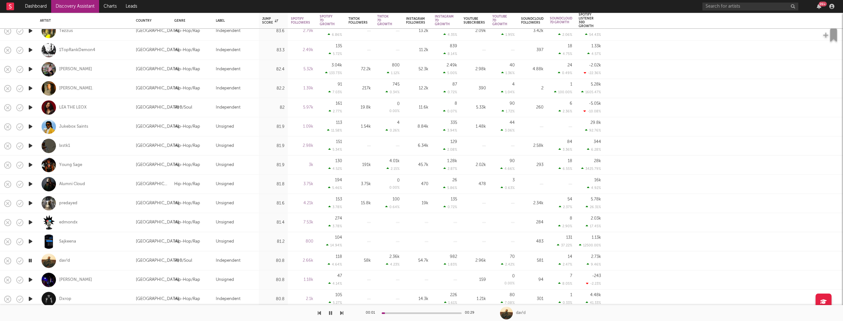
click at [30, 279] on icon "button" at bounding box center [30, 280] width 7 height 8
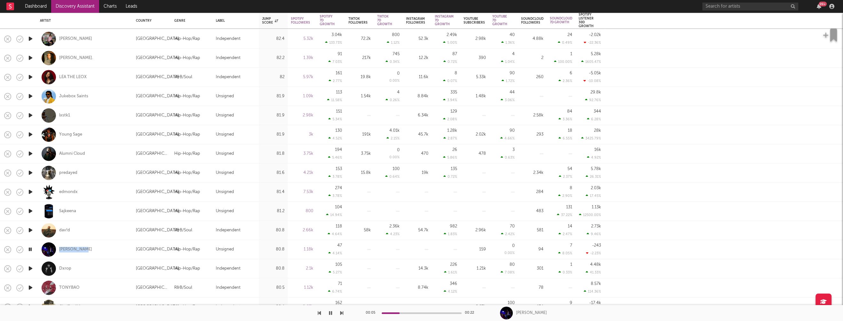
click at [29, 267] on icon "button" at bounding box center [30, 269] width 7 height 8
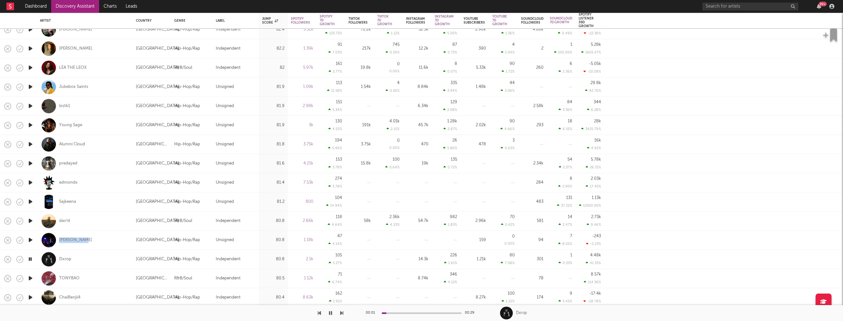
click at [29, 277] on icon "button" at bounding box center [30, 279] width 7 height 8
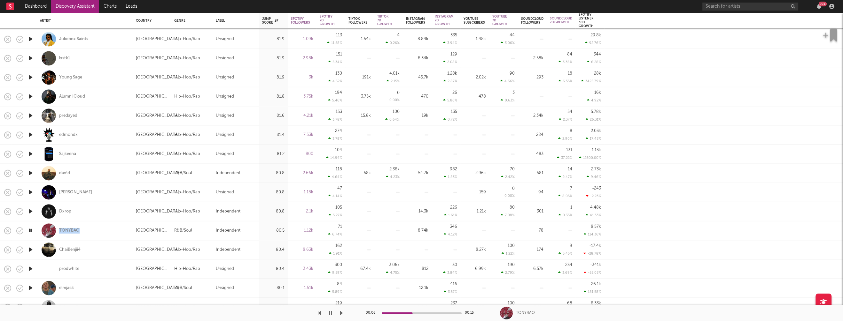
click at [31, 288] on icon "button" at bounding box center [30, 288] width 7 height 8
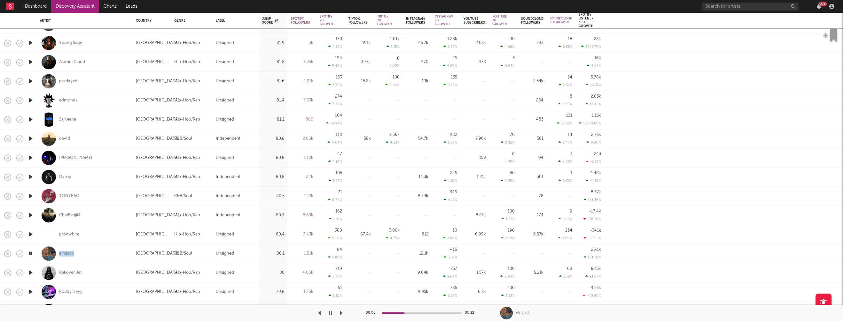
click at [30, 273] on icon "button" at bounding box center [30, 273] width 7 height 8
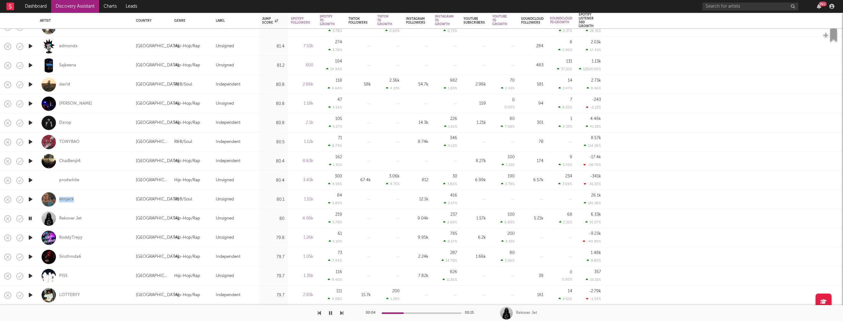
click at [31, 256] on icon "button" at bounding box center [30, 257] width 7 height 8
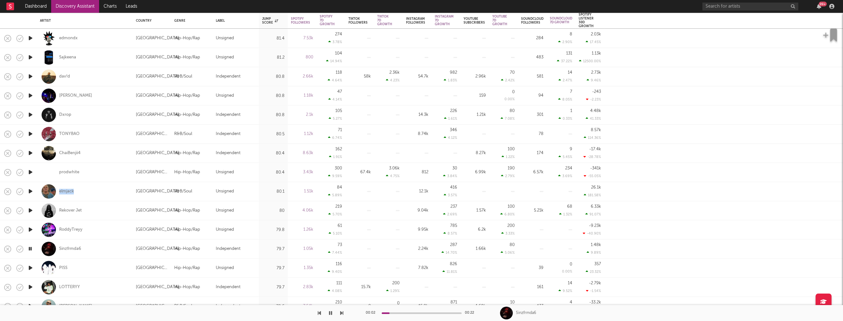
click at [28, 267] on icon "button" at bounding box center [30, 268] width 7 height 8
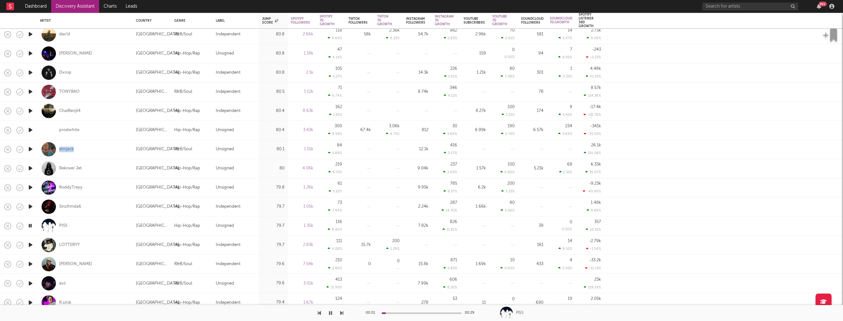
click at [30, 263] on icon "button" at bounding box center [30, 264] width 7 height 8
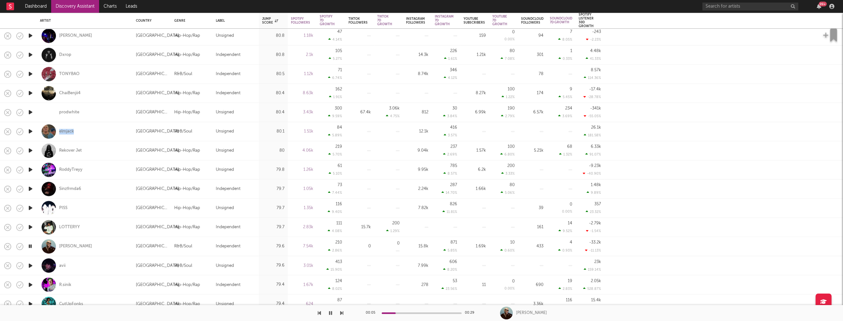
click at [31, 264] on icon "button" at bounding box center [30, 266] width 7 height 8
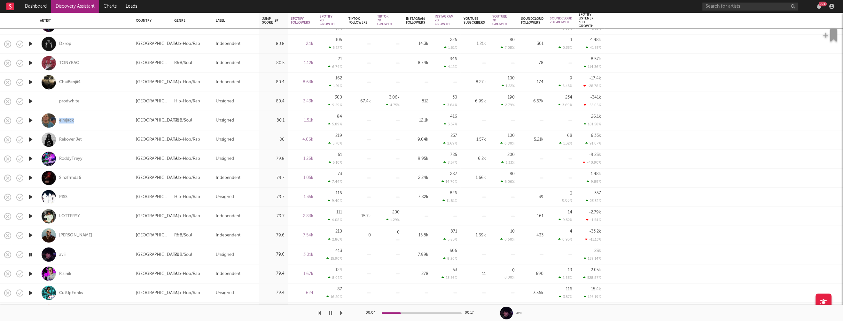
click at [30, 274] on icon "button" at bounding box center [30, 274] width 7 height 8
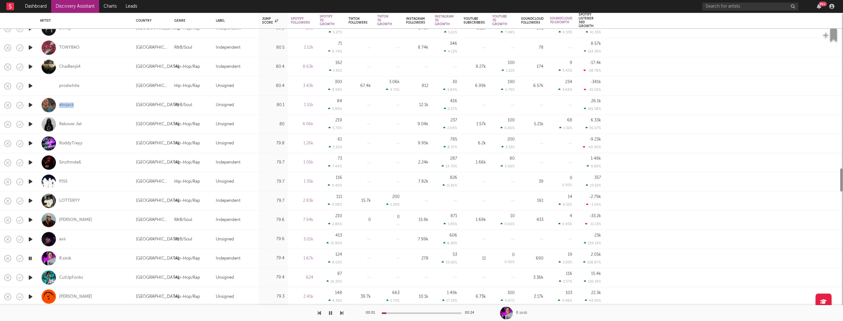
click at [31, 277] on icon "button" at bounding box center [30, 278] width 7 height 8
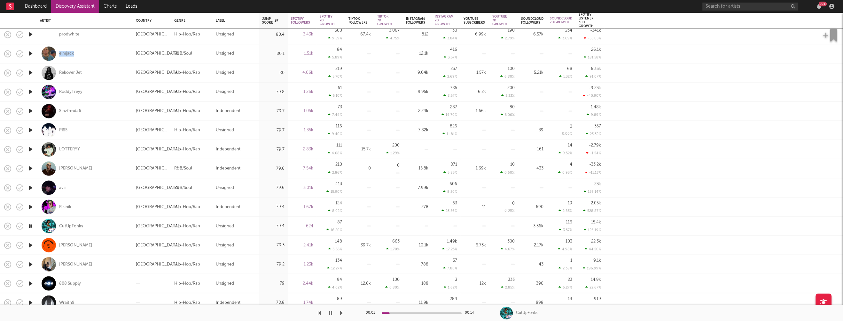
click at [31, 265] on icon "button" at bounding box center [30, 265] width 7 height 8
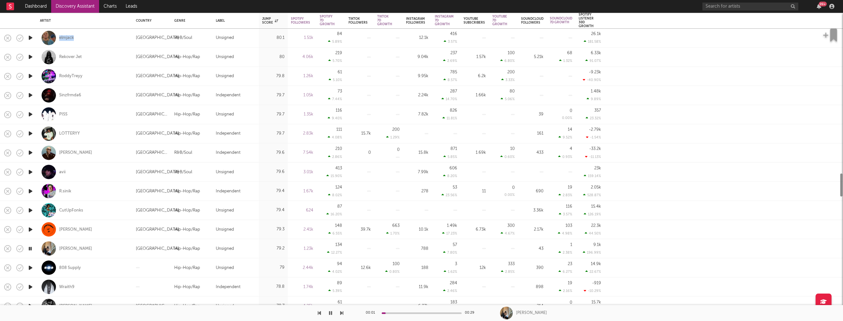
click at [33, 268] on icon "button" at bounding box center [30, 268] width 7 height 8
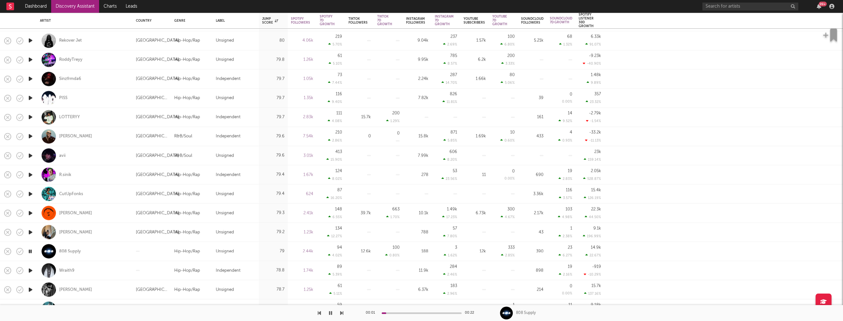
click at [31, 269] on icon "button" at bounding box center [30, 271] width 7 height 8
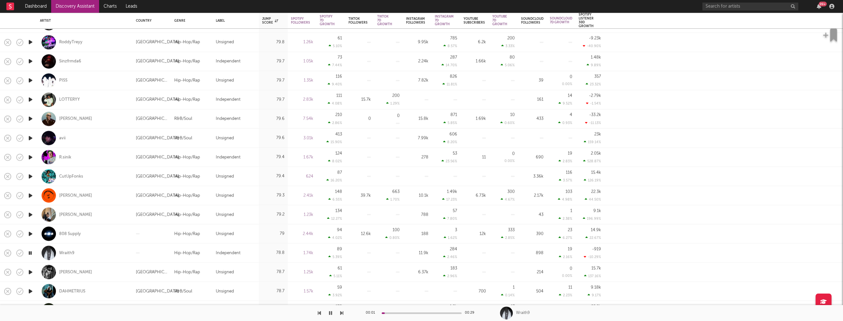
click at [31, 270] on icon "button" at bounding box center [30, 272] width 7 height 8
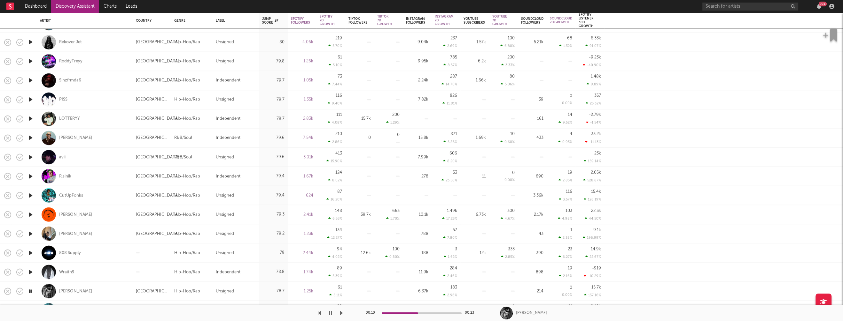
click at [28, 290] on icon "button" at bounding box center [30, 292] width 6 height 8
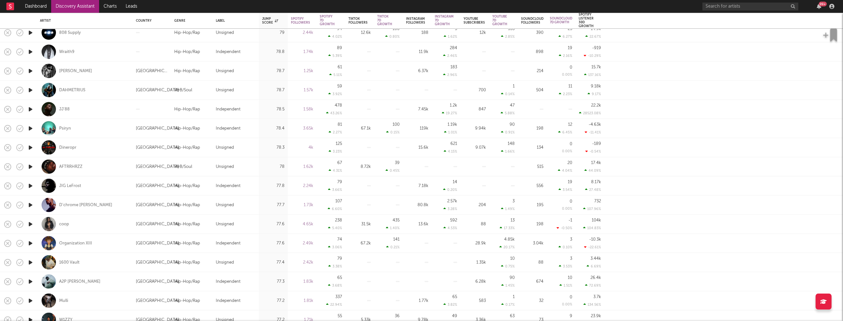
click at [30, 204] on icon "button" at bounding box center [30, 205] width 7 height 8
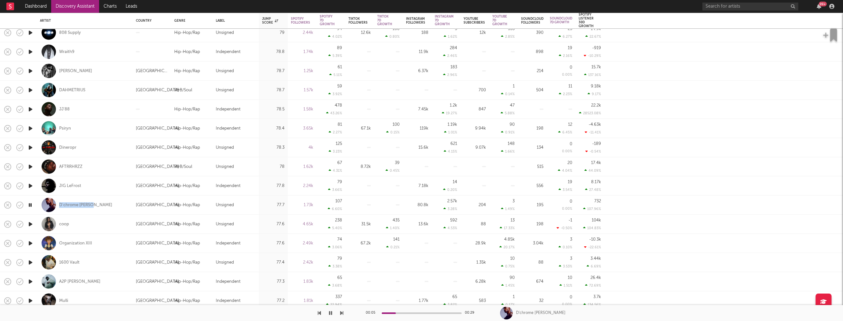
click at [31, 222] on icon "button" at bounding box center [30, 224] width 7 height 8
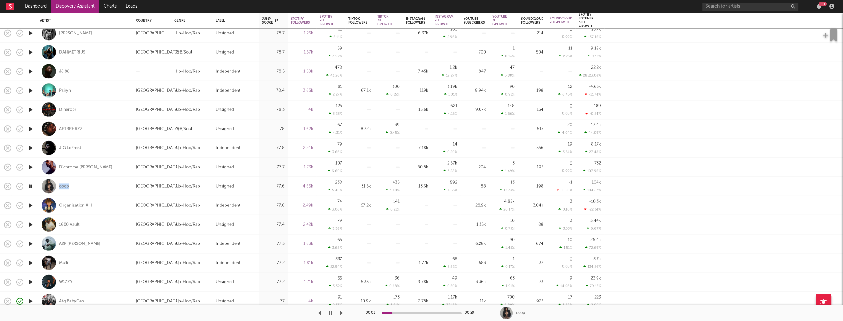
click at [32, 205] on icon "button" at bounding box center [30, 206] width 7 height 8
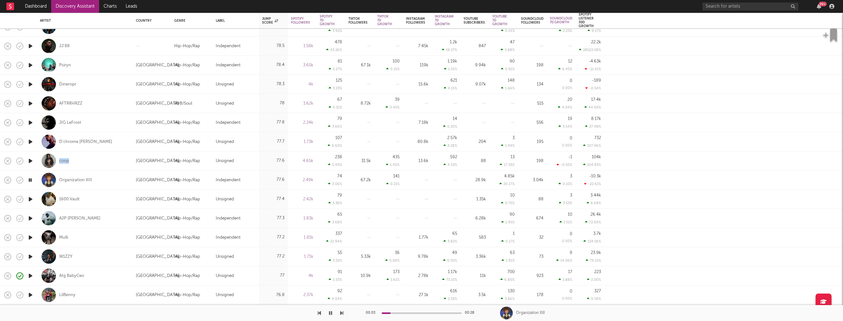
click at [30, 237] on icon "button" at bounding box center [30, 238] width 7 height 8
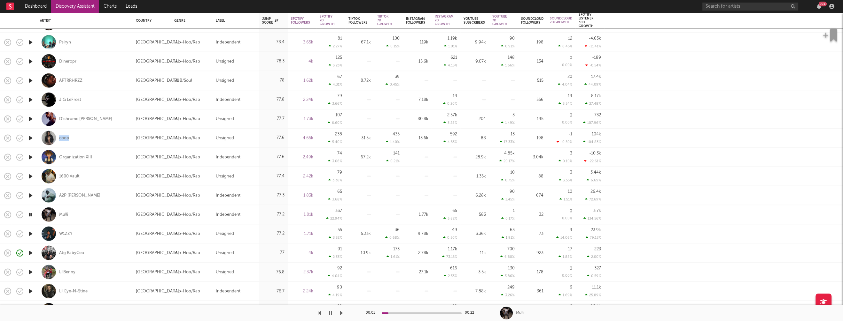
click at [29, 233] on icon "button" at bounding box center [30, 234] width 7 height 8
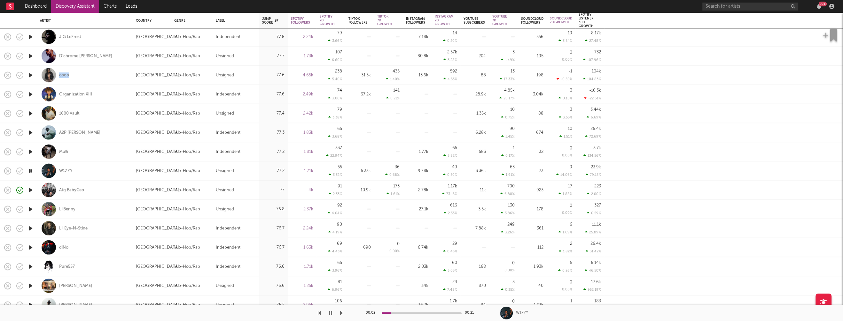
click at [30, 247] on icon "button" at bounding box center [30, 248] width 7 height 8
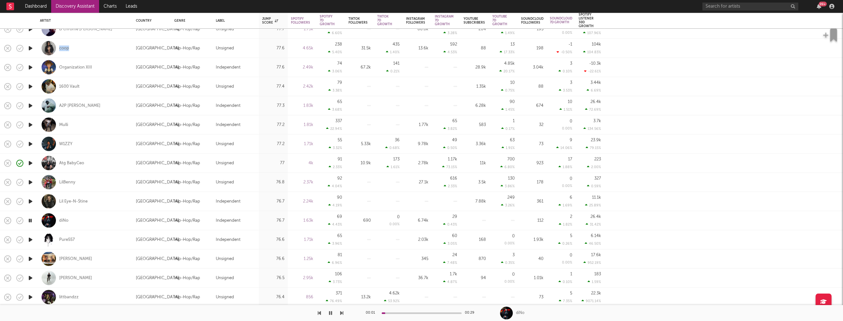
click at [30, 239] on icon "button" at bounding box center [30, 240] width 7 height 8
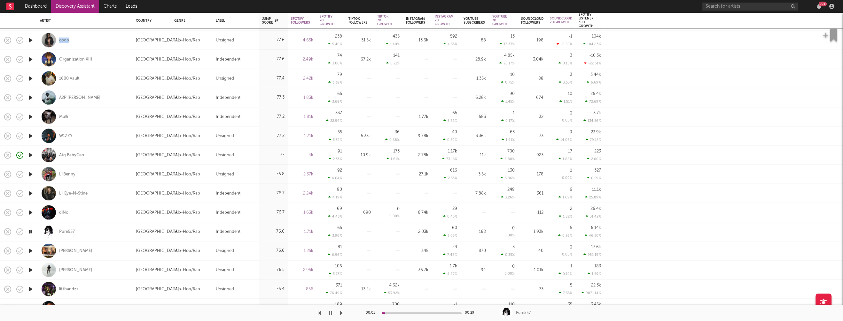
click at [31, 251] on icon "button" at bounding box center [30, 251] width 7 height 8
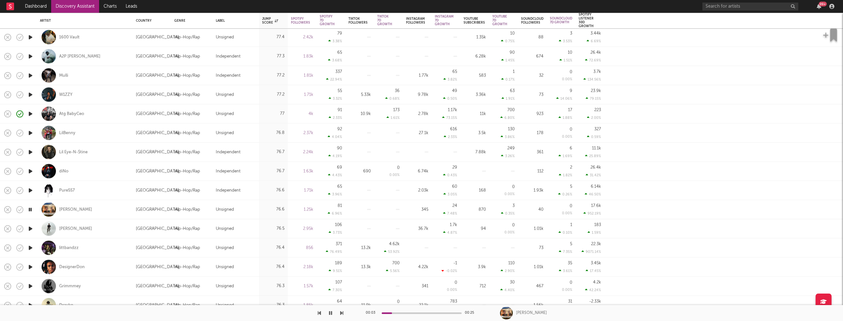
click at [29, 228] on icon "button" at bounding box center [30, 229] width 7 height 8
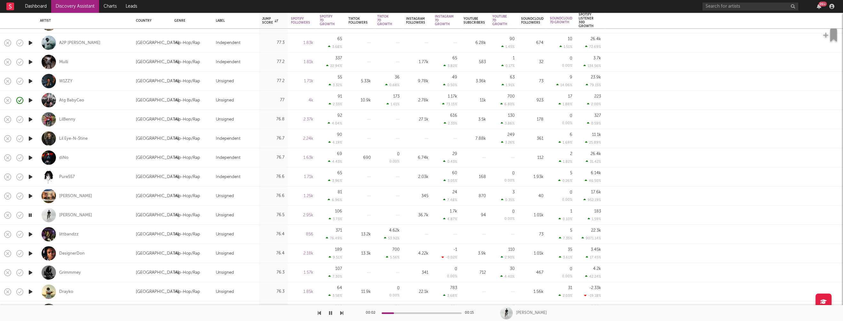
click at [29, 234] on icon "button" at bounding box center [30, 235] width 7 height 8
click at [31, 253] on icon "button" at bounding box center [30, 254] width 7 height 8
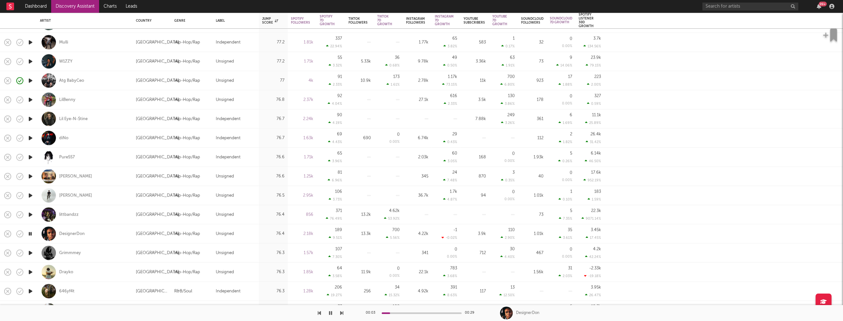
click at [30, 253] on icon "button" at bounding box center [30, 253] width 7 height 8
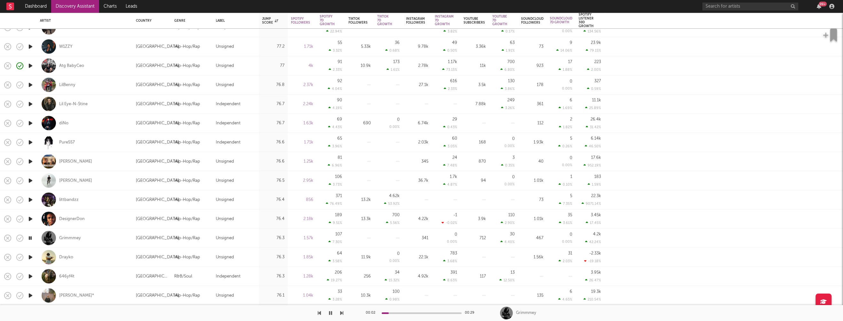
click at [30, 257] on icon "button" at bounding box center [30, 257] width 7 height 8
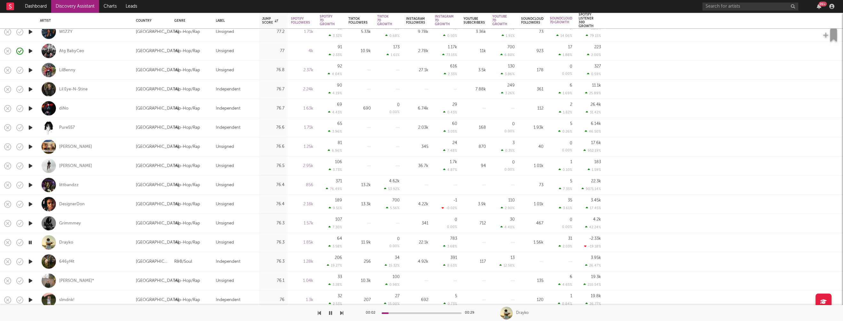
click at [30, 261] on icon "button" at bounding box center [30, 262] width 7 height 8
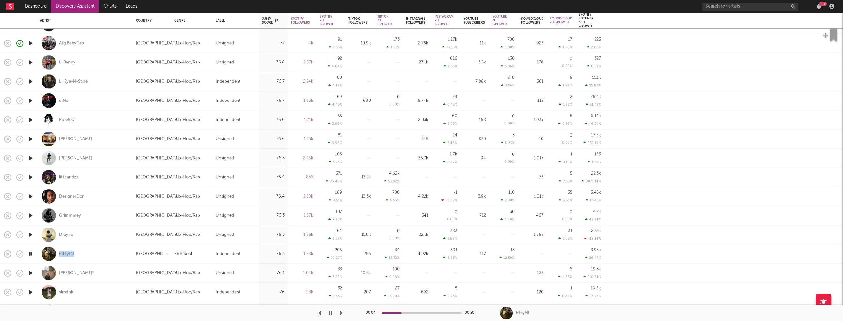
click at [31, 271] on icon "button" at bounding box center [30, 273] width 7 height 8
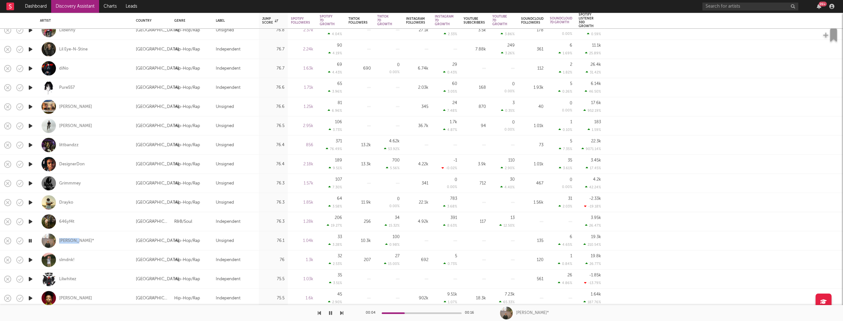
click at [29, 258] on icon "button" at bounding box center [30, 260] width 7 height 8
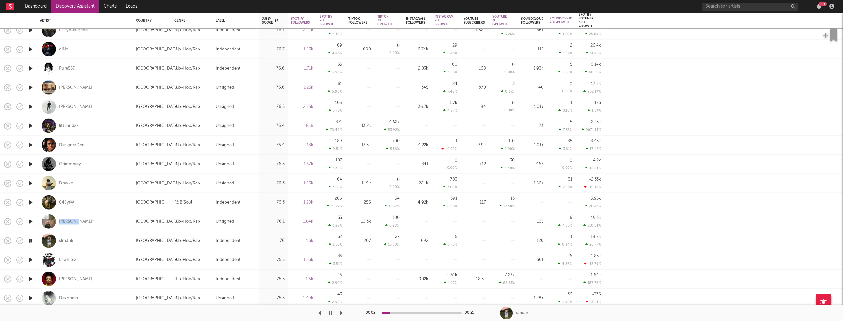
click at [32, 259] on icon "button" at bounding box center [30, 260] width 7 height 8
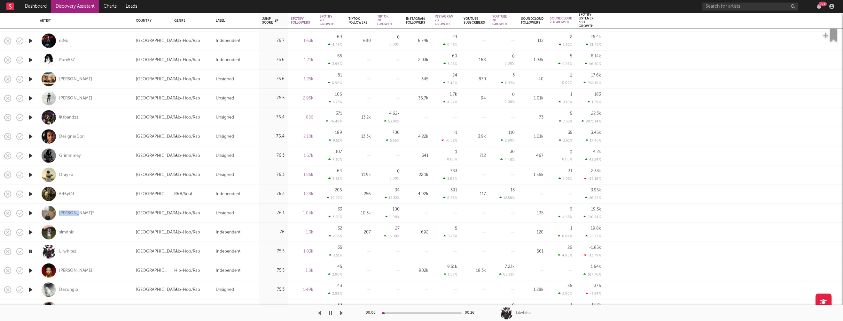
click at [30, 271] on icon "button" at bounding box center [30, 271] width 7 height 8
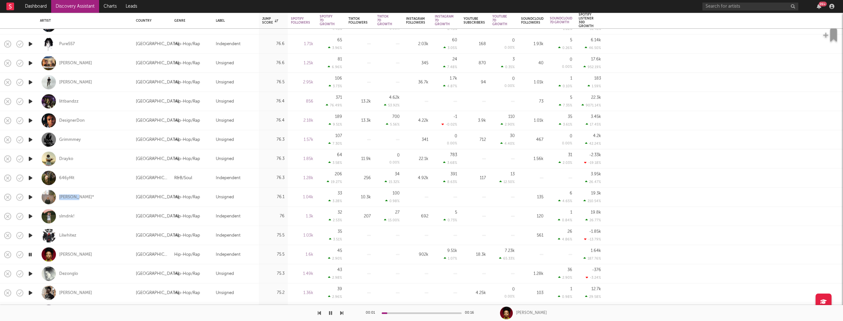
click at [30, 272] on icon "button" at bounding box center [30, 274] width 7 height 8
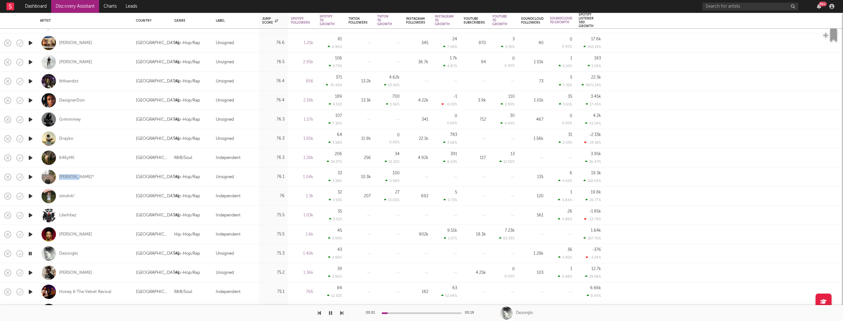
click at [31, 273] on icon "button" at bounding box center [30, 273] width 7 height 8
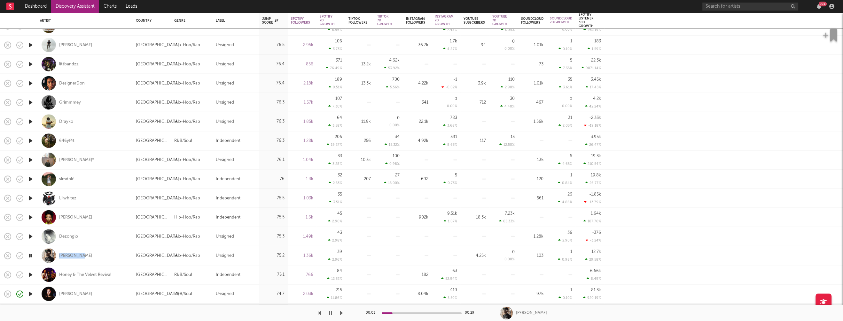
click at [30, 273] on icon "button" at bounding box center [30, 275] width 7 height 8
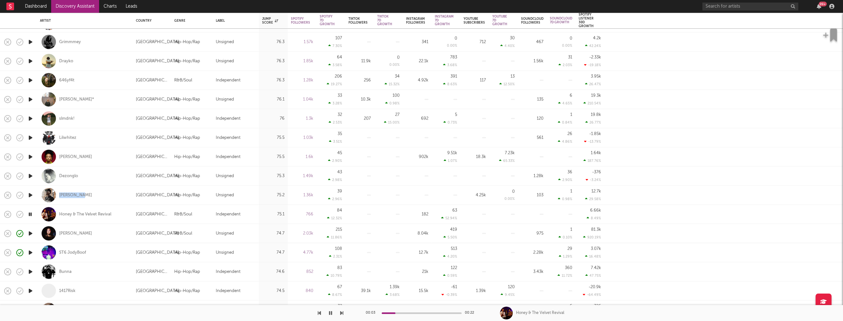
click at [30, 271] on icon "button" at bounding box center [30, 272] width 7 height 8
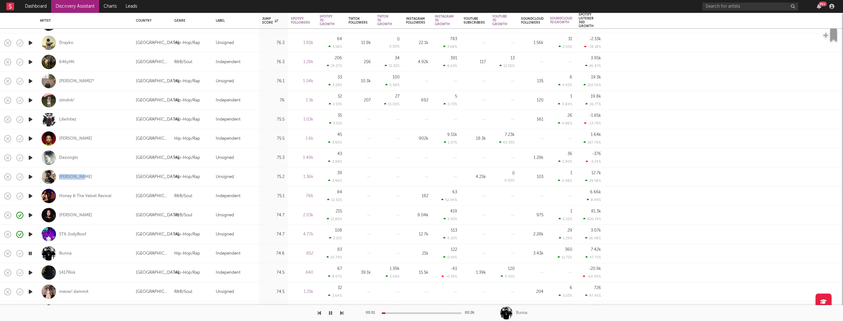
click at [30, 271] on icon "button" at bounding box center [30, 273] width 7 height 8
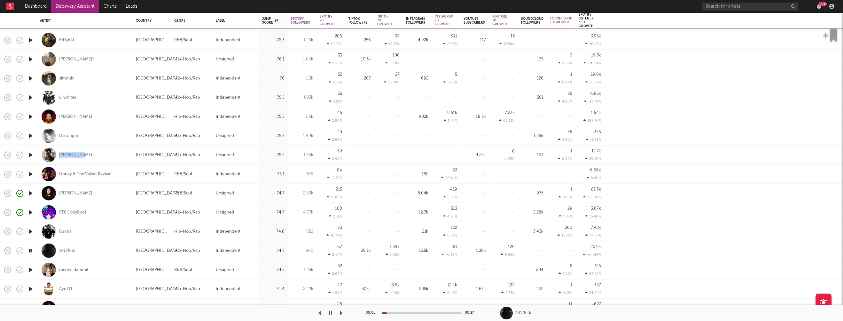
click at [31, 269] on icon "button" at bounding box center [30, 270] width 7 height 8
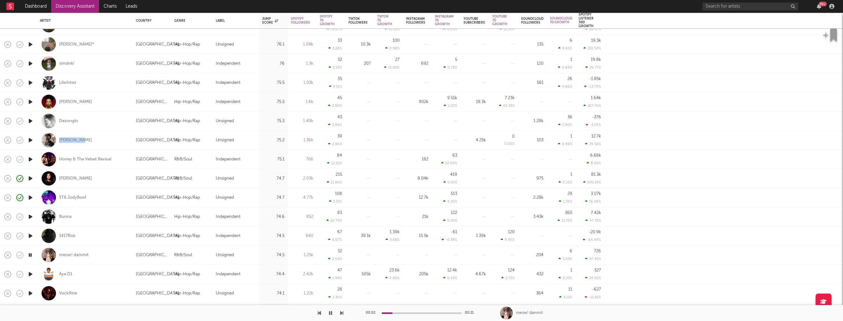
click at [30, 273] on icon "button" at bounding box center [30, 274] width 7 height 8
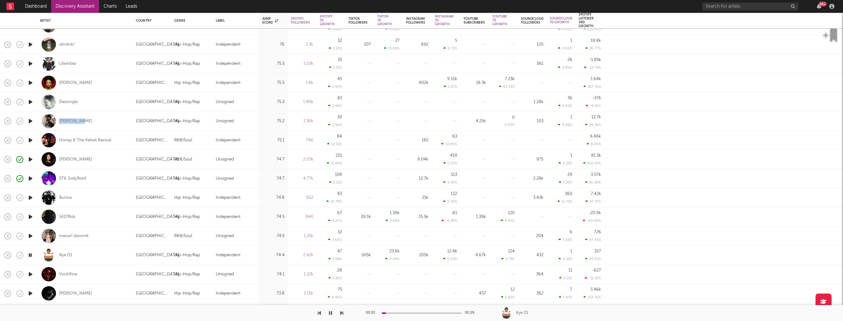
click at [30, 274] on icon "button" at bounding box center [30, 275] width 7 height 8
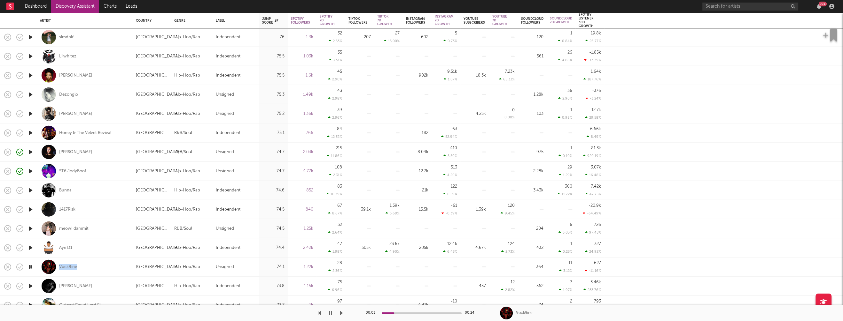
click at [30, 285] on icon "button" at bounding box center [30, 286] width 7 height 8
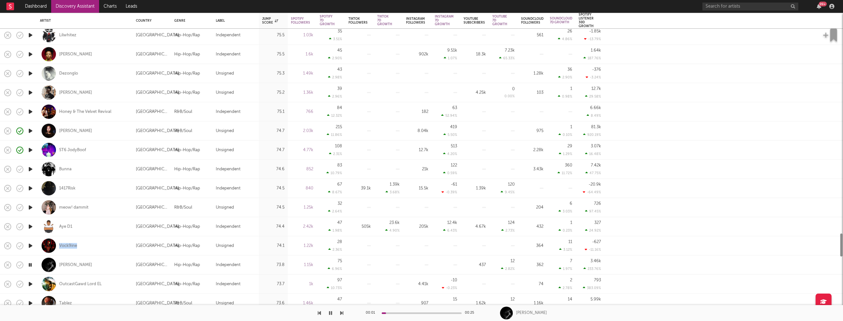
click at [30, 285] on icon "button" at bounding box center [30, 284] width 7 height 8
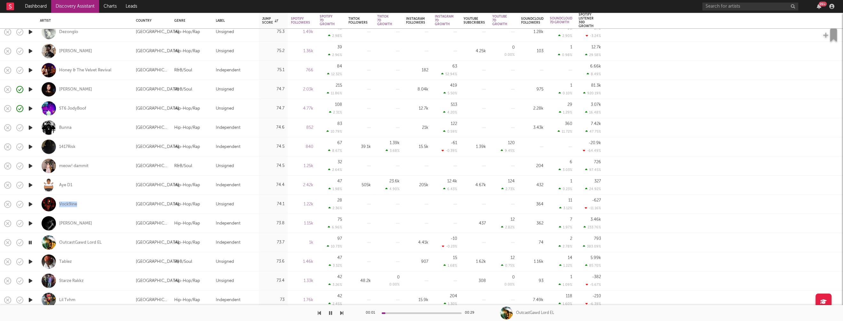
click at [29, 261] on icon "button" at bounding box center [30, 262] width 7 height 8
click at [29, 281] on icon "button" at bounding box center [30, 281] width 7 height 8
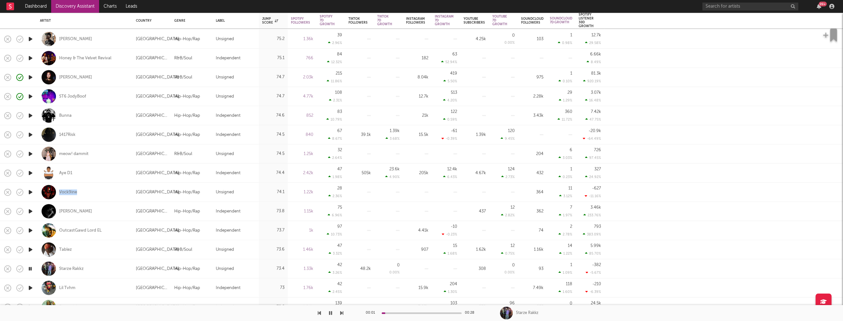
click at [31, 287] on icon "button" at bounding box center [30, 288] width 7 height 8
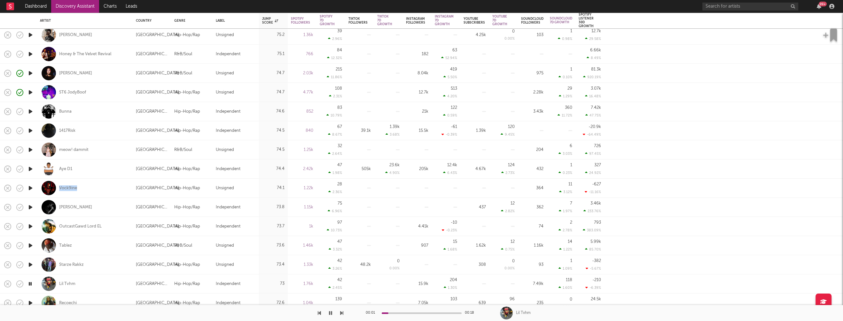
click at [31, 283] on icon "button" at bounding box center [30, 284] width 6 height 8
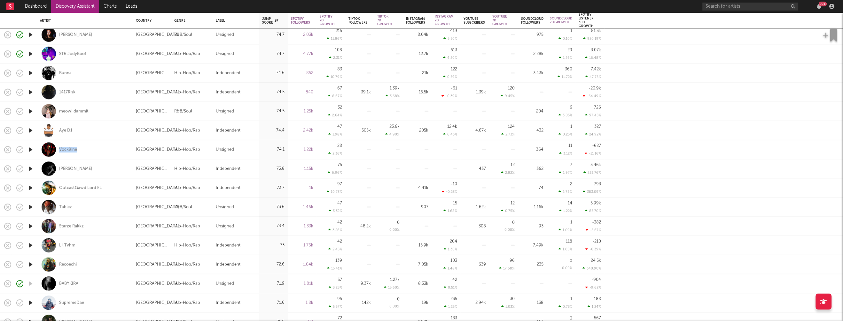
click at [29, 244] on icon "button" at bounding box center [30, 246] width 7 height 8
click at [31, 226] on icon "button" at bounding box center [30, 226] width 7 height 8
click at [32, 244] on icon "button" at bounding box center [30, 246] width 7 height 8
click at [31, 264] on icon "button" at bounding box center [30, 265] width 7 height 8
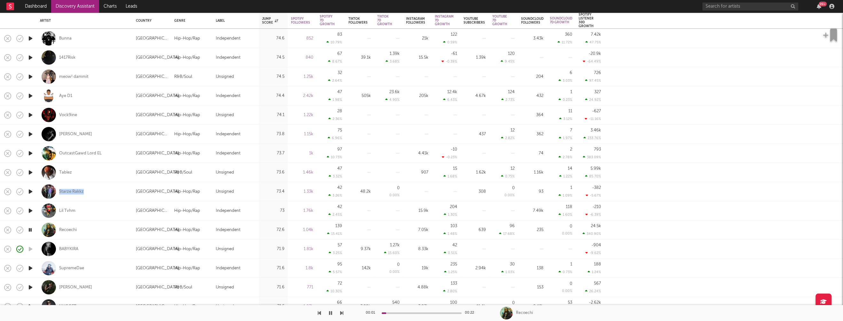
click at [31, 268] on icon "button" at bounding box center [30, 269] width 7 height 8
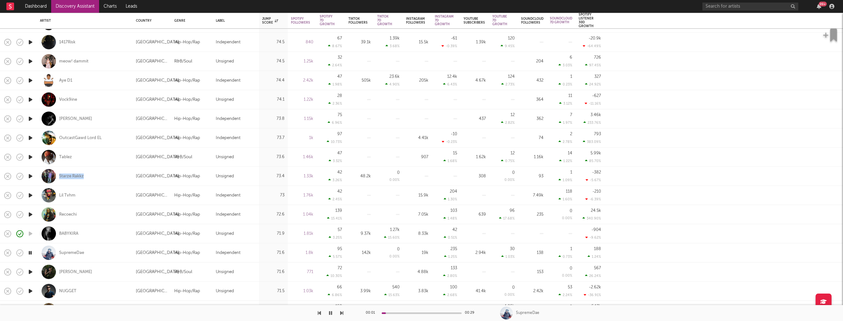
click at [31, 271] on icon "button" at bounding box center [30, 272] width 7 height 8
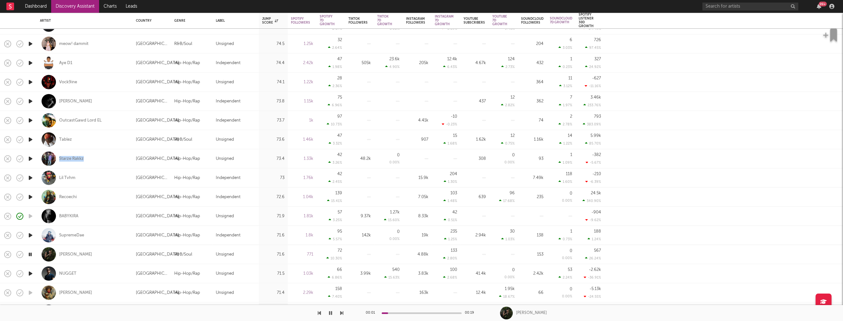
click at [31, 273] on icon "button" at bounding box center [30, 274] width 7 height 8
click at [31, 273] on icon "button" at bounding box center [30, 274] width 6 height 8
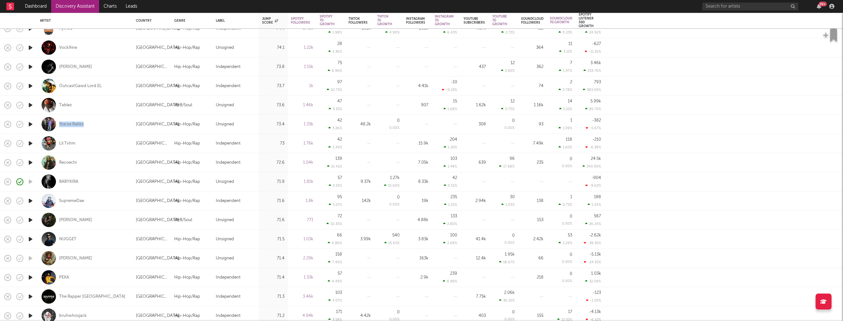
click at [31, 276] on icon "button" at bounding box center [30, 278] width 7 height 8
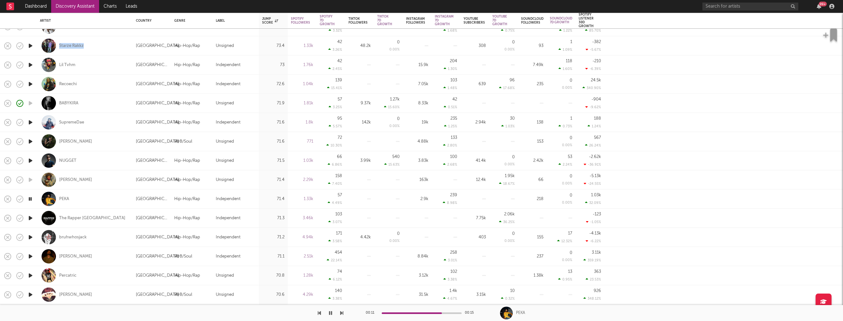
click at [29, 236] on icon "button" at bounding box center [30, 238] width 7 height 8
click at [30, 256] on icon "button" at bounding box center [30, 257] width 7 height 8
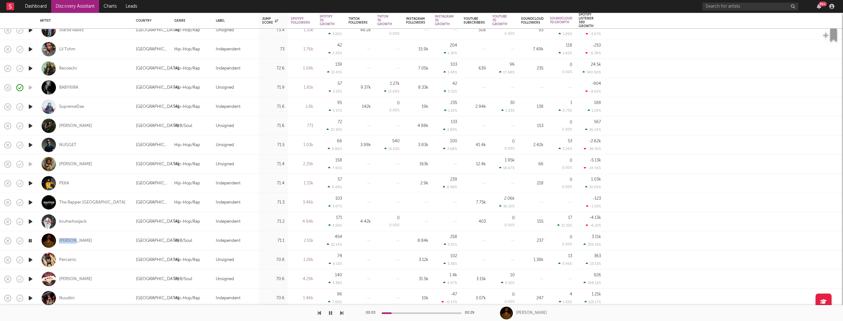
click at [32, 259] on icon "button" at bounding box center [30, 260] width 7 height 8
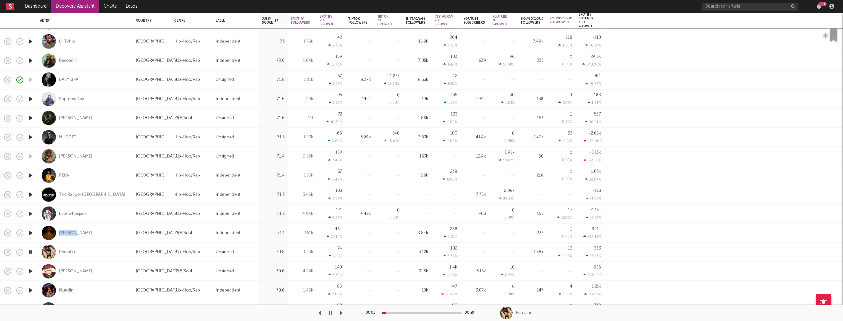
click at [30, 270] on icon "button" at bounding box center [30, 271] width 7 height 8
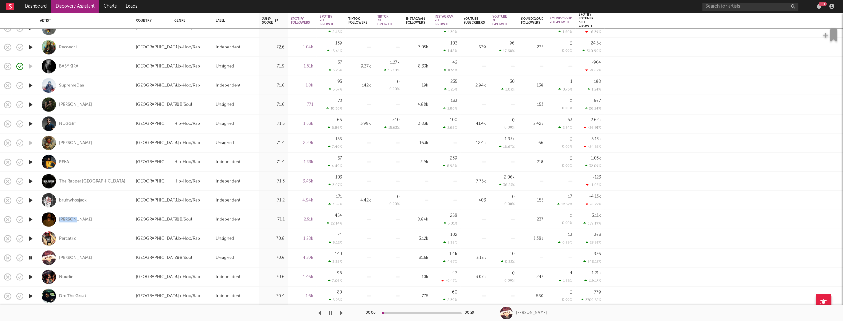
click at [30, 278] on icon "button" at bounding box center [30, 277] width 7 height 8
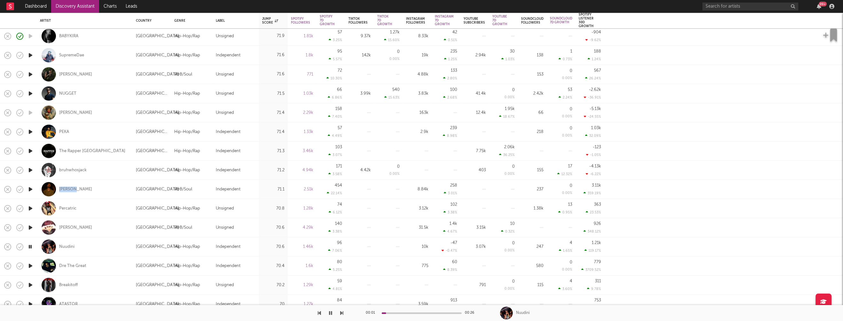
click at [30, 265] on icon "button" at bounding box center [30, 266] width 7 height 8
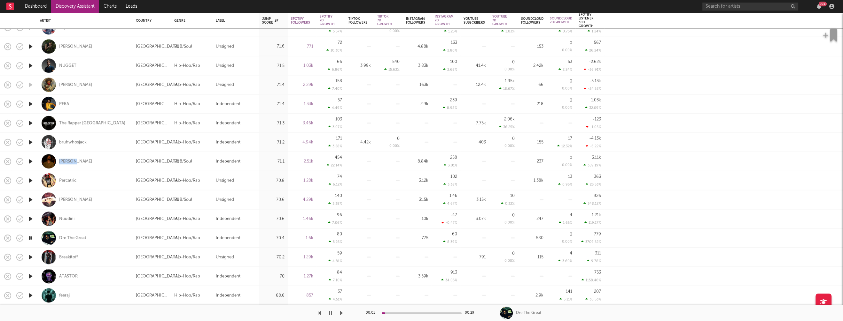
click at [30, 257] on icon "button" at bounding box center [30, 257] width 7 height 8
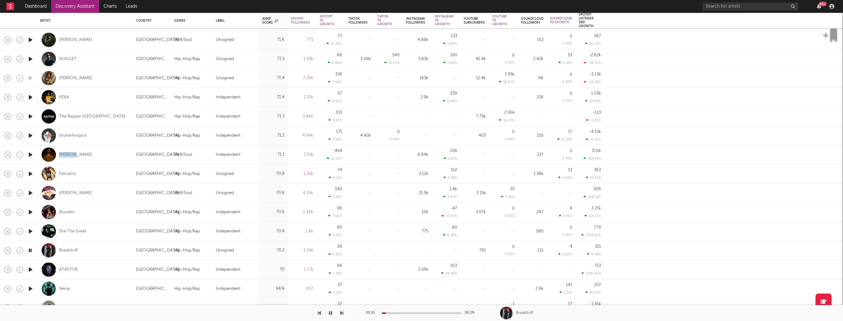
click at [31, 268] on icon "button" at bounding box center [30, 270] width 7 height 8
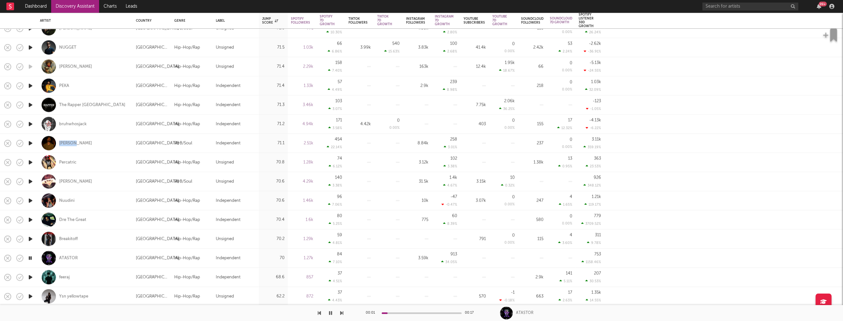
click at [30, 276] on icon "button" at bounding box center [30, 278] width 7 height 8
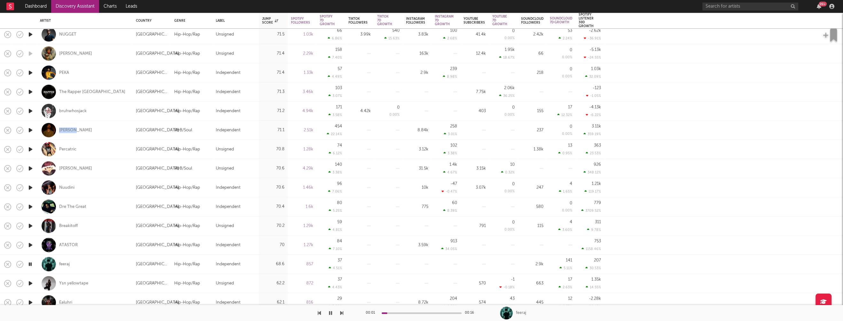
click at [30, 263] on icon "button" at bounding box center [30, 264] width 6 height 8
click at [30, 283] on icon "button" at bounding box center [30, 284] width 7 height 8
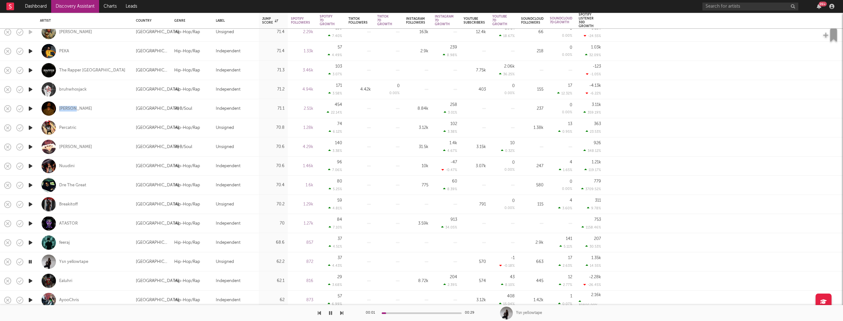
click at [31, 280] on icon "button" at bounding box center [30, 281] width 7 height 8
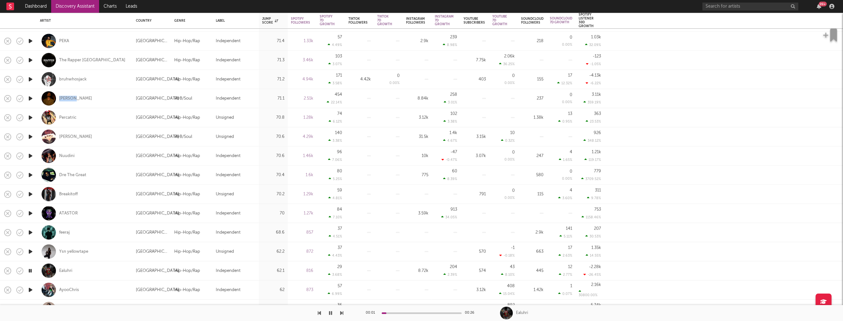
click at [30, 290] on icon "button" at bounding box center [30, 290] width 7 height 8
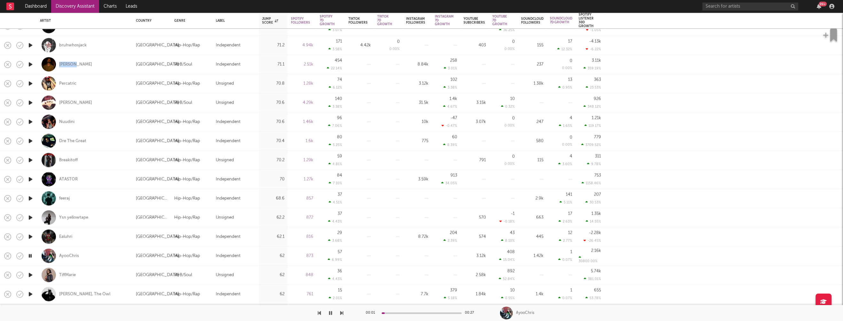
click at [30, 275] on icon "button" at bounding box center [30, 275] width 7 height 8
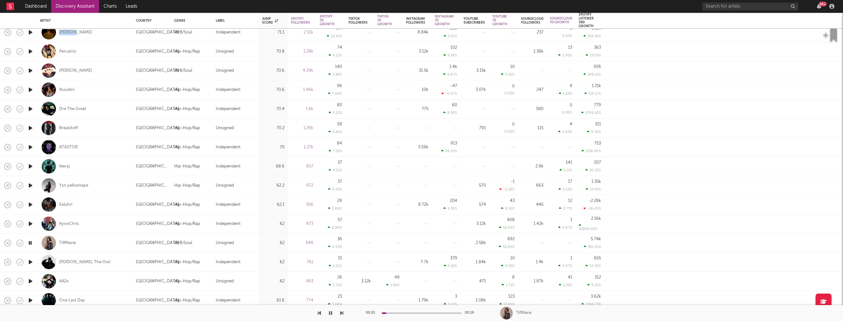
click at [29, 261] on icon "button" at bounding box center [30, 263] width 7 height 8
click at [31, 282] on icon "button" at bounding box center [30, 282] width 7 height 8
click at [331, 314] on icon "button" at bounding box center [330, 313] width 3 height 5
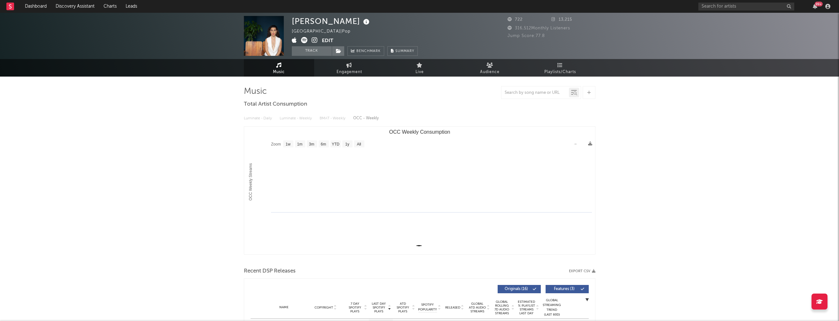
select select "1w"
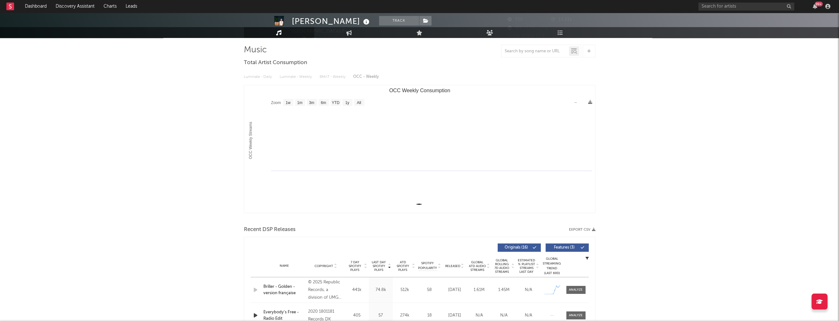
scroll to position [137, 0]
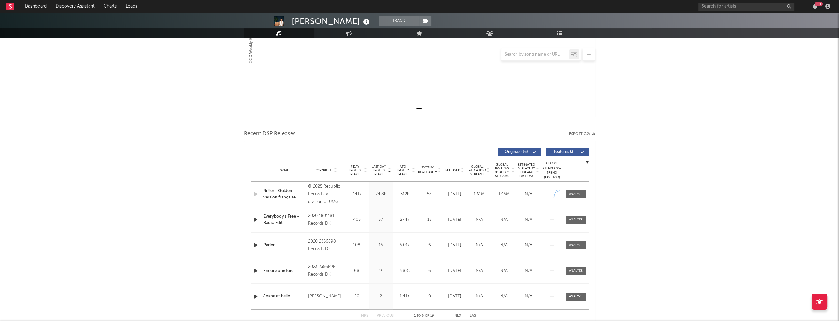
click at [252, 220] on icon "button" at bounding box center [255, 220] width 7 height 8
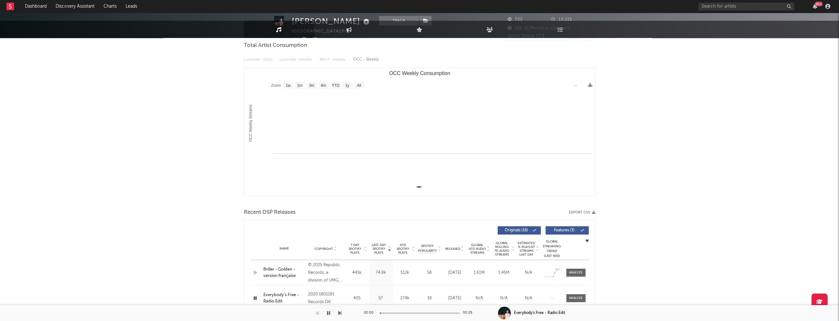
scroll to position [0, 0]
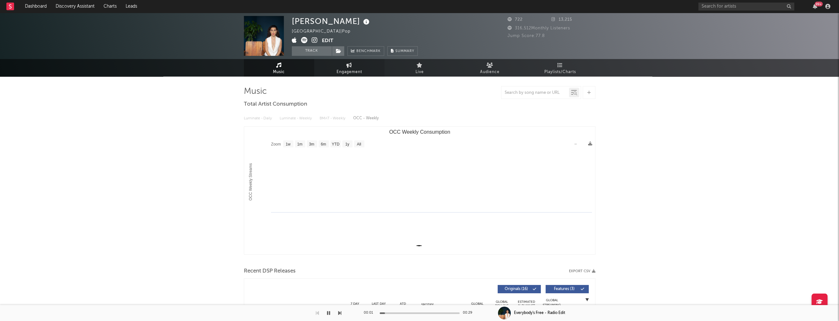
click at [341, 73] on span "Engagement" at bounding box center [349, 72] width 26 height 8
select select "1w"
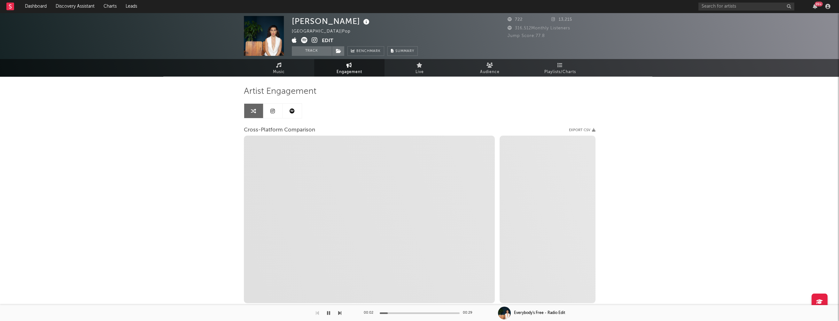
click at [314, 39] on icon at bounding box center [315, 40] width 6 height 6
select select "1m"
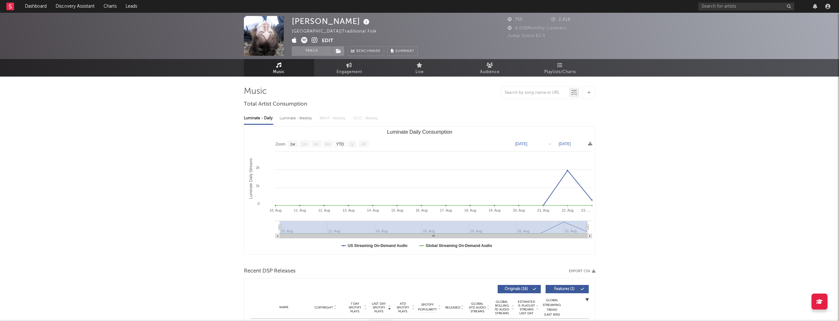
select select "1w"
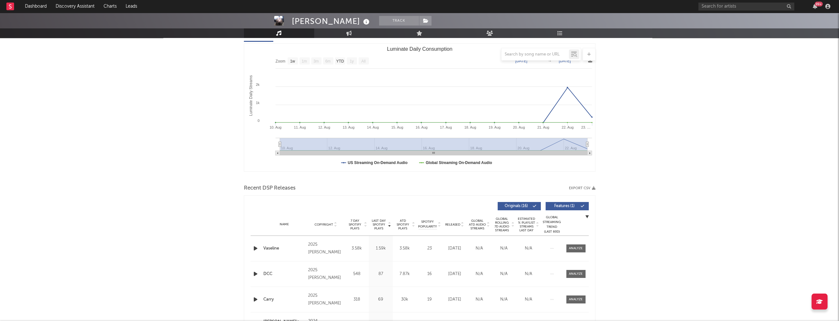
scroll to position [210, 0]
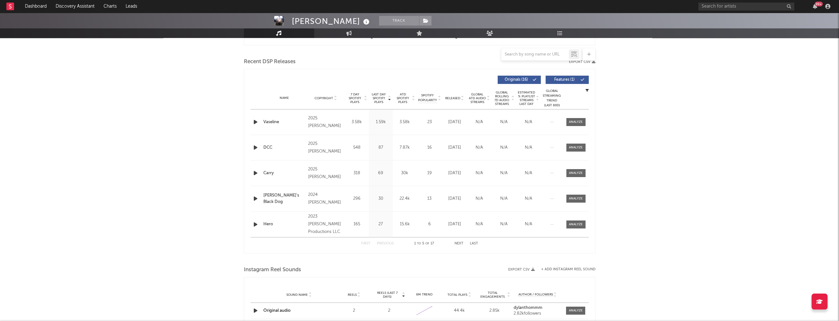
click at [251, 121] on div at bounding box center [256, 122] width 11 height 8
click at [253, 120] on icon "button" at bounding box center [255, 122] width 7 height 8
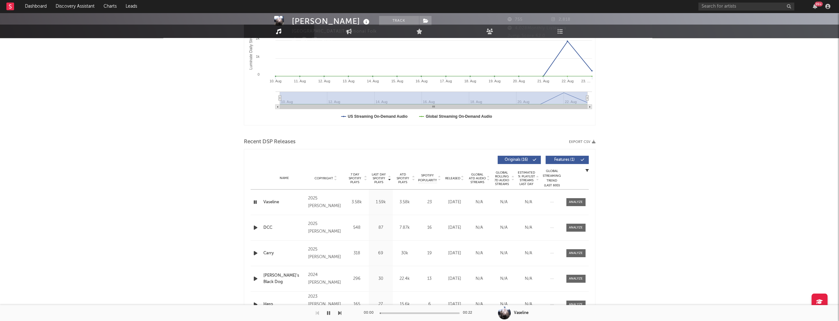
scroll to position [0, 0]
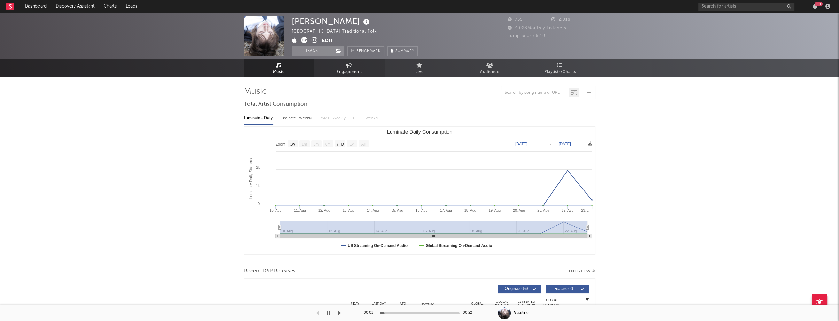
click at [345, 70] on span "Engagement" at bounding box center [349, 72] width 26 height 8
select select "1w"
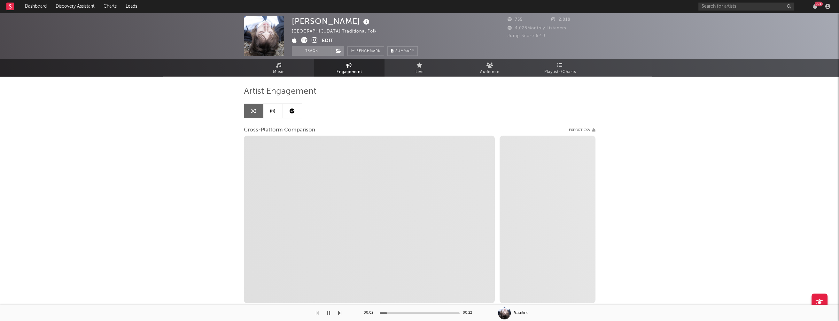
click at [314, 42] on icon at bounding box center [315, 40] width 6 height 6
select select "1m"
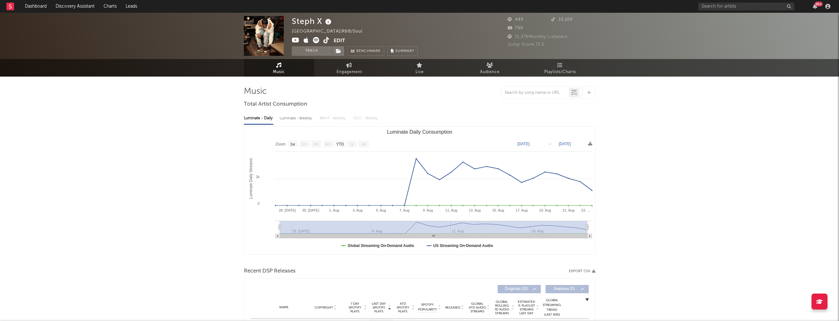
select select "1w"
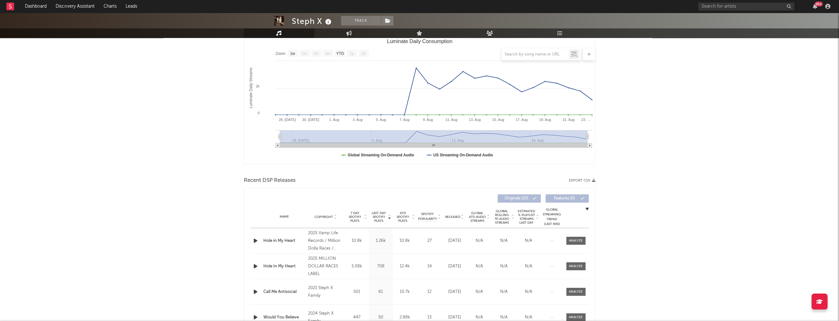
scroll to position [95, 0]
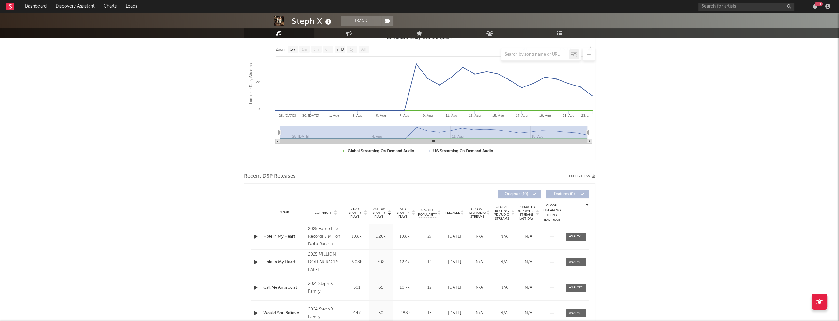
click at [253, 236] on icon "button" at bounding box center [255, 237] width 7 height 8
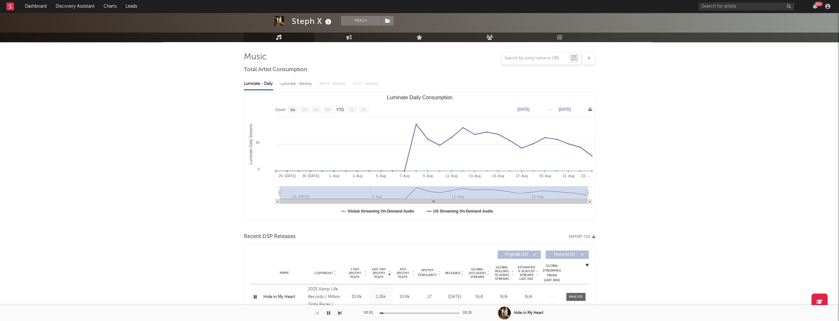
scroll to position [0, 0]
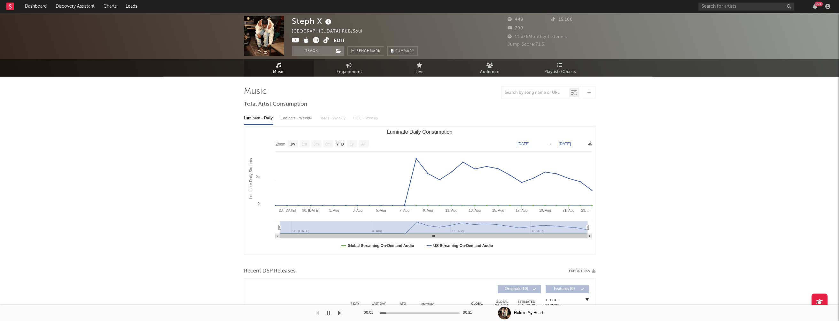
click at [293, 118] on div "Luminate - Weekly" at bounding box center [297, 118] width 34 height 11
select select "1w"
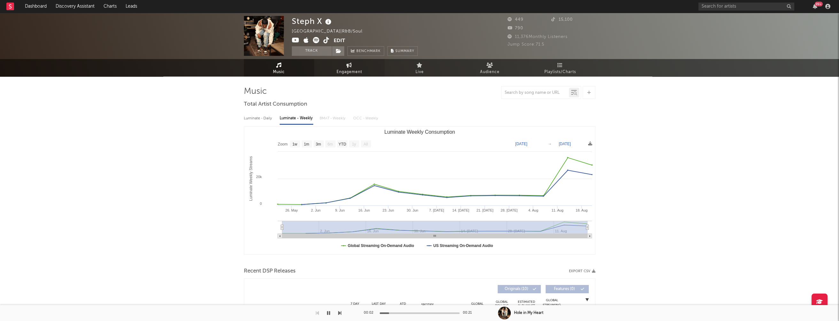
click at [345, 75] on span "Engagement" at bounding box center [349, 72] width 26 height 8
select select "1w"
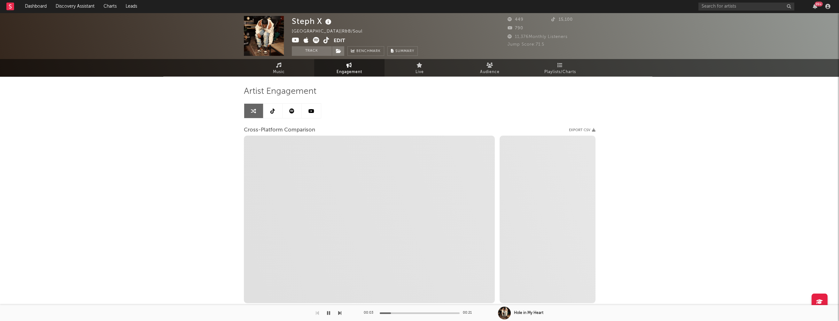
select select "1m"
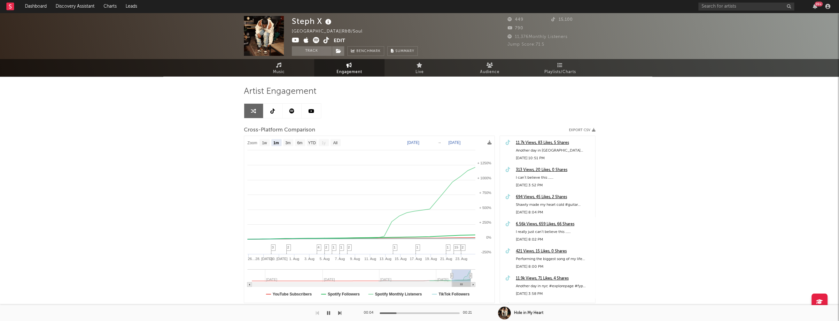
click at [293, 41] on icon at bounding box center [296, 40] width 8 height 6
click at [284, 66] on link "Music" at bounding box center [279, 68] width 70 height 18
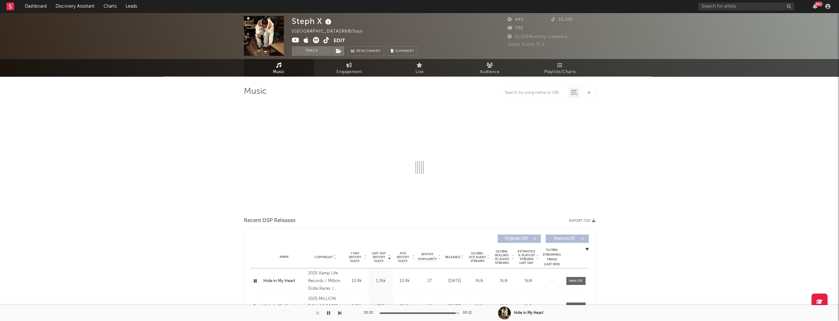
select select "1w"
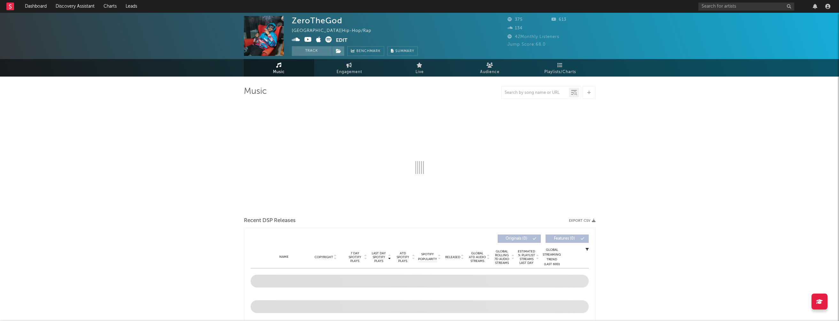
select select "1w"
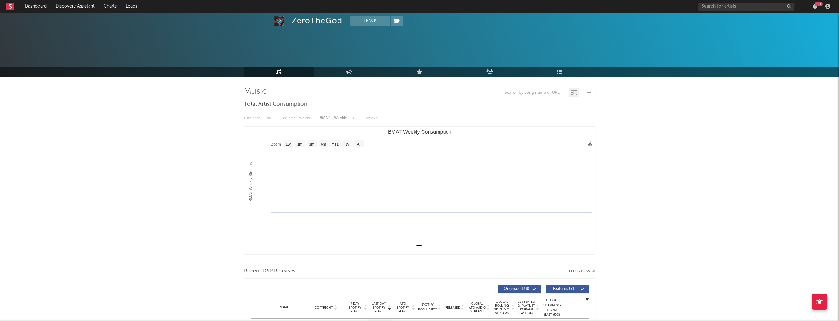
scroll to position [158, 0]
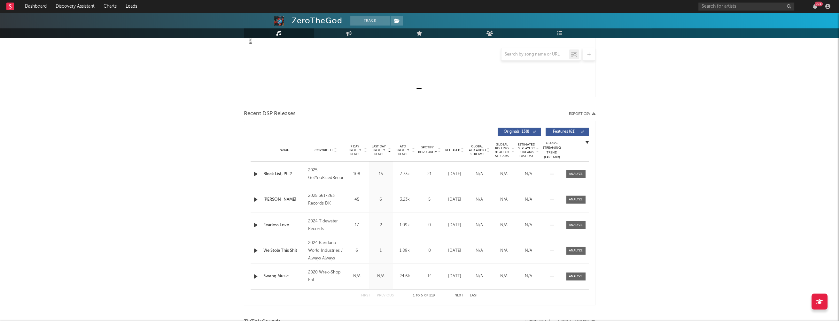
click at [253, 174] on icon "button" at bounding box center [255, 174] width 7 height 8
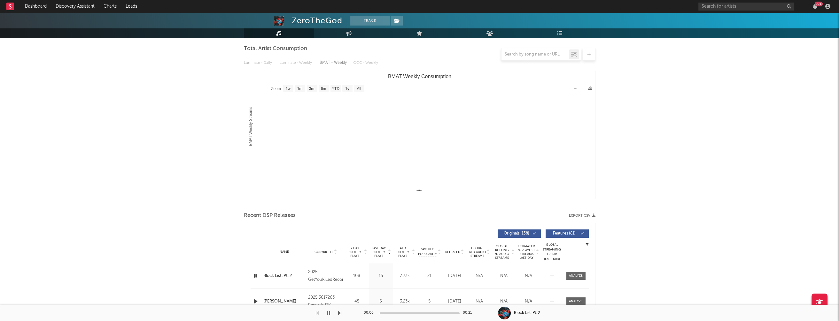
scroll to position [0, 0]
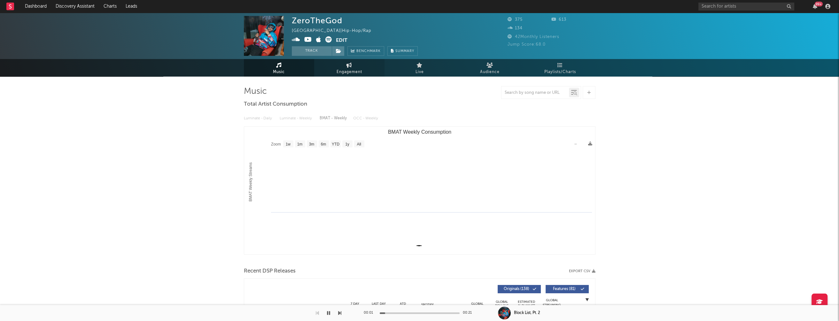
click at [341, 71] on span "Engagement" at bounding box center [349, 72] width 26 height 8
select select "1w"
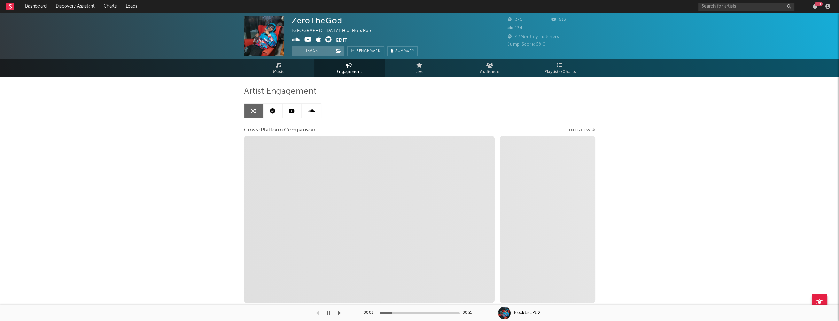
click at [295, 39] on icon at bounding box center [296, 39] width 8 height 6
select select "1m"
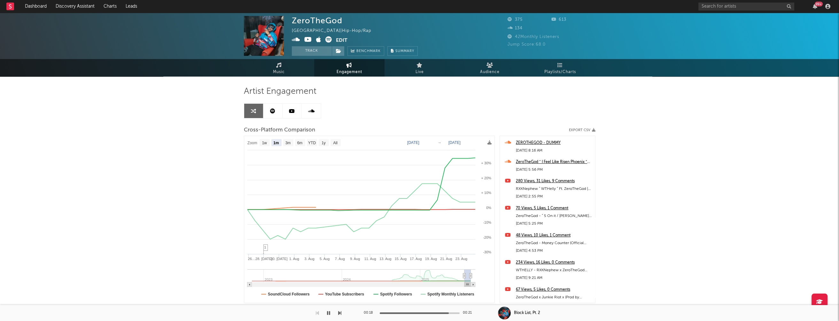
click at [306, 41] on icon at bounding box center [308, 39] width 8 height 6
click at [329, 311] on icon "button" at bounding box center [328, 313] width 3 height 5
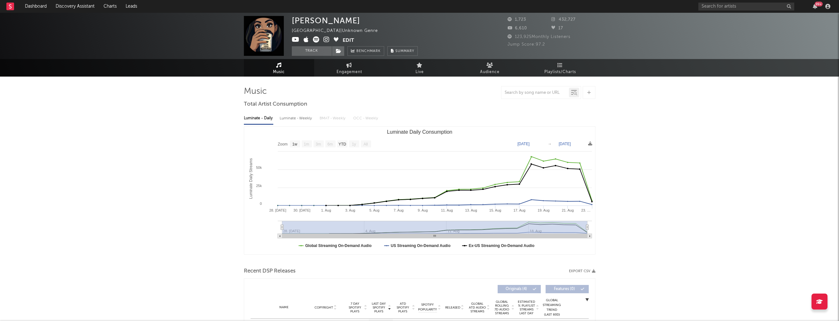
select select "1w"
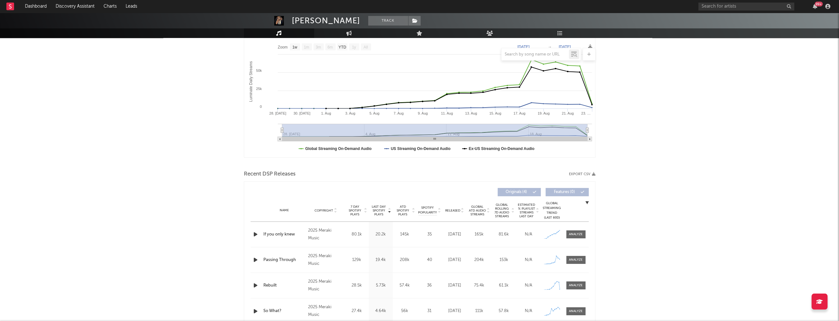
scroll to position [98, 0]
click at [255, 234] on icon "button" at bounding box center [255, 234] width 7 height 8
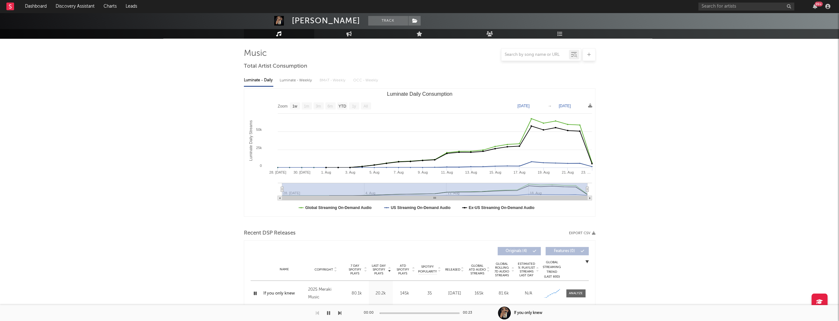
scroll to position [0, 0]
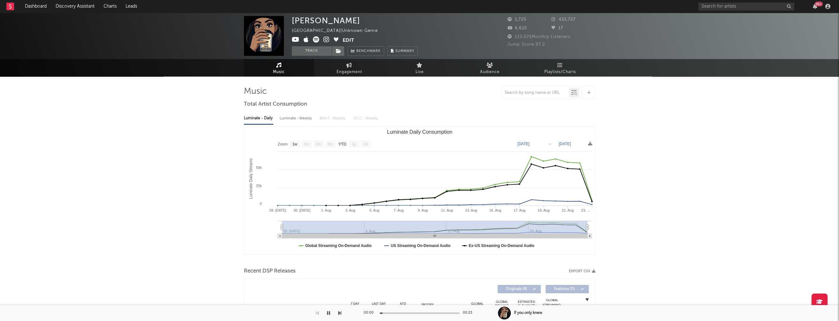
click at [301, 116] on div "Luminate - Weekly" at bounding box center [297, 118] width 34 height 11
select select "1w"
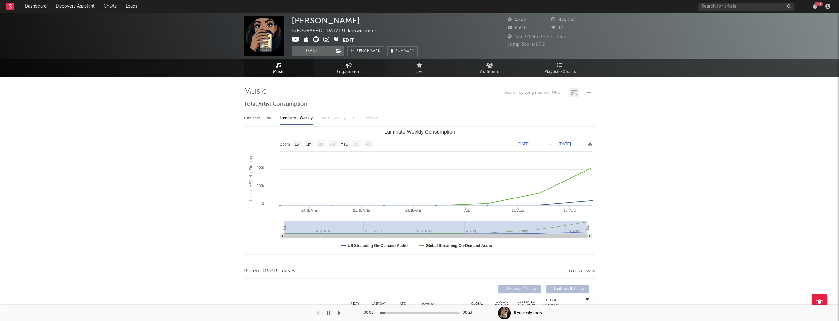
click at [350, 76] on link "Engagement" at bounding box center [349, 68] width 70 height 18
select select "1w"
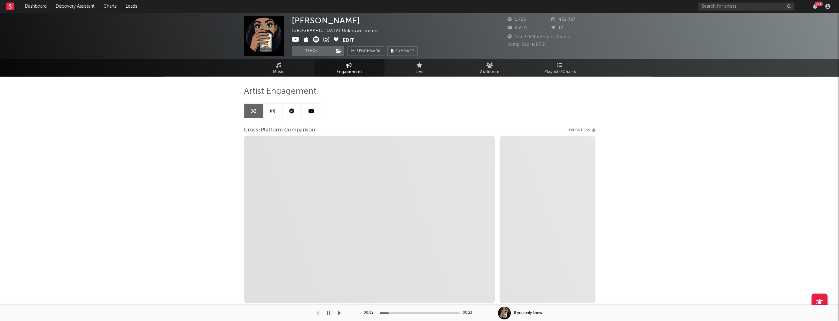
click at [327, 38] on icon at bounding box center [326, 39] width 6 height 6
select select "1m"
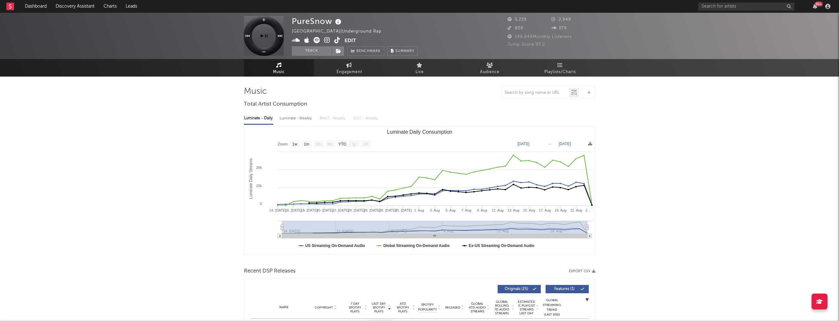
select select "1w"
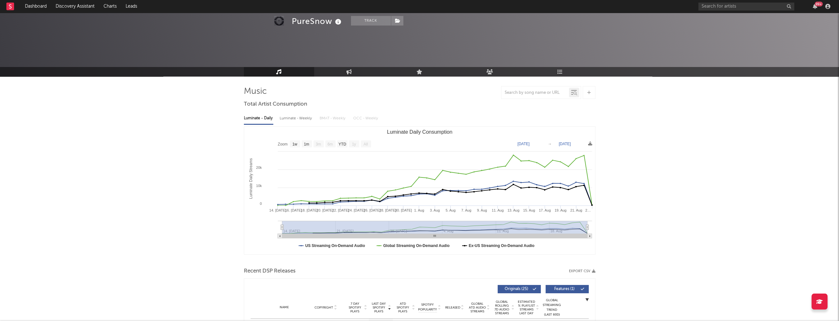
scroll to position [145, 0]
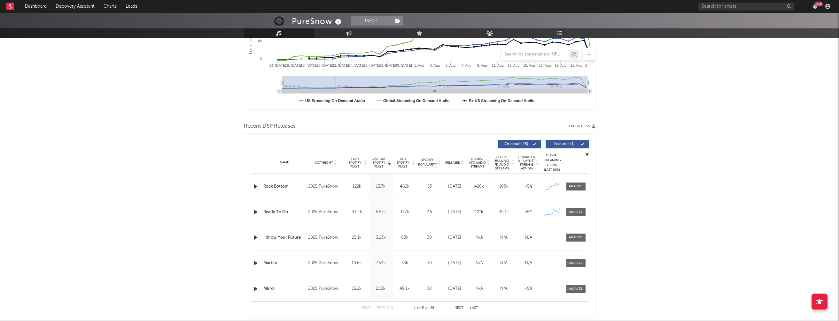
click at [256, 186] on icon "button" at bounding box center [255, 187] width 7 height 8
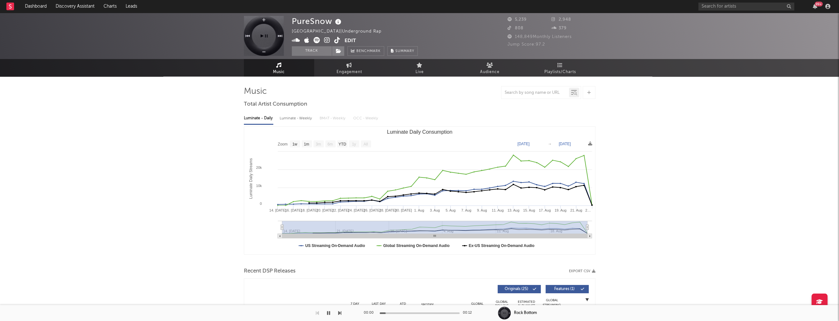
click at [296, 119] on div "Luminate - Weekly" at bounding box center [297, 118] width 34 height 11
select select "1w"
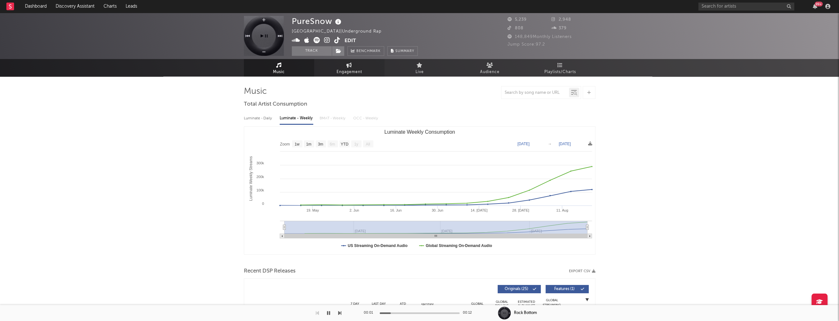
click at [348, 69] on span "Engagement" at bounding box center [349, 72] width 26 height 8
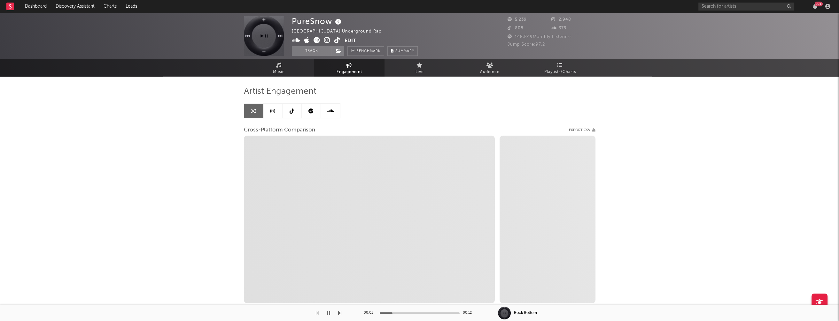
select select "1w"
click at [326, 39] on icon at bounding box center [327, 40] width 6 height 6
select select "1m"
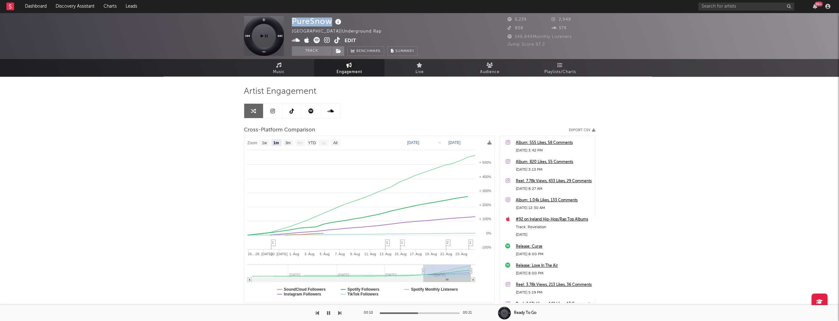
drag, startPoint x: 293, startPoint y: 22, endPoint x: 330, endPoint y: 22, distance: 37.1
click at [330, 22] on div "PureSnow" at bounding box center [317, 21] width 51 height 11
copy div "PureSnow"
click at [328, 313] on icon "button" at bounding box center [328, 313] width 3 height 5
click at [326, 41] on icon at bounding box center [327, 40] width 6 height 6
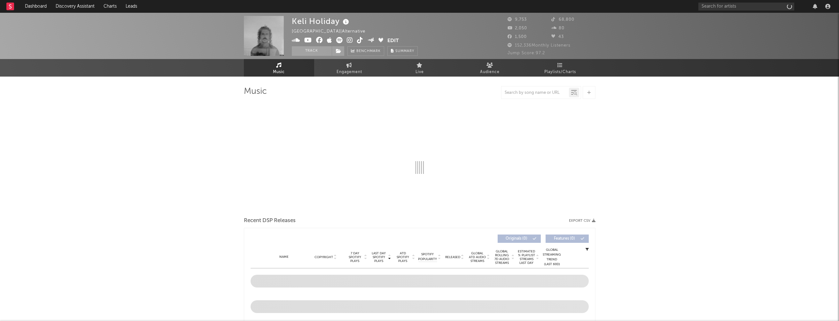
select select "6m"
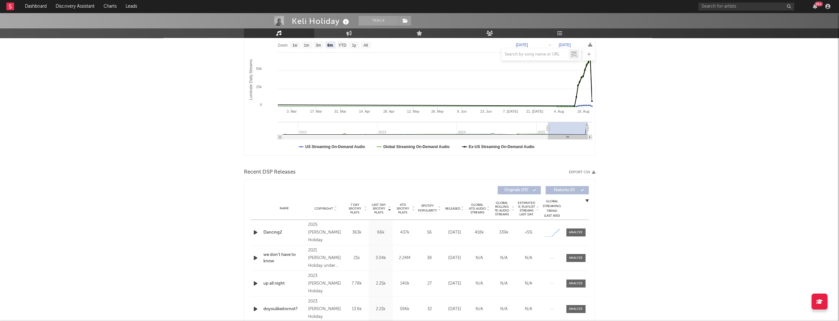
scroll to position [99, 0]
click at [255, 230] on icon "button" at bounding box center [255, 232] width 7 height 8
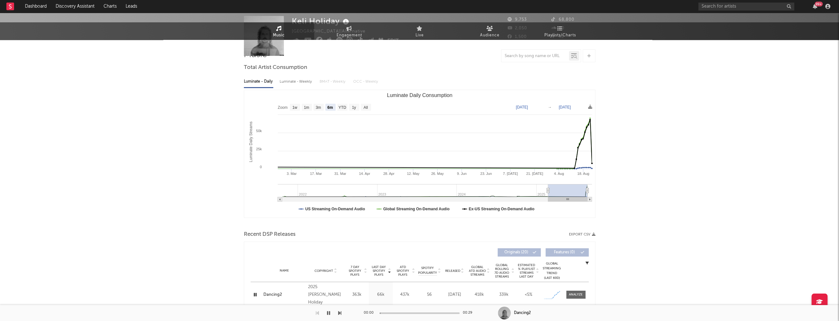
scroll to position [0, 0]
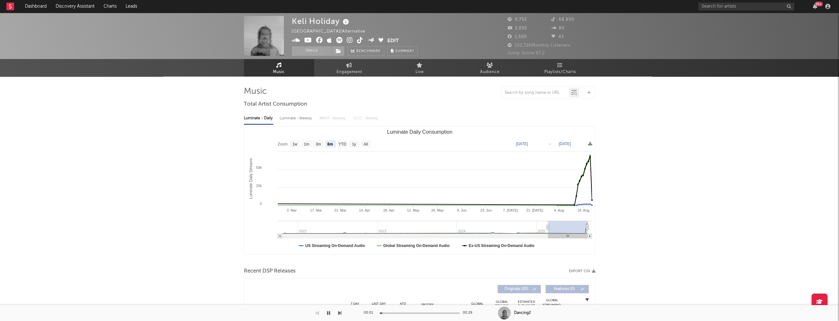
click at [293, 118] on div "Luminate - Weekly" at bounding box center [297, 118] width 34 height 11
select select "6m"
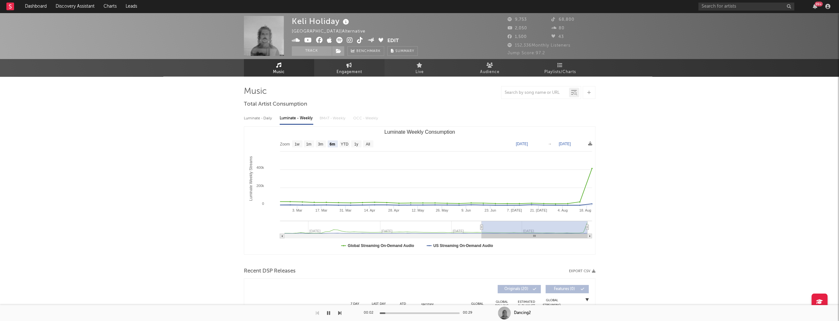
click at [344, 68] on span "Engagement" at bounding box center [349, 72] width 26 height 8
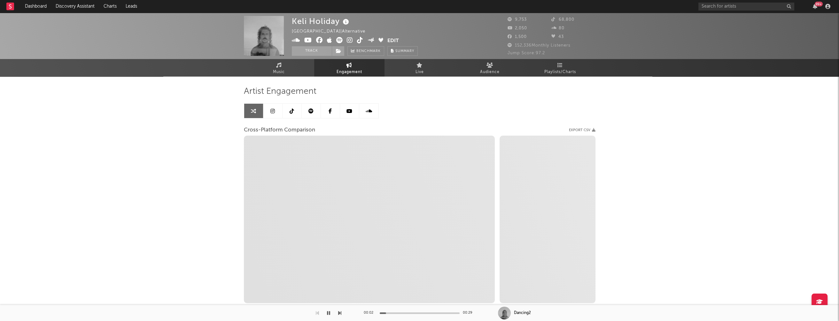
select select "1w"
click at [351, 41] on icon at bounding box center [350, 40] width 6 height 6
select select "1m"
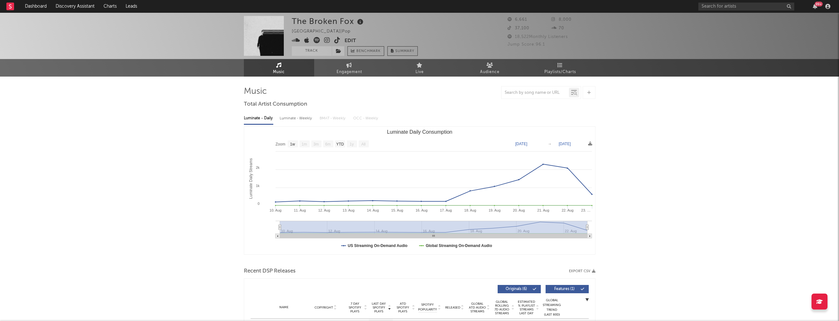
select select "1w"
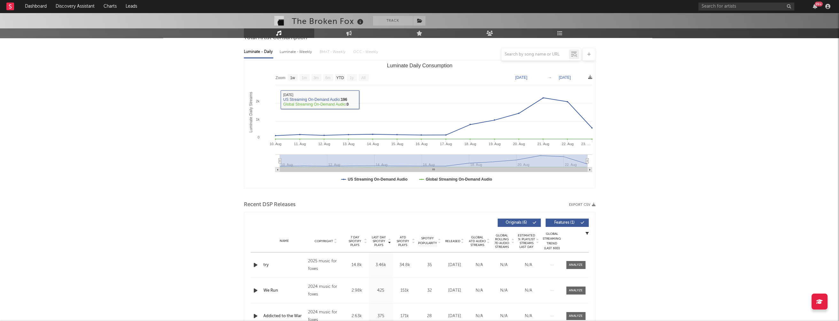
scroll to position [86, 0]
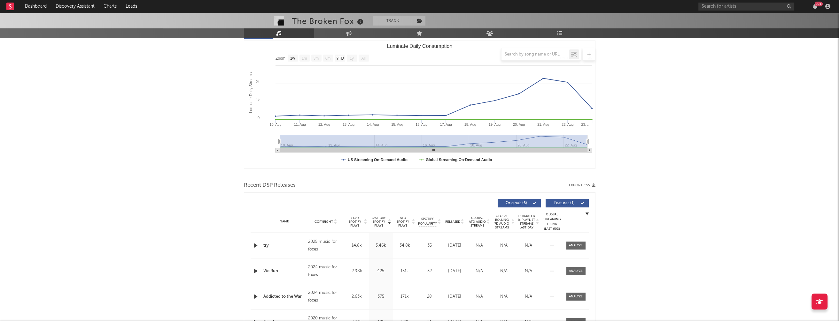
click at [255, 244] on icon "button" at bounding box center [255, 246] width 7 height 8
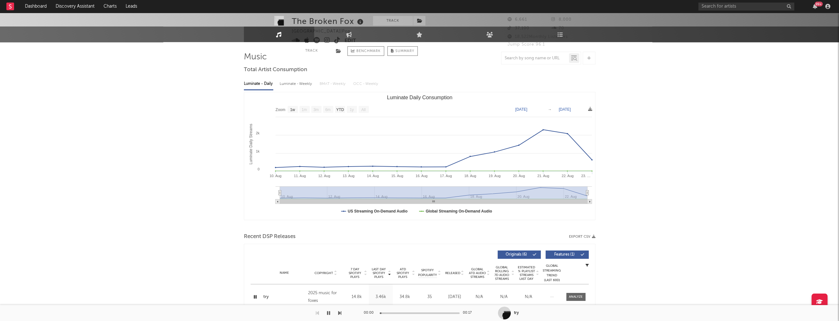
scroll to position [0, 0]
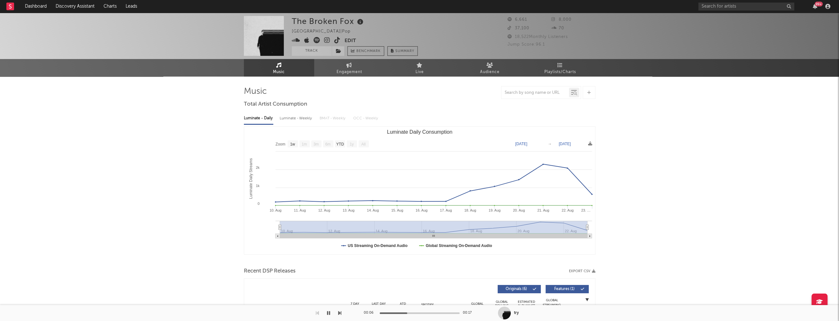
click at [296, 116] on div "Luminate - Weekly" at bounding box center [297, 118] width 34 height 11
select select "1w"
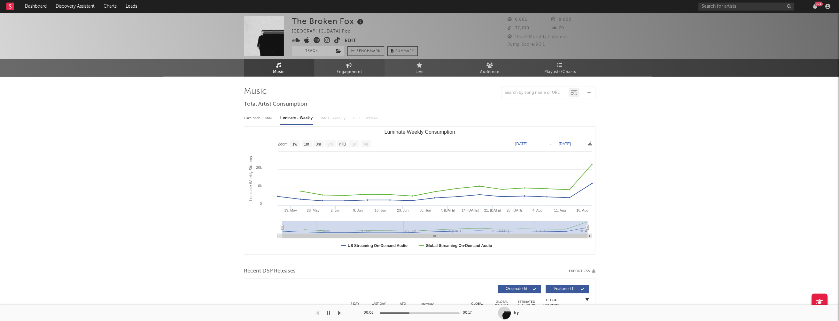
click at [348, 70] on span "Engagement" at bounding box center [349, 72] width 26 height 8
select select "1w"
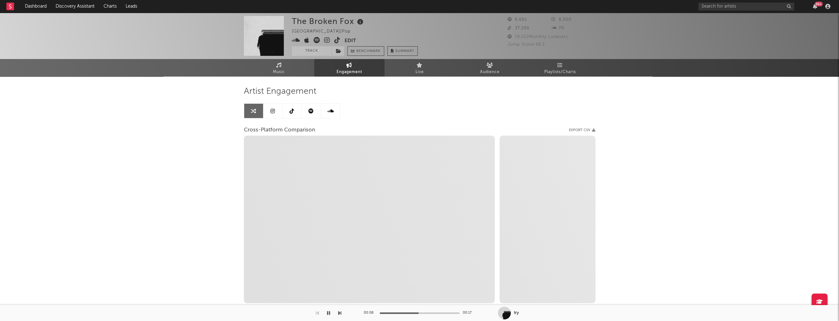
select select "1m"
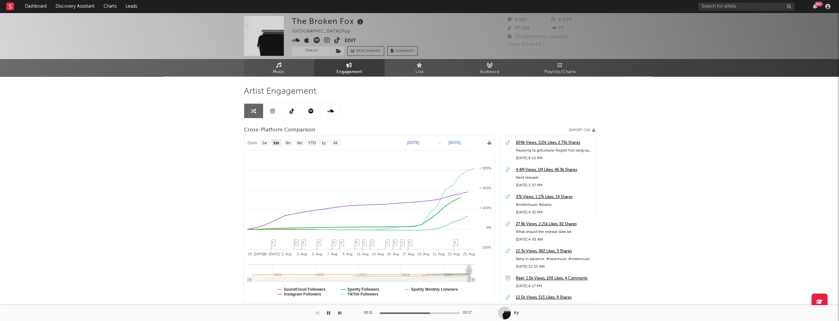
click at [283, 74] on span "Music" at bounding box center [279, 72] width 12 height 8
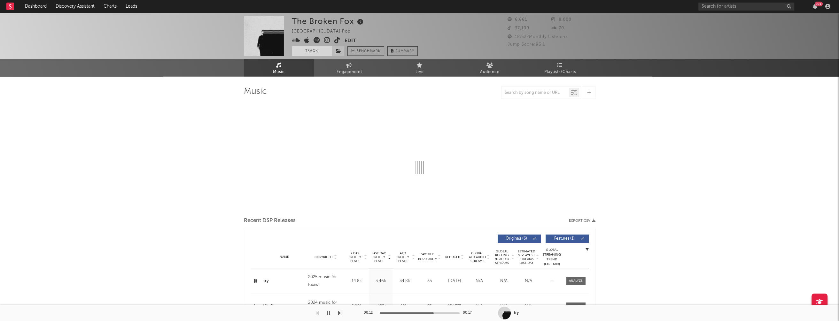
select select "1w"
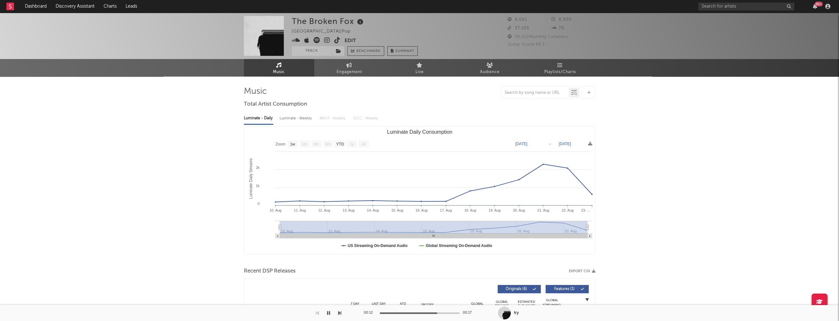
click at [327, 41] on icon at bounding box center [327, 40] width 6 height 6
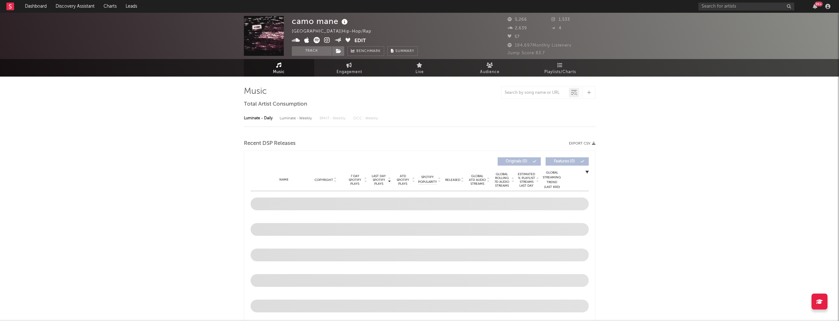
select select "6m"
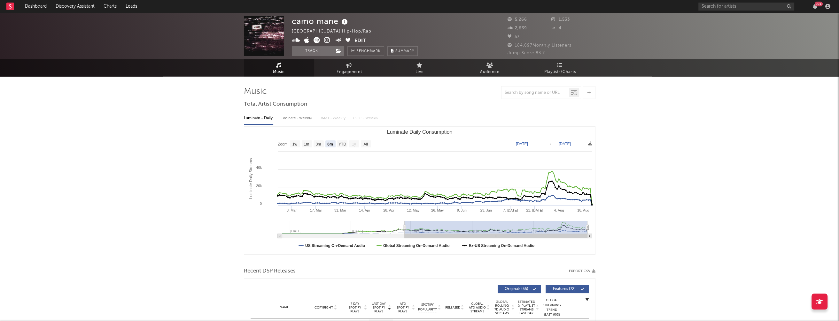
scroll to position [82, 0]
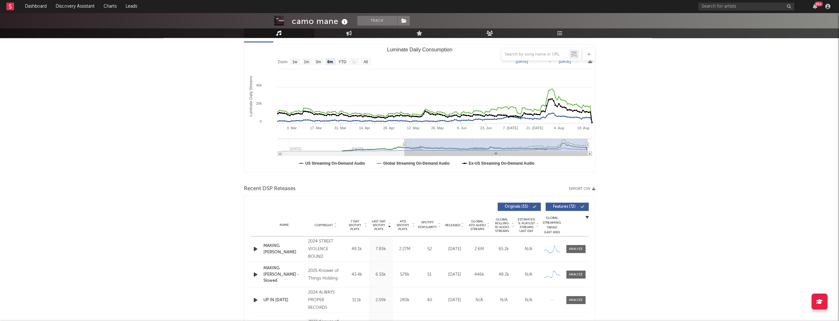
click at [257, 249] on icon "button" at bounding box center [255, 249] width 7 height 8
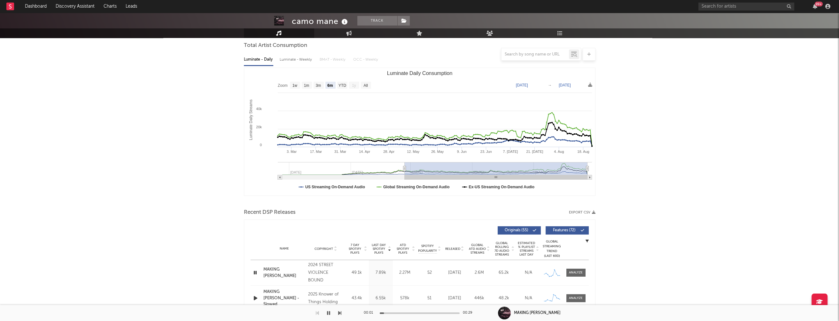
scroll to position [0, 0]
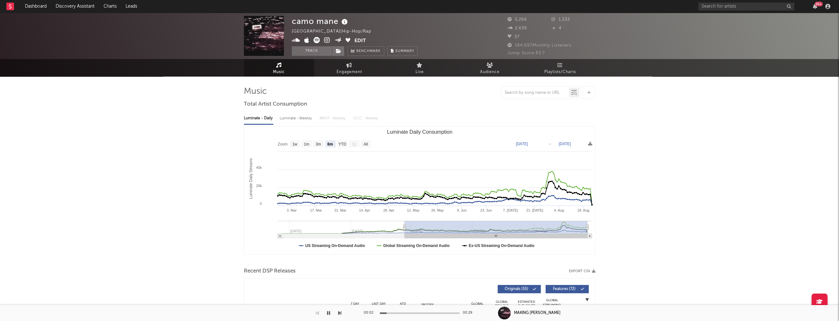
click at [306, 120] on div "Luminate - Weekly" at bounding box center [297, 118] width 34 height 11
select select "6m"
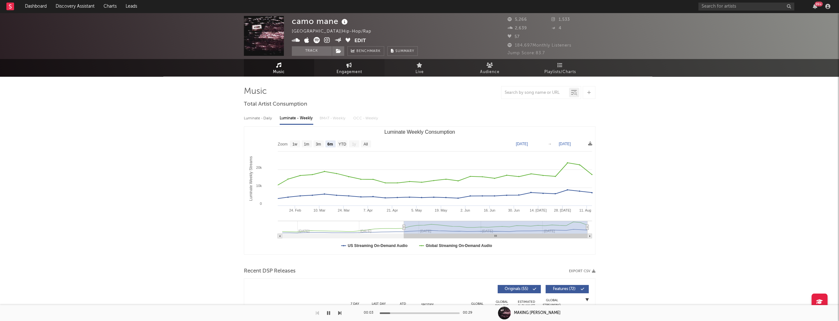
click at [346, 69] on span "Engagement" at bounding box center [349, 72] width 26 height 8
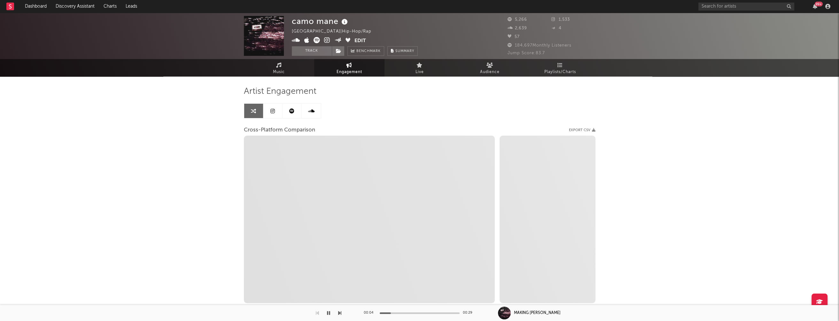
select select "1w"
click at [328, 40] on icon at bounding box center [327, 40] width 6 height 6
select select "1m"
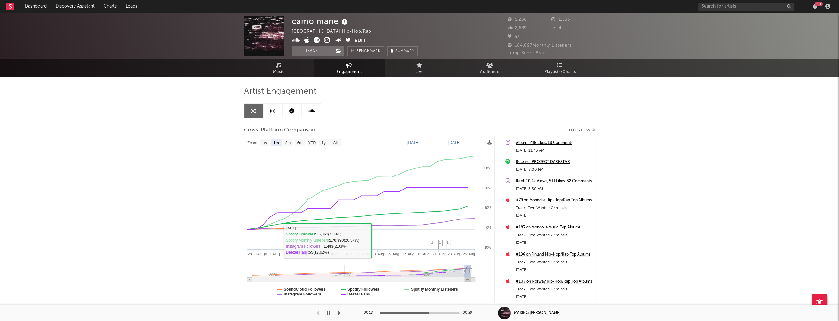
click at [327, 312] on icon "button" at bounding box center [328, 313] width 3 height 5
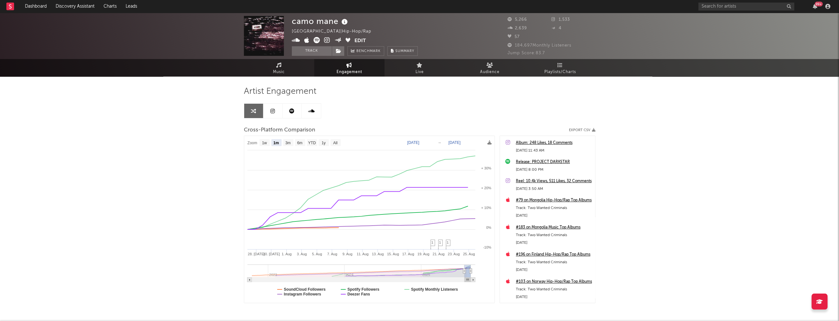
click at [294, 40] on icon at bounding box center [296, 40] width 8 height 6
drag, startPoint x: 292, startPoint y: 20, endPoint x: 337, endPoint y: 22, distance: 45.1
click at [337, 22] on div "camo mane" at bounding box center [321, 21] width 58 height 11
copy div "camo mane"
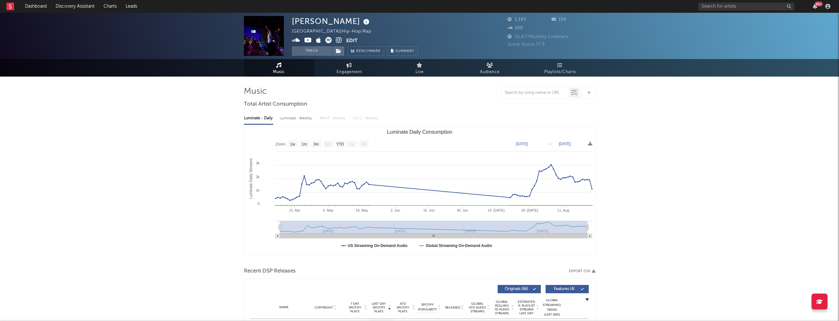
select select "1w"
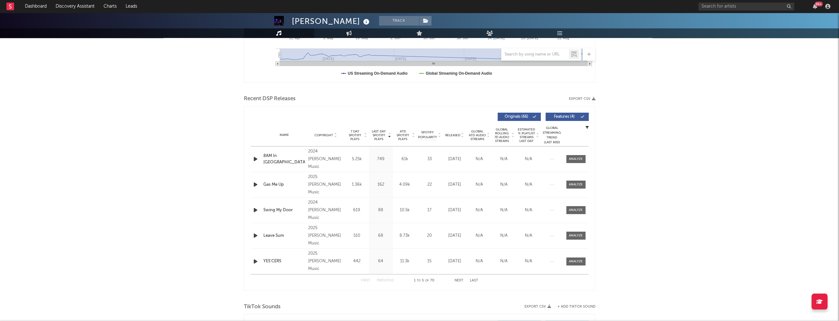
scroll to position [173, 0]
click at [252, 158] on icon "button" at bounding box center [255, 159] width 7 height 8
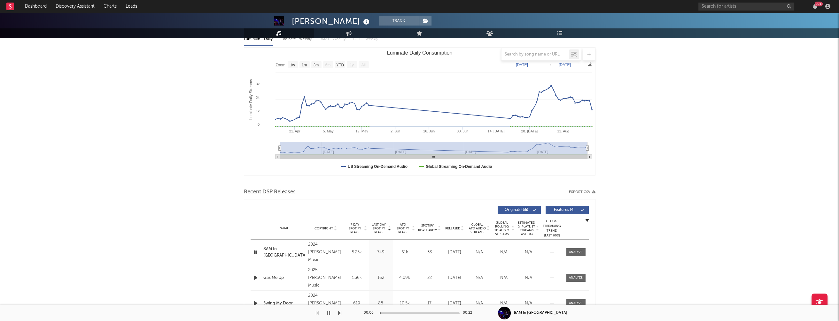
scroll to position [0, 0]
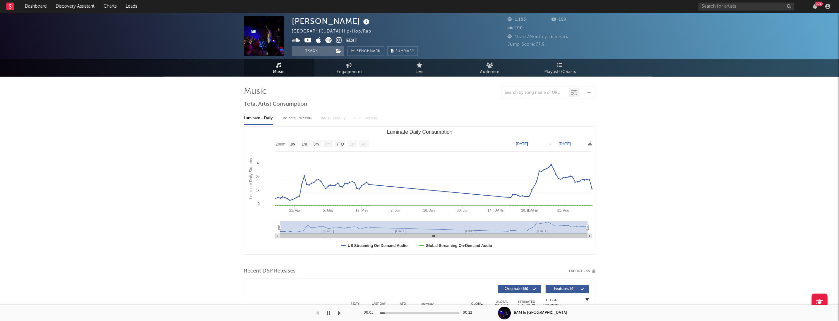
click at [296, 122] on div "Luminate - Weekly" at bounding box center [297, 118] width 34 height 11
select select "1w"
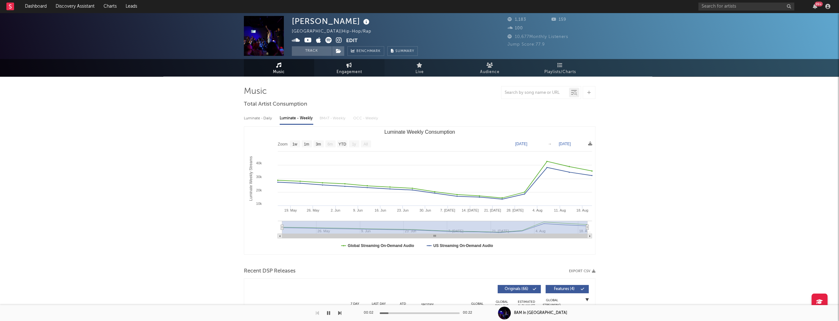
click at [350, 71] on span "Engagement" at bounding box center [349, 72] width 26 height 8
select select "1w"
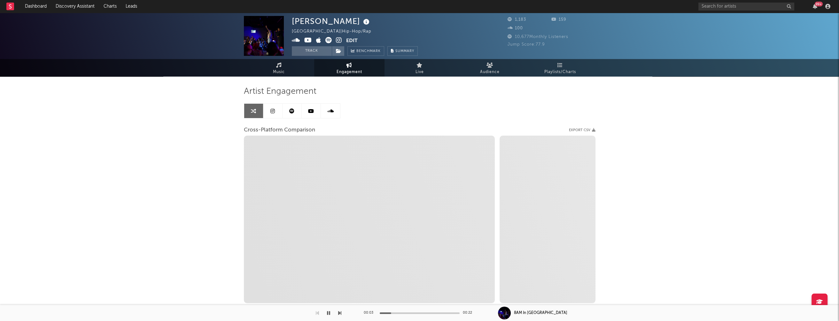
click at [339, 41] on icon at bounding box center [339, 40] width 6 height 6
select select "1m"
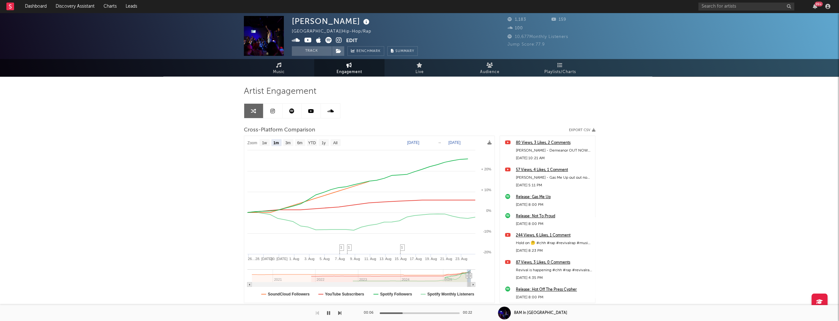
click at [307, 40] on icon at bounding box center [308, 40] width 8 height 6
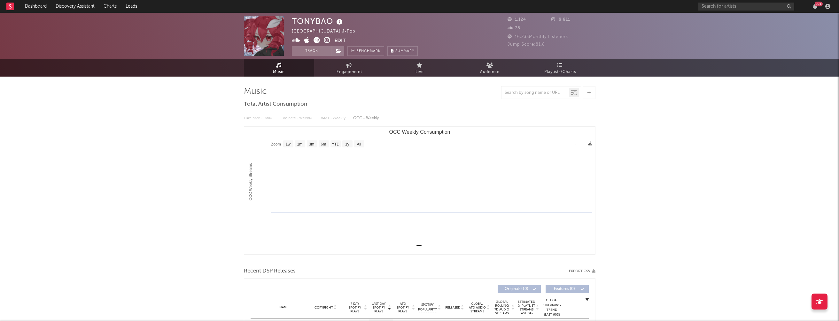
select select "1w"
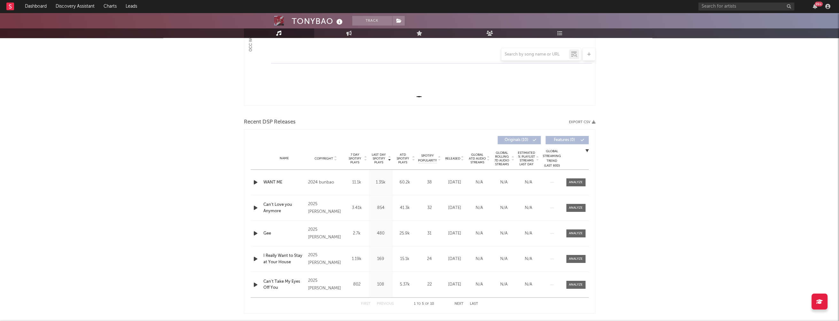
scroll to position [154, 0]
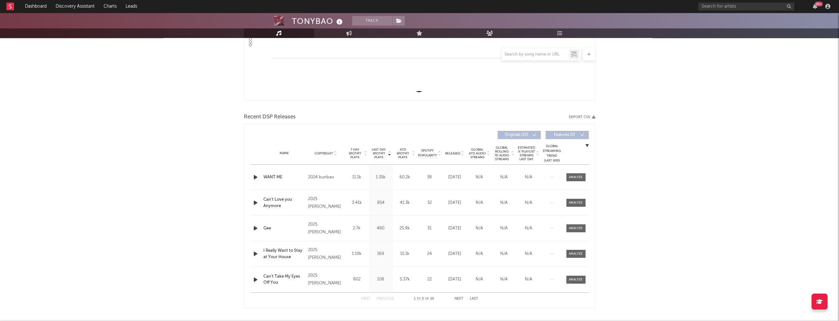
click at [257, 175] on icon "button" at bounding box center [255, 178] width 7 height 8
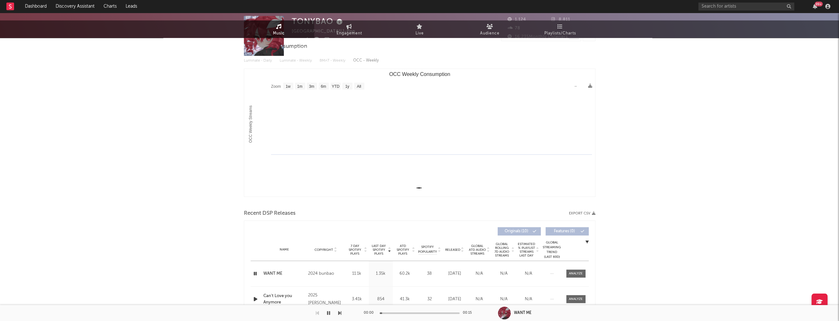
scroll to position [0, 0]
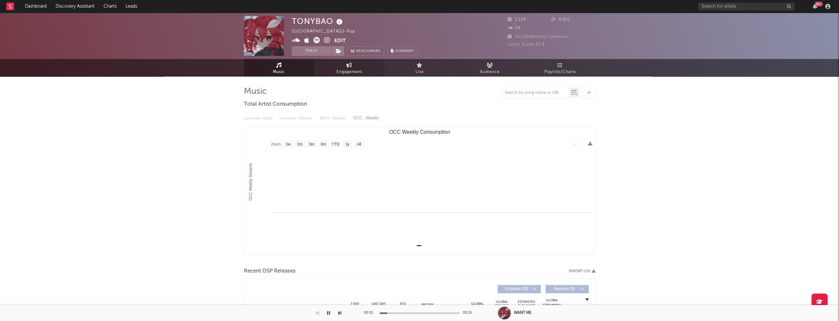
click at [344, 72] on span "Engagement" at bounding box center [349, 72] width 26 height 8
select select "1w"
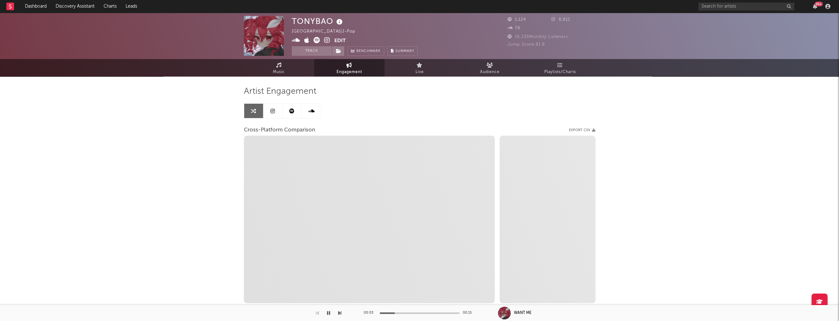
click at [327, 42] on icon at bounding box center [327, 40] width 6 height 6
select select "1m"
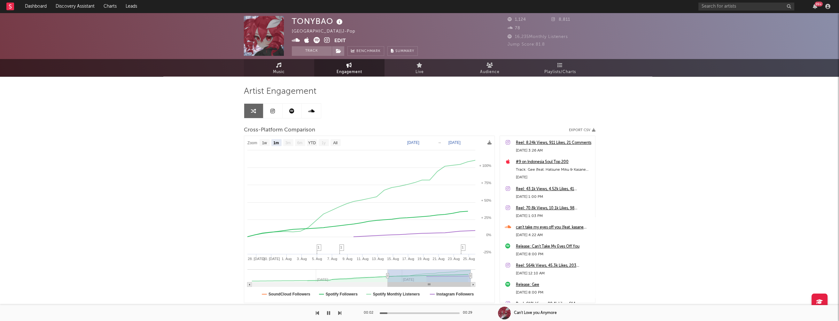
click at [281, 71] on span "Music" at bounding box center [279, 72] width 12 height 8
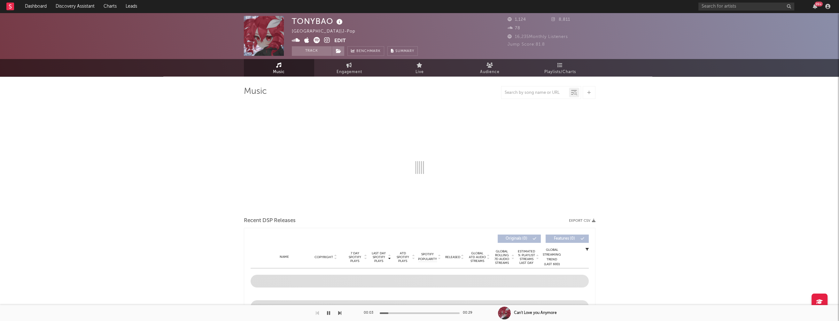
select select "1w"
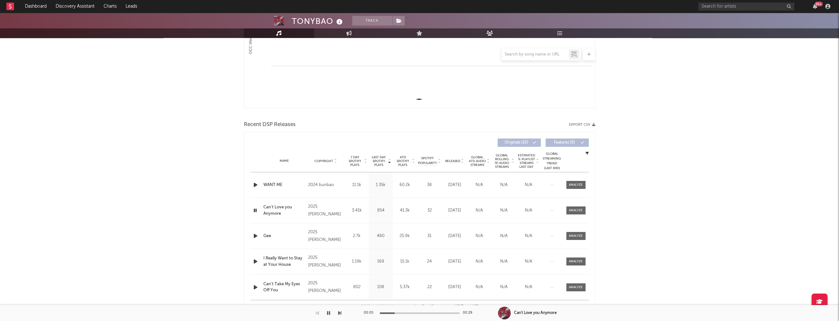
scroll to position [158, 0]
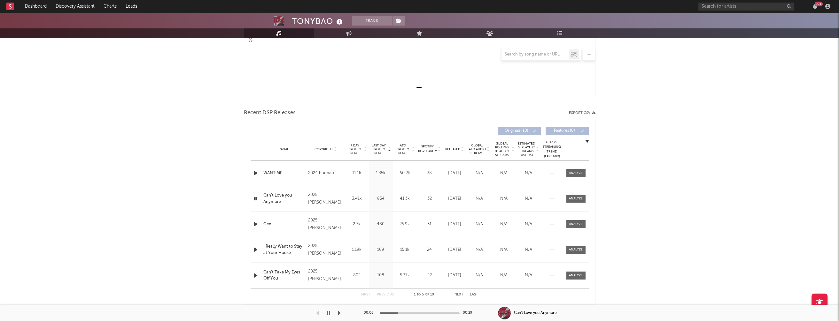
click at [255, 222] on icon "button" at bounding box center [255, 224] width 7 height 8
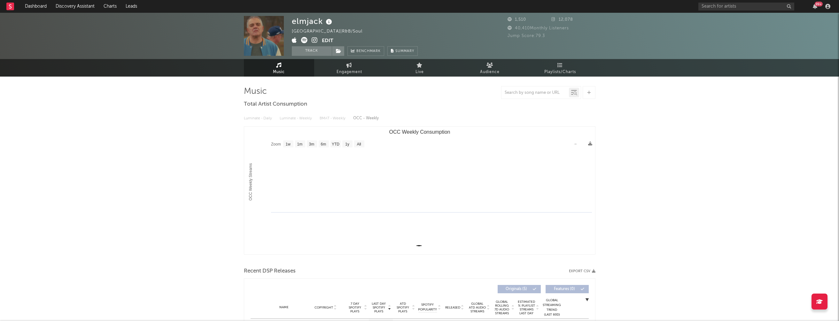
select select "1w"
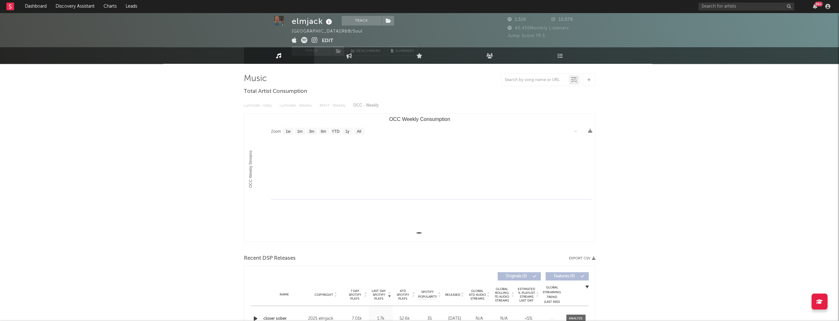
scroll to position [102, 0]
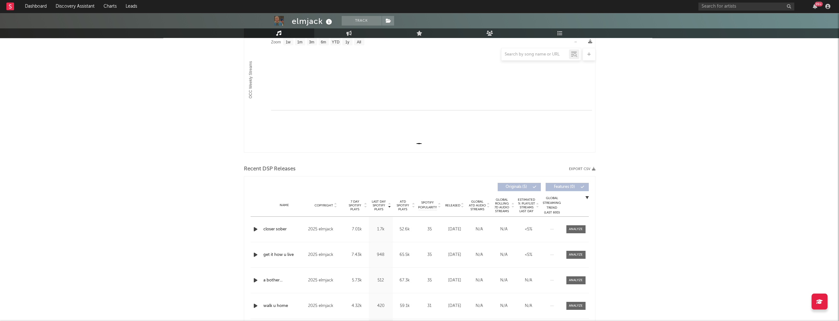
click at [253, 230] on icon "button" at bounding box center [255, 230] width 7 height 8
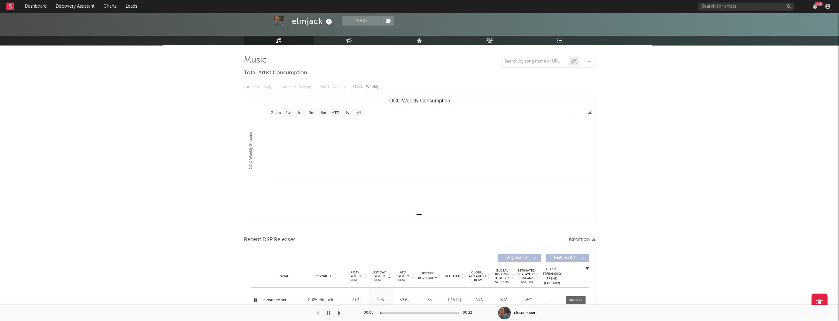
scroll to position [0, 0]
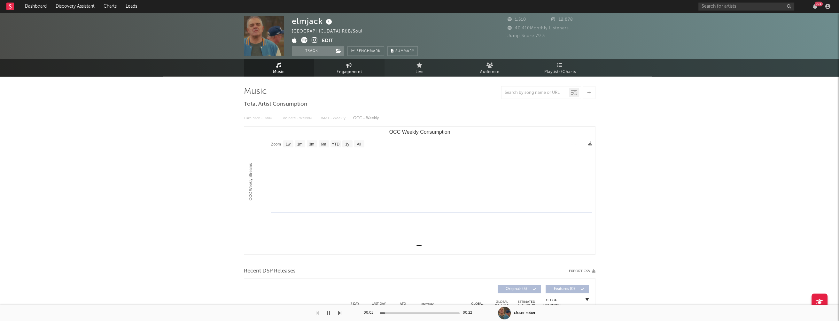
click at [353, 72] on span "Engagement" at bounding box center [349, 72] width 26 height 8
select select "1w"
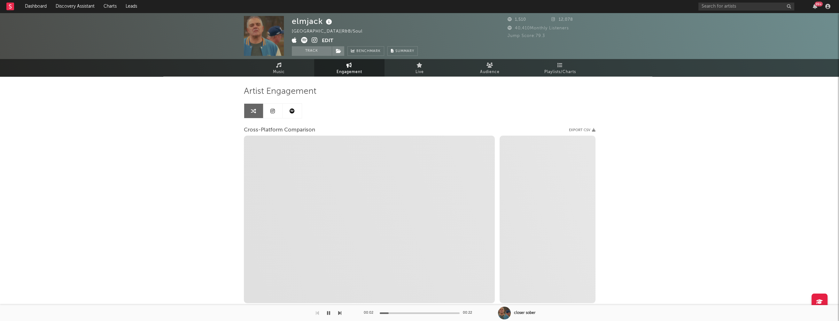
click at [316, 42] on icon at bounding box center [315, 40] width 6 height 6
select select "1m"
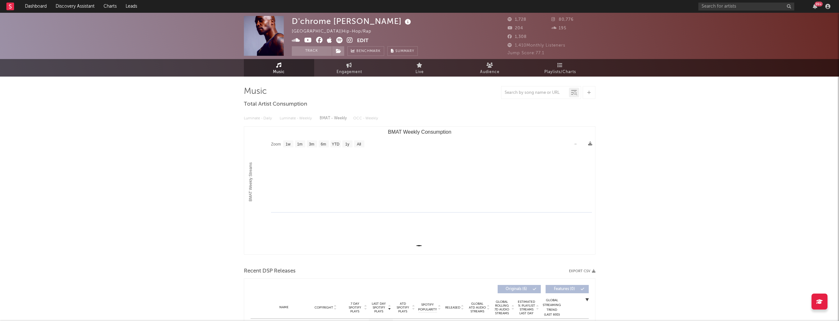
select select "1w"
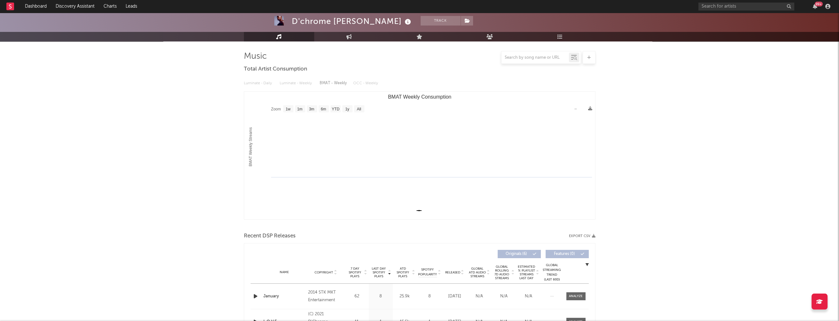
scroll to position [172, 0]
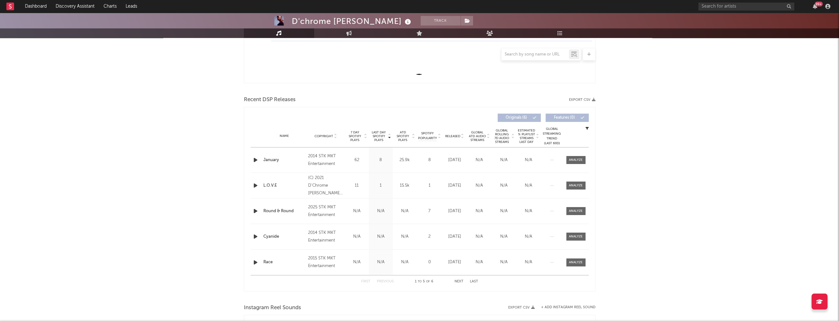
click at [253, 159] on icon "button" at bounding box center [255, 160] width 7 height 8
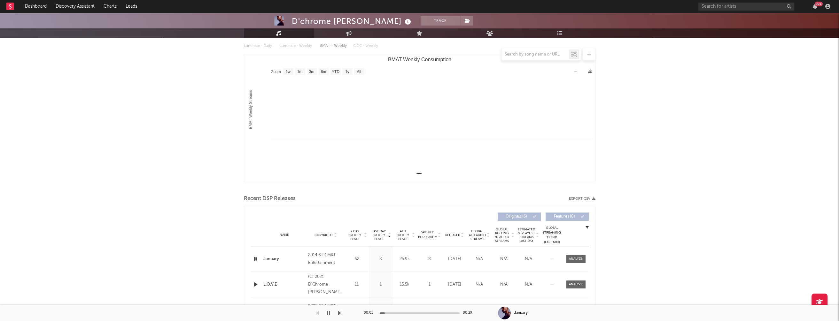
scroll to position [0, 0]
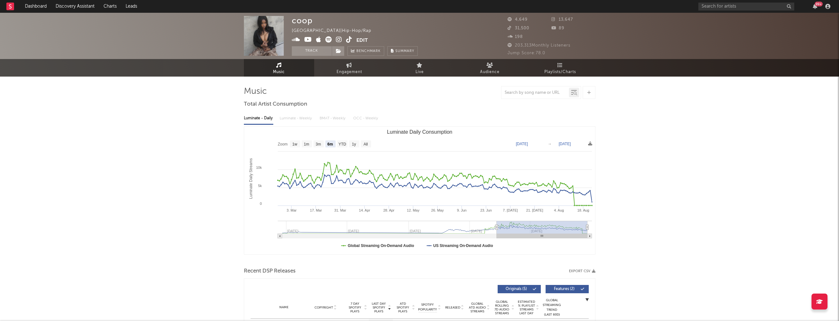
select select "6m"
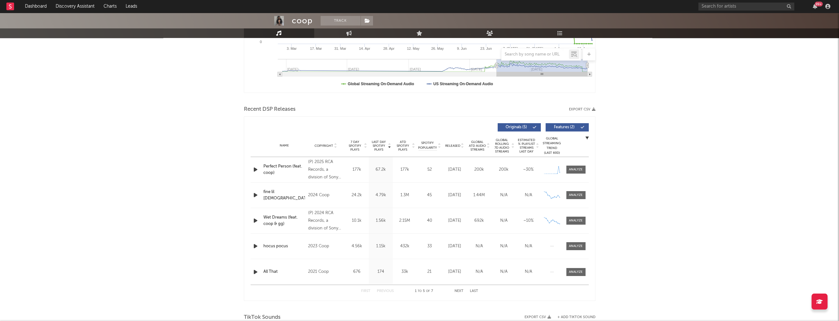
scroll to position [162, 0]
click at [255, 168] on icon "button" at bounding box center [255, 170] width 7 height 8
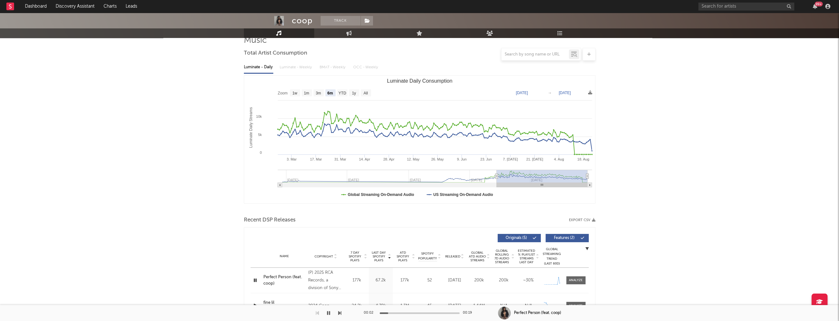
scroll to position [0, 0]
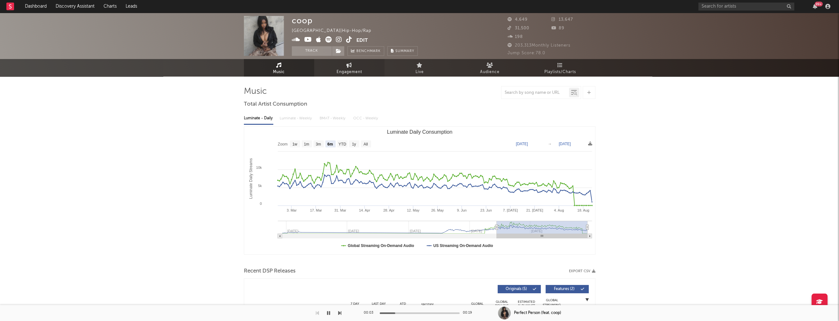
click at [342, 67] on link "Engagement" at bounding box center [349, 68] width 70 height 18
select select "1w"
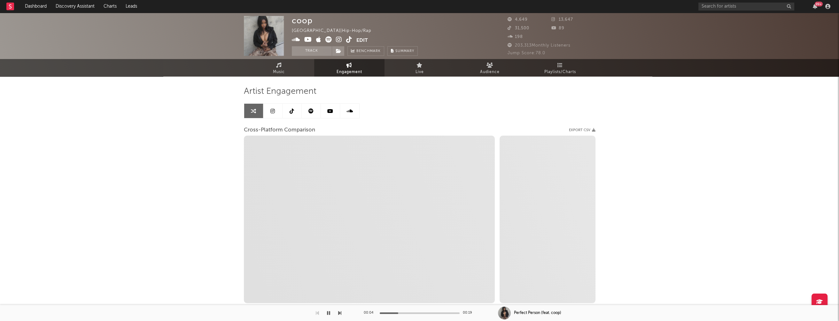
click at [340, 41] on icon at bounding box center [339, 39] width 6 height 6
select select "1m"
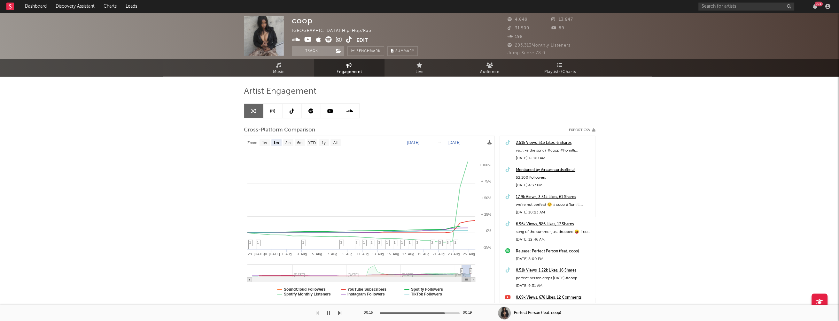
click at [277, 73] on span "Music" at bounding box center [279, 72] width 12 height 8
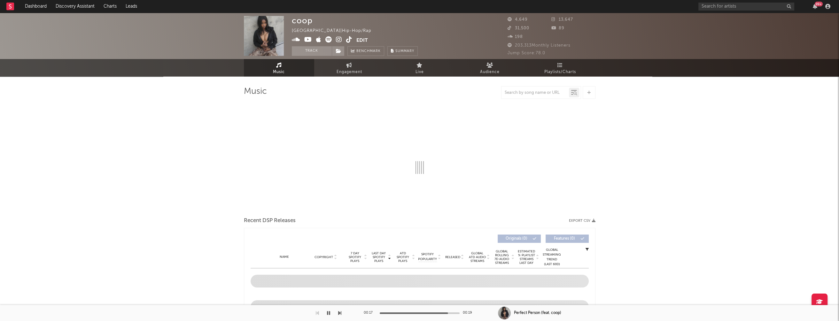
select select "6m"
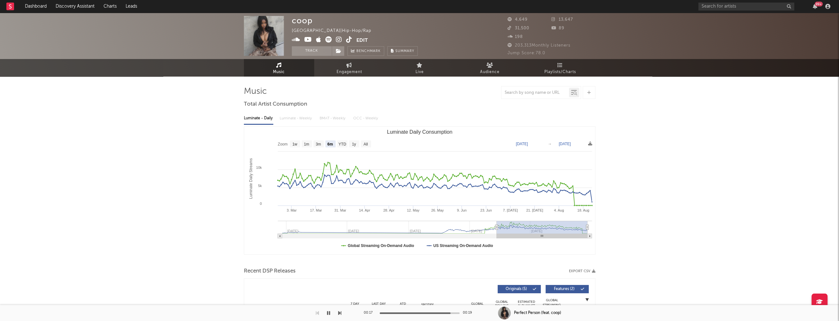
scroll to position [140, 0]
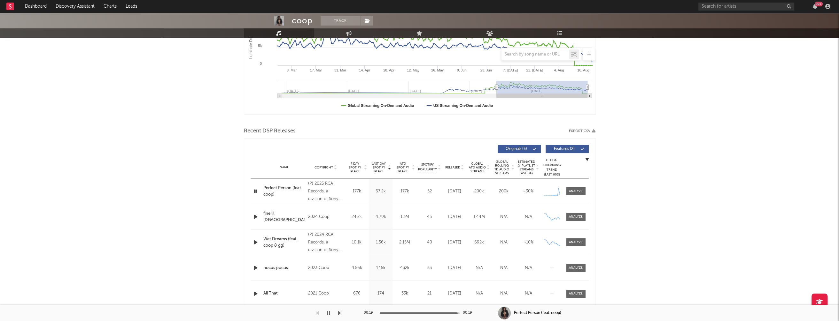
click at [256, 190] on icon "button" at bounding box center [255, 192] width 6 height 8
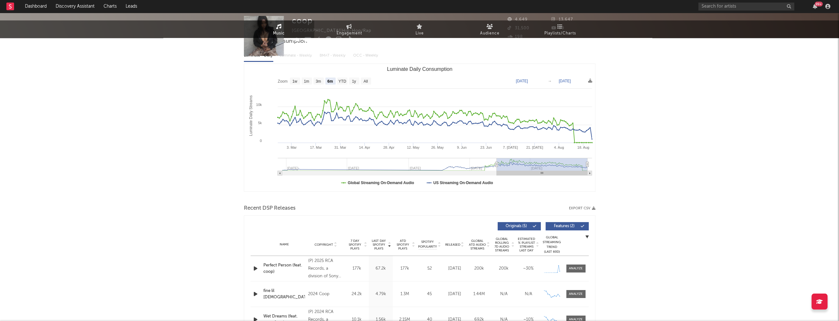
scroll to position [0, 0]
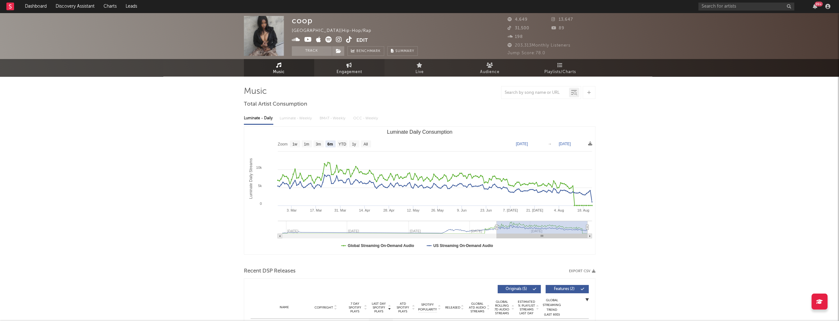
click at [338, 69] on span "Engagement" at bounding box center [349, 72] width 26 height 8
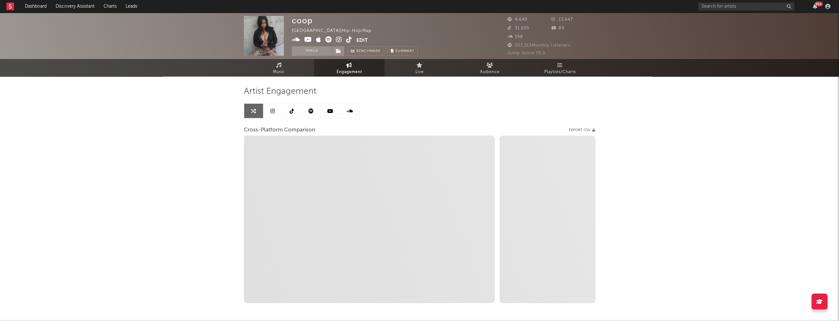
select select "1w"
select select "1m"
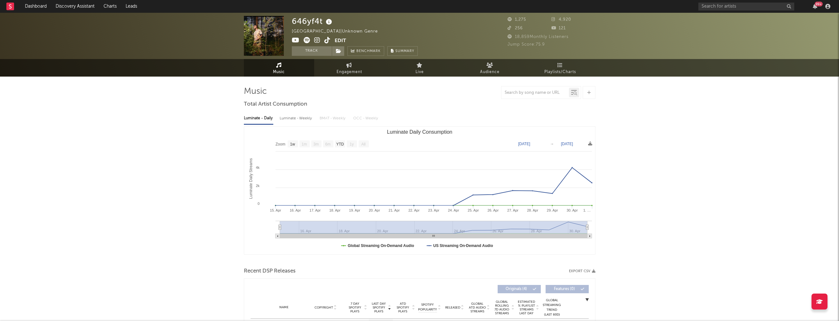
select select "1w"
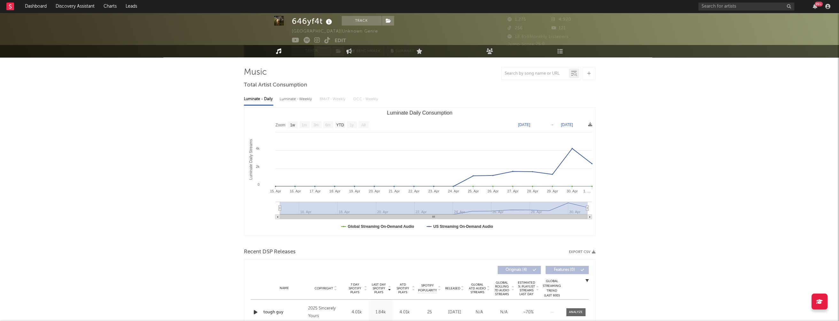
scroll to position [155, 0]
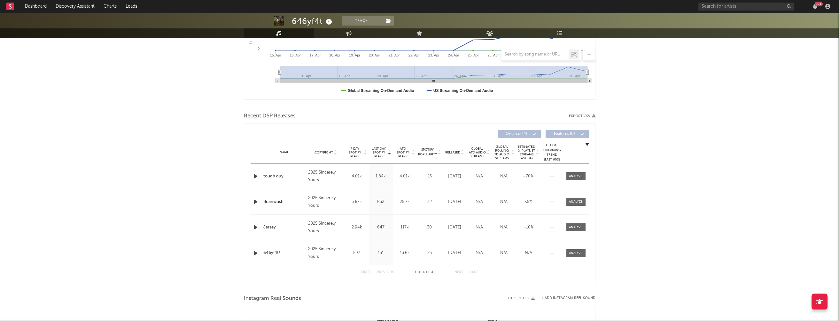
click at [255, 175] on icon "button" at bounding box center [255, 177] width 7 height 8
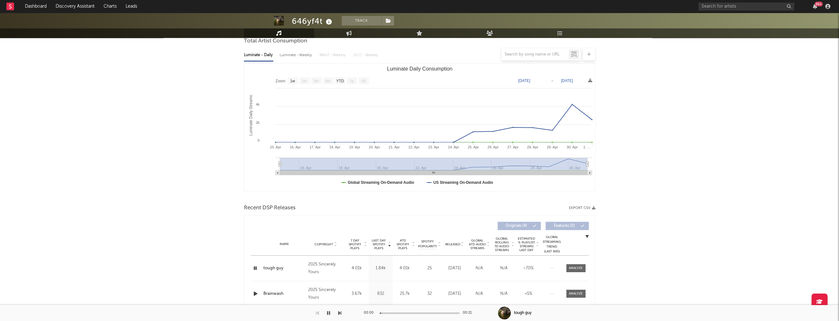
scroll to position [0, 0]
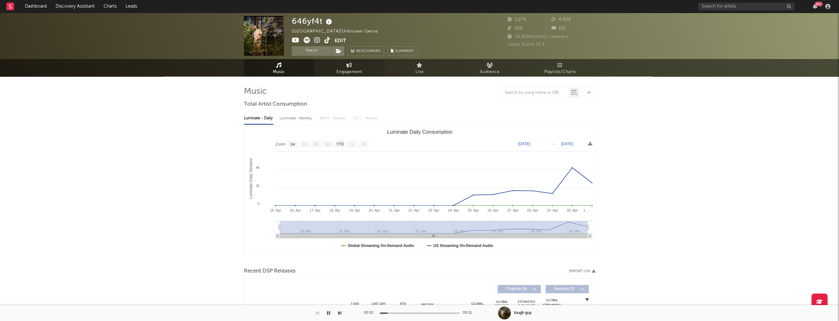
click at [345, 69] on span "Engagement" at bounding box center [349, 72] width 26 height 8
select select "1w"
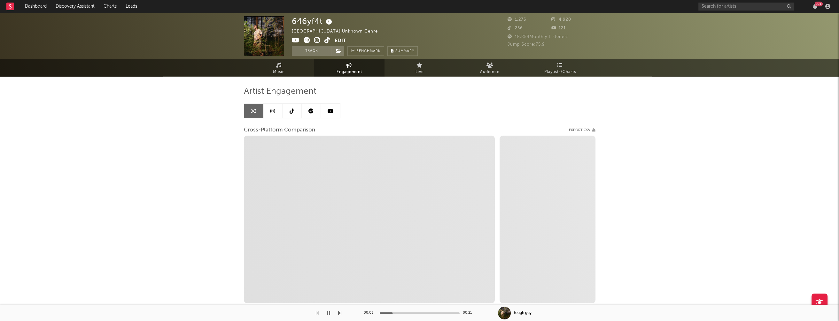
select select "1m"
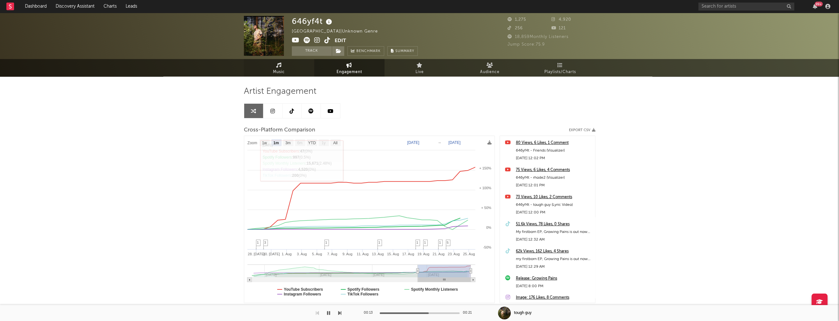
click at [282, 75] on span "Music" at bounding box center [279, 72] width 12 height 8
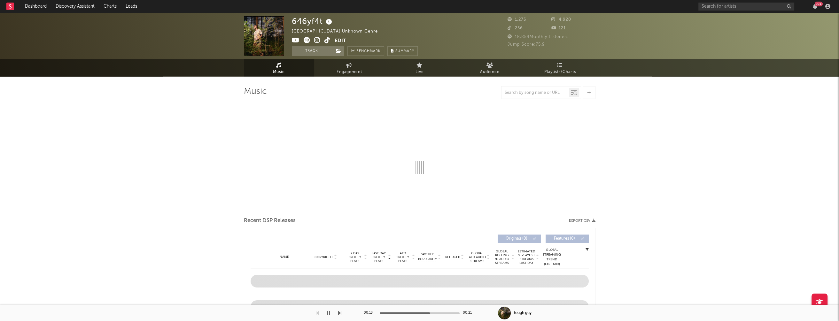
select select "1w"
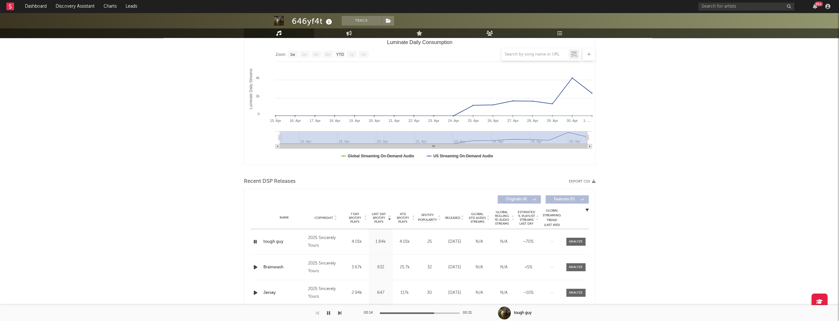
scroll to position [96, 0]
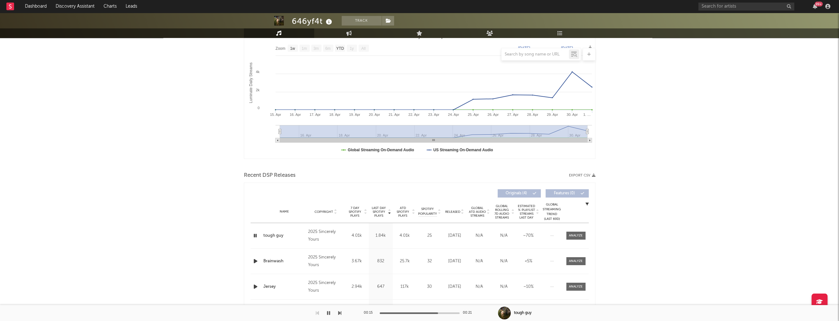
click at [255, 261] on icon "button" at bounding box center [255, 262] width 7 height 8
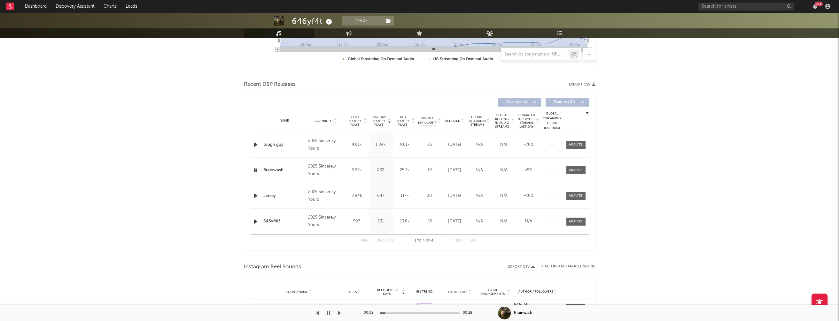
scroll to position [197, 0]
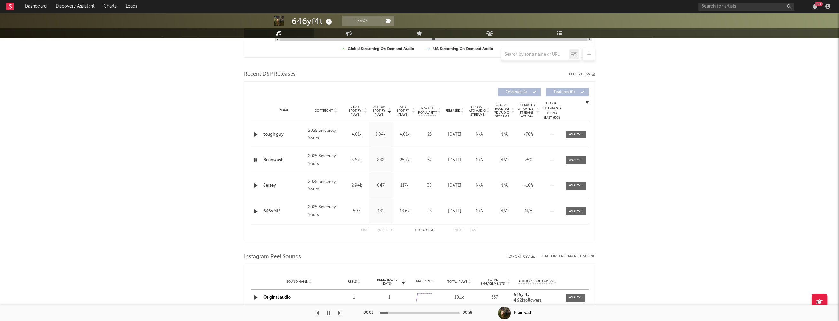
click at [255, 185] on icon "button" at bounding box center [255, 186] width 7 height 8
click at [255, 185] on icon "button" at bounding box center [255, 186] width 6 height 8
click at [254, 133] on icon "button" at bounding box center [255, 135] width 7 height 8
click at [255, 134] on icon "button" at bounding box center [255, 135] width 6 height 8
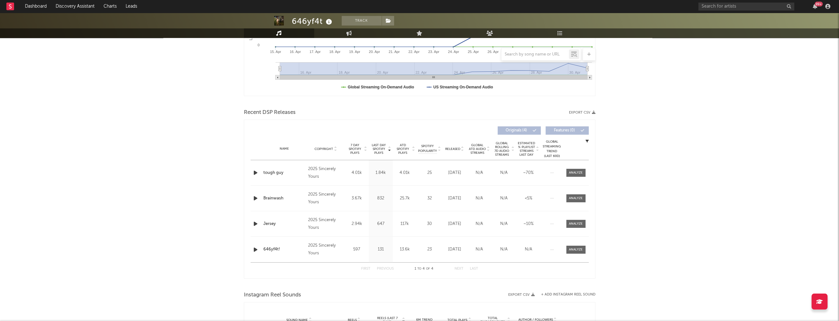
scroll to position [160, 0]
click at [253, 171] on icon "button" at bounding box center [255, 172] width 7 height 8
click at [431, 313] on div at bounding box center [420, 314] width 80 height 2
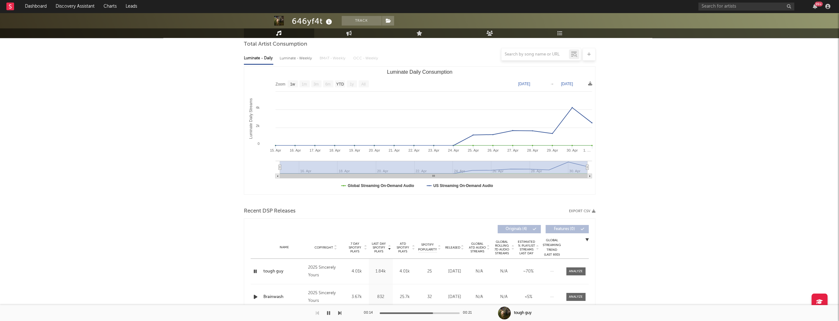
scroll to position [0, 0]
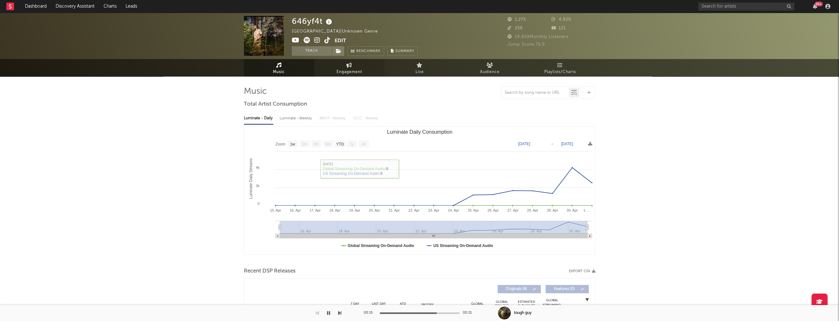
click at [354, 71] on span "Engagement" at bounding box center [349, 72] width 26 height 8
select select "1w"
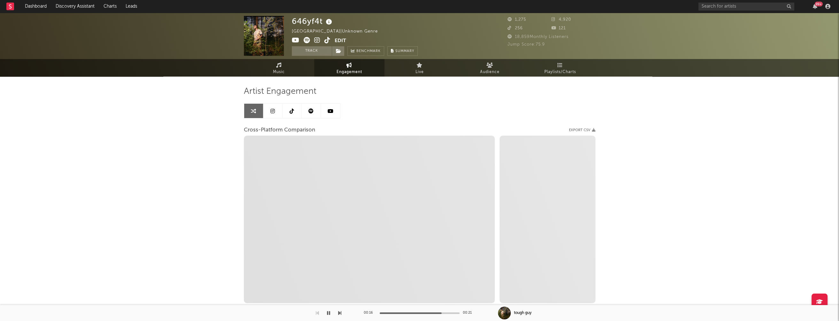
click at [317, 40] on icon at bounding box center [317, 40] width 6 height 6
select select "1m"
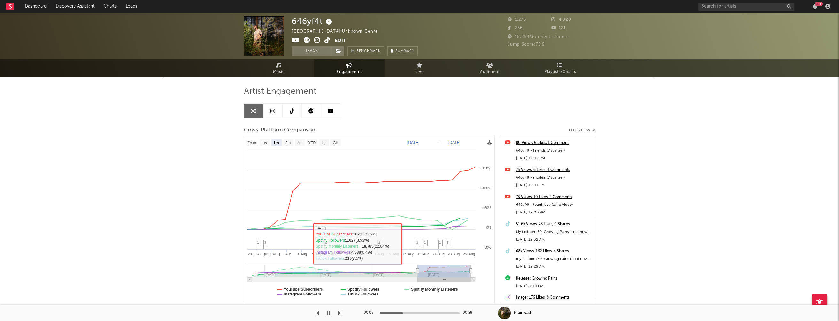
click at [329, 313] on icon "button" at bounding box center [328, 313] width 3 height 5
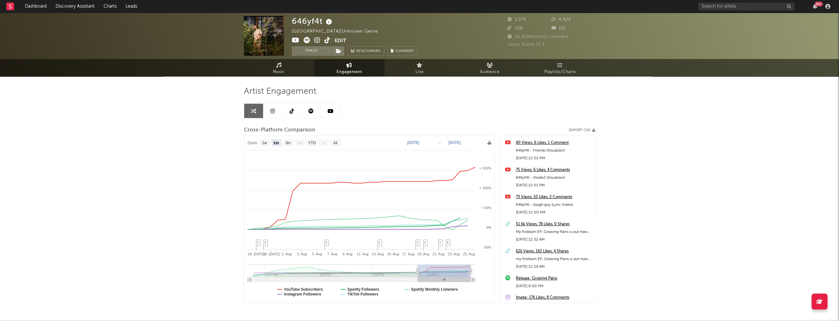
click at [297, 40] on icon at bounding box center [296, 40] width 8 height 6
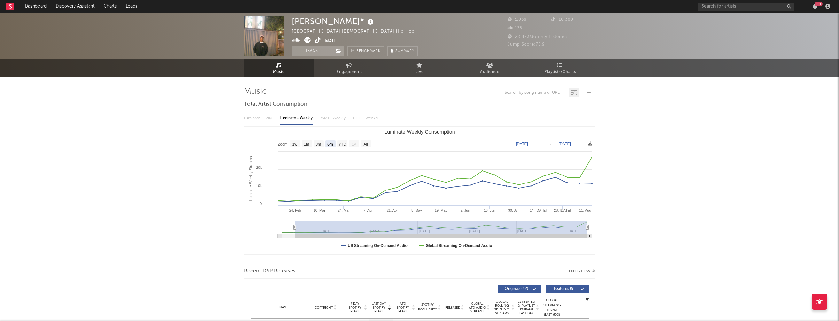
select select "6m"
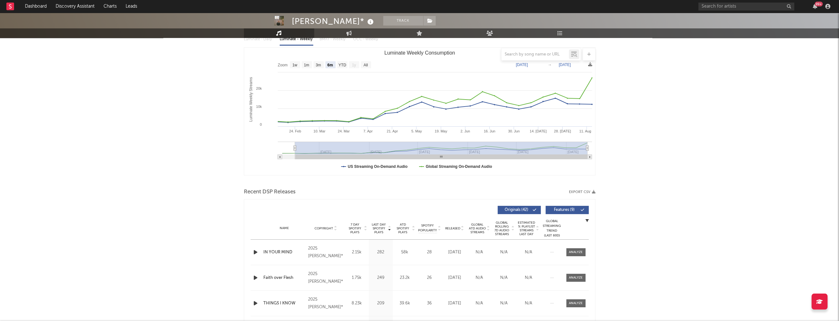
scroll to position [87, 0]
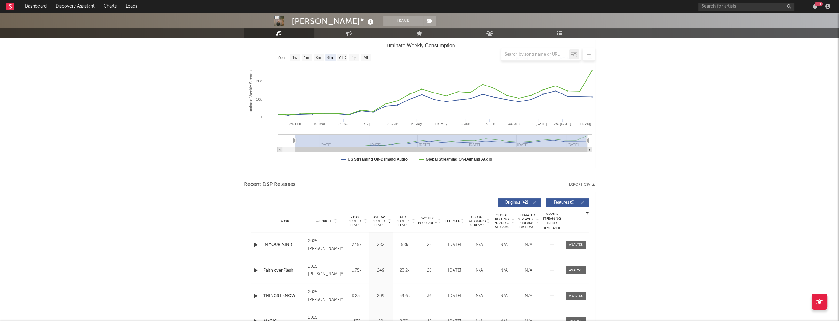
click at [252, 243] on icon "button" at bounding box center [255, 245] width 7 height 8
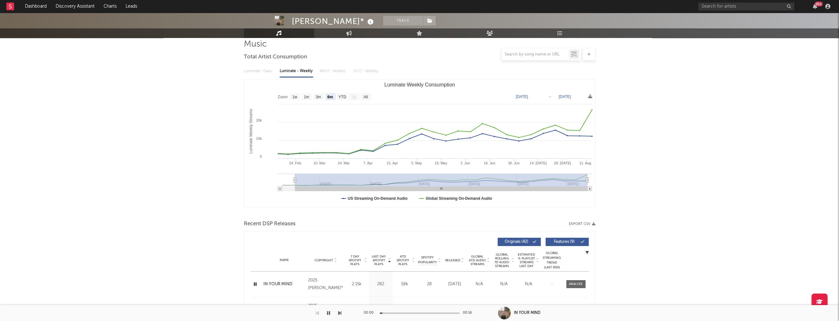
scroll to position [0, 0]
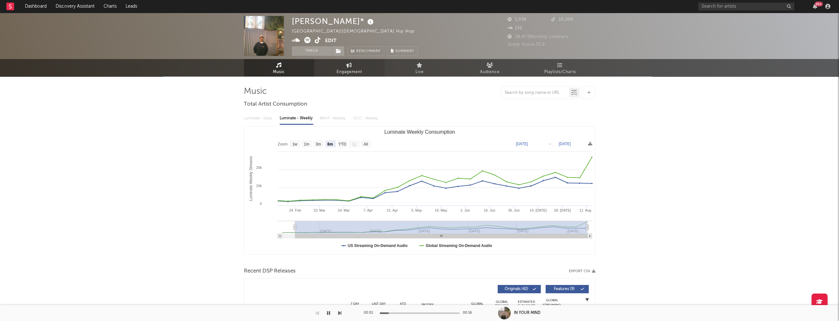
click at [348, 74] on span "Engagement" at bounding box center [349, 72] width 26 height 8
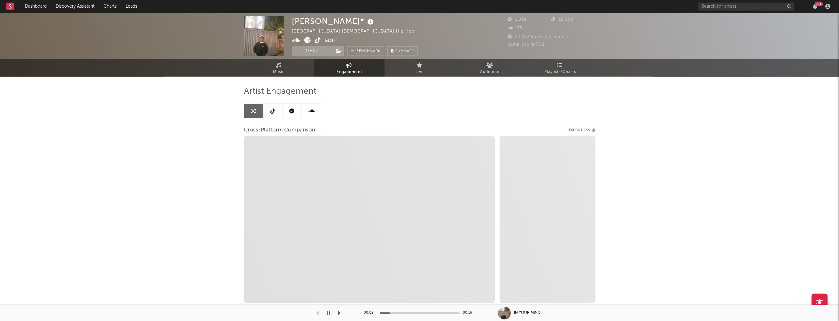
select select "1w"
select select "1m"
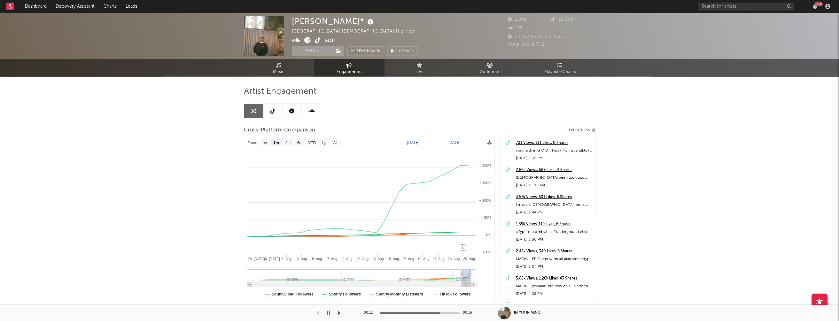
click at [328, 312] on icon "button" at bounding box center [328, 313] width 3 height 5
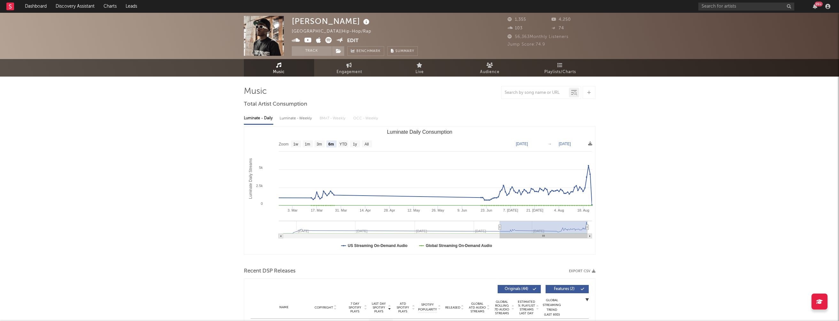
select select "6m"
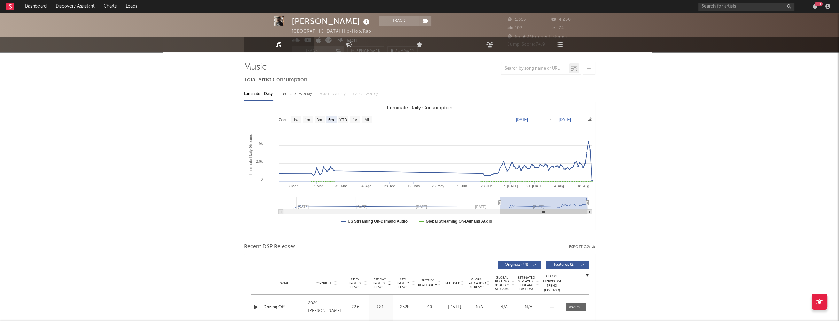
scroll to position [106, 0]
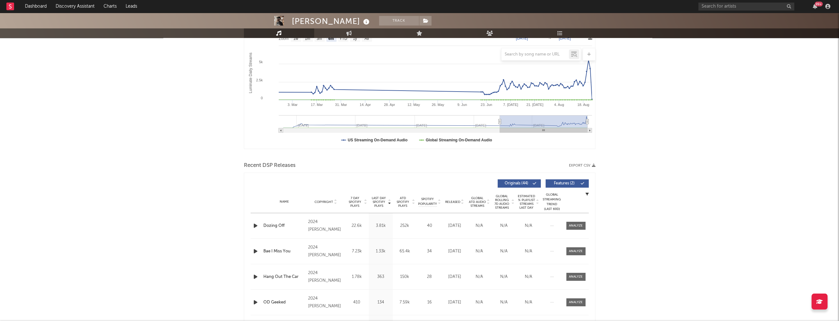
click at [252, 224] on icon "button" at bounding box center [255, 226] width 7 height 8
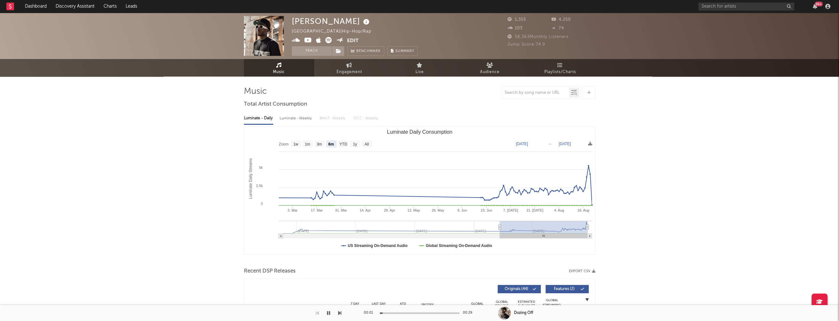
click at [308, 118] on div "Luminate - Weekly" at bounding box center [297, 118] width 34 height 11
select select "6m"
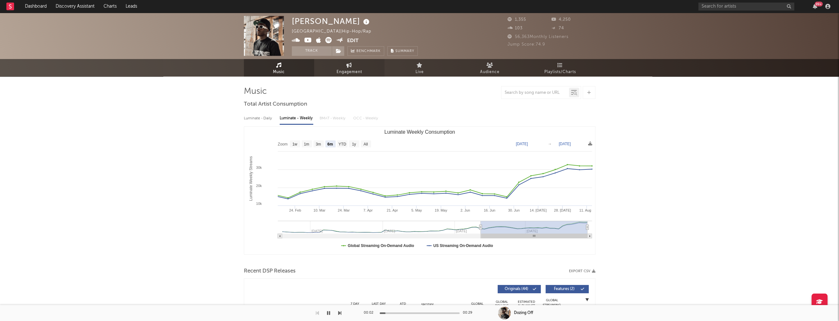
click at [358, 73] on span "Engagement" at bounding box center [349, 72] width 26 height 8
select select "1w"
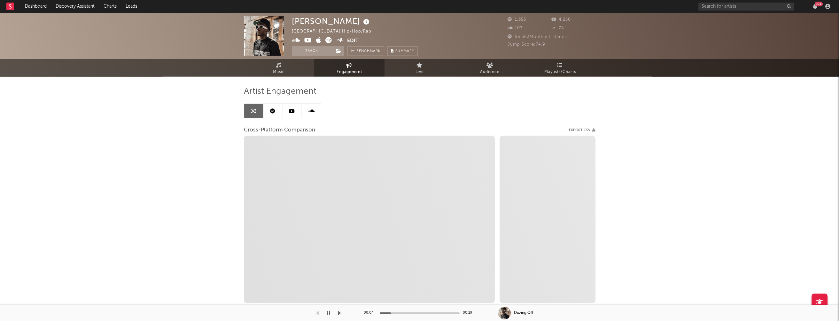
select select "1m"
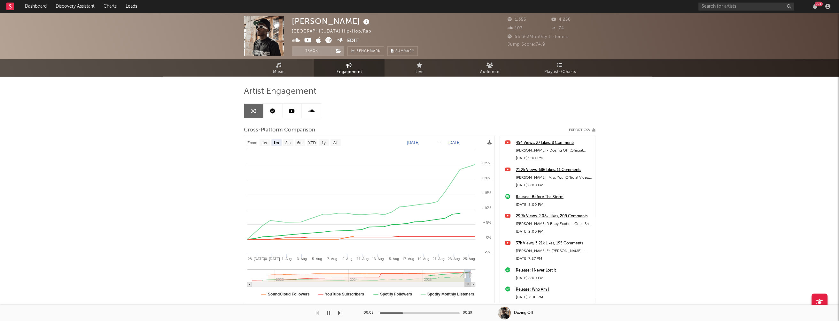
click at [328, 313] on icon "button" at bounding box center [328, 313] width 3 height 5
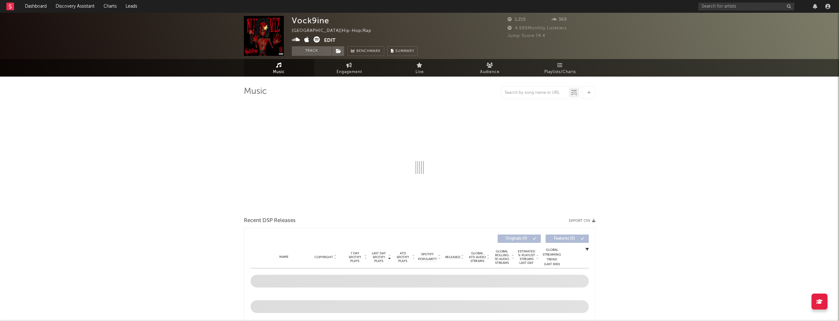
select select "6m"
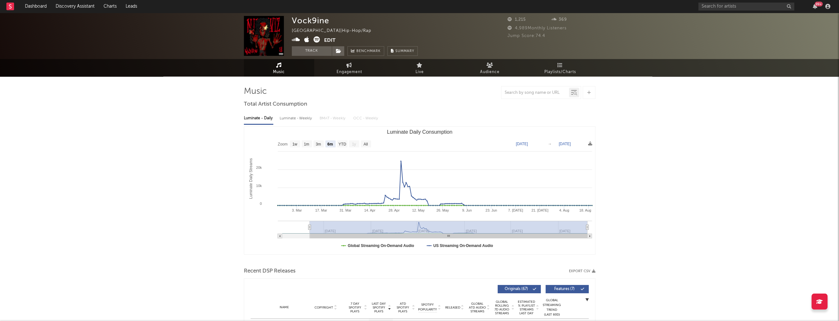
click at [290, 122] on div "Luminate - Weekly" at bounding box center [297, 118] width 34 height 11
select select "6m"
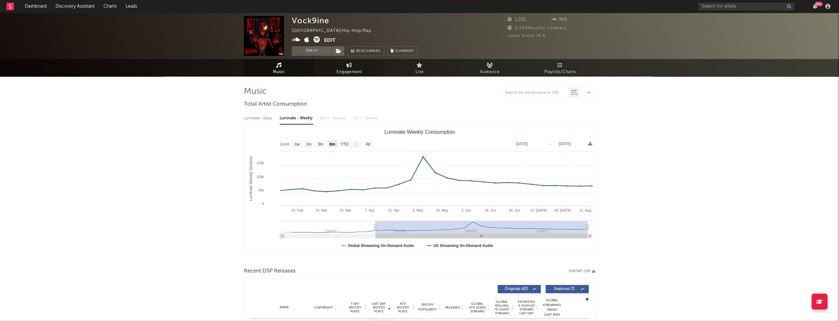
click at [349, 73] on span "Engagement" at bounding box center [349, 72] width 26 height 8
select select "1w"
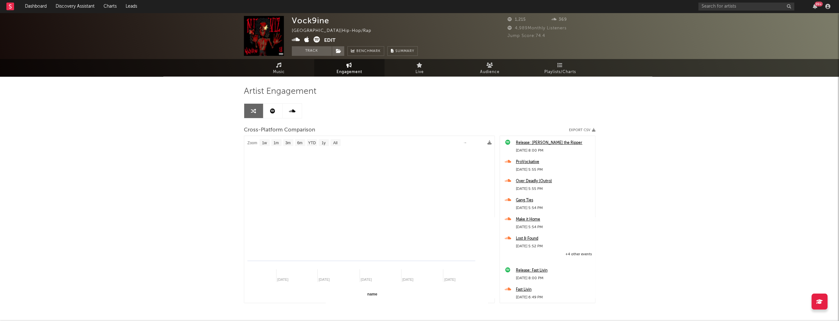
select select "1m"
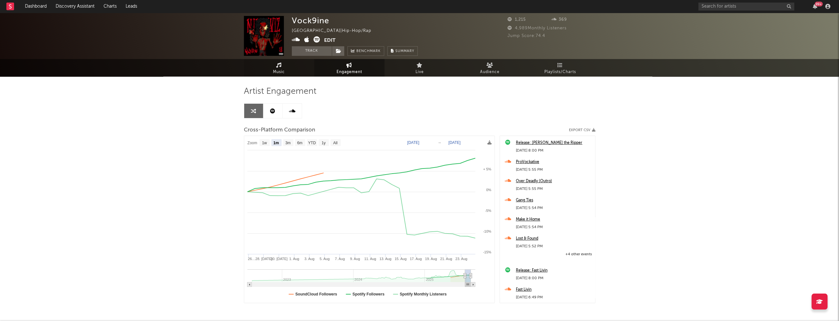
click at [285, 71] on link "Music" at bounding box center [279, 68] width 70 height 18
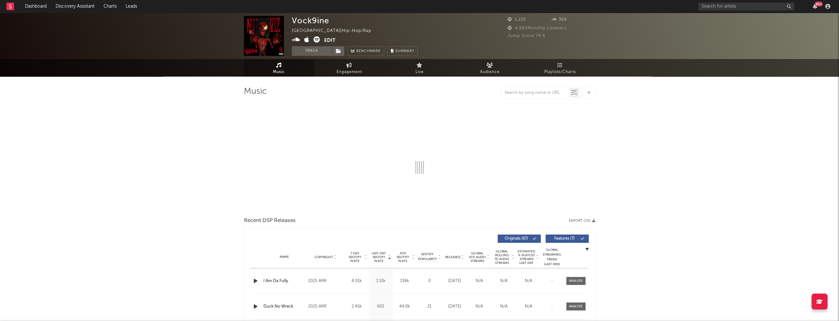
select select "6m"
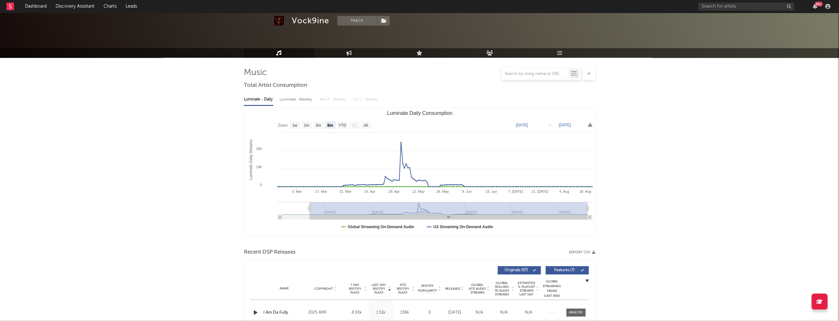
scroll to position [92, 0]
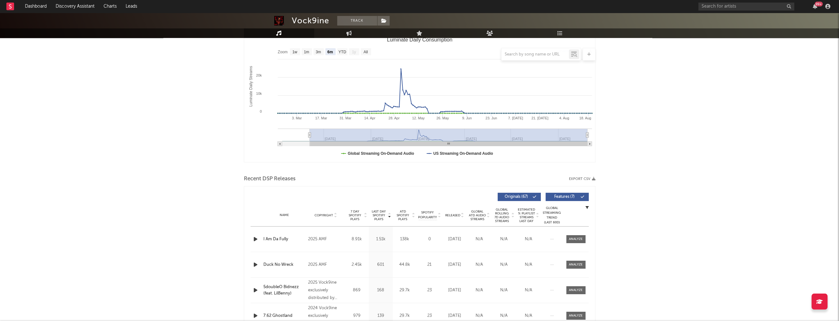
click at [254, 236] on icon "button" at bounding box center [255, 240] width 7 height 8
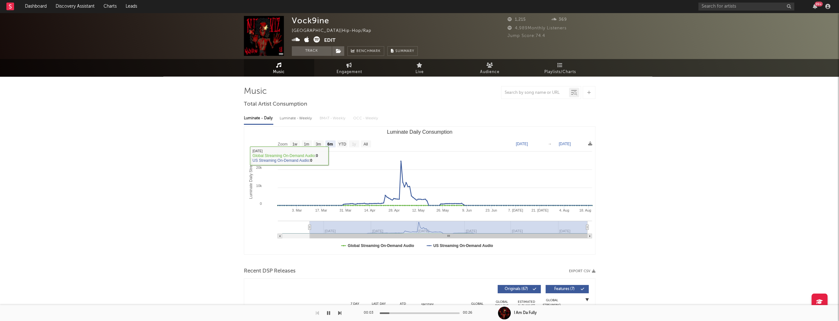
click at [299, 117] on div "Luminate - Weekly" at bounding box center [297, 118] width 34 height 11
select select "6m"
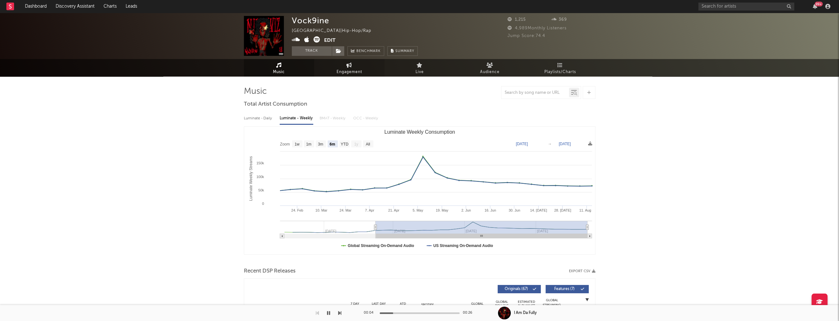
click at [359, 69] on span "Engagement" at bounding box center [349, 72] width 26 height 8
select select "1w"
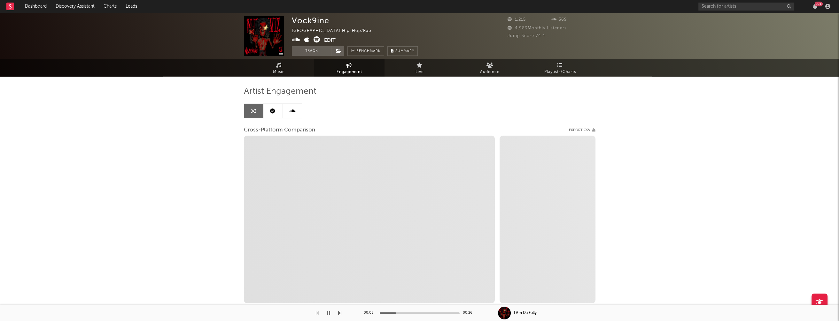
select select "1m"
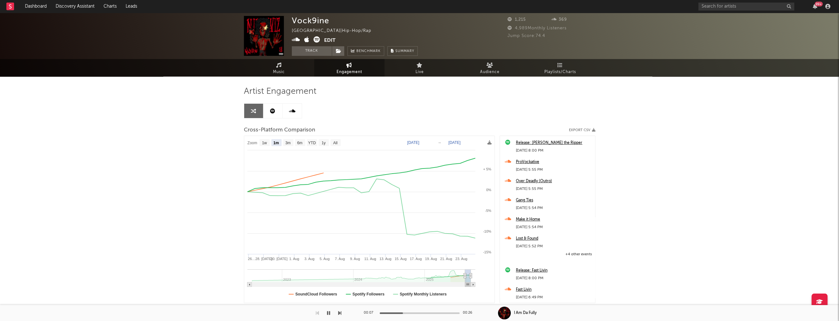
click at [297, 40] on icon at bounding box center [296, 39] width 8 height 6
drag, startPoint x: 293, startPoint y: 20, endPoint x: 333, endPoint y: 19, distance: 40.6
click at [333, 19] on div "Vock9ine United States | Hip-Hop/Rap Edit Track Benchmark Summary" at bounding box center [355, 36] width 126 height 40
copy div "Vock9ine"
click at [327, 313] on icon "button" at bounding box center [328, 313] width 3 height 5
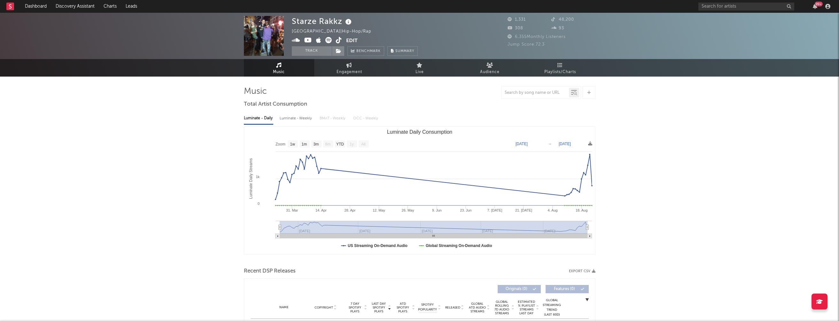
select select "1w"
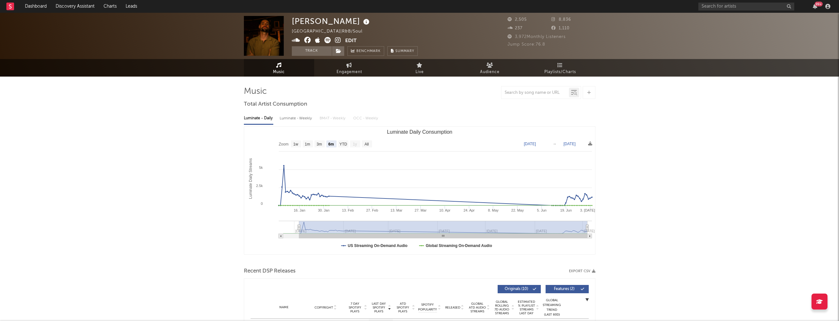
select select "6m"
